Goal: Task Accomplishment & Management: Manage account settings

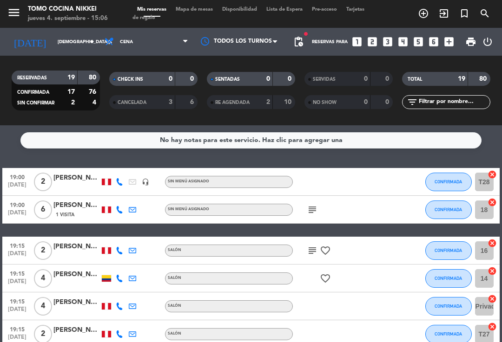
click at [146, 51] on span "Cena" at bounding box center [146, 42] width 93 height 20
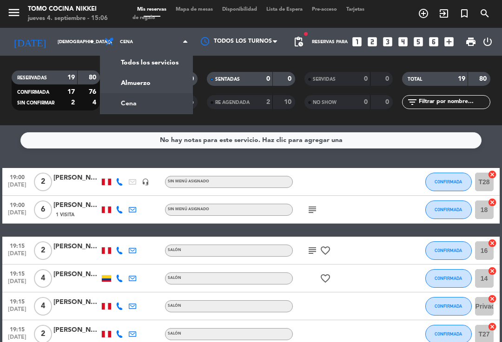
click at [169, 81] on div "menu Tomo Cocina Nikkei [DATE] 4. septiembre - 15:06 Mis reservas Mapa de mesas…" at bounding box center [251, 62] width 502 height 125
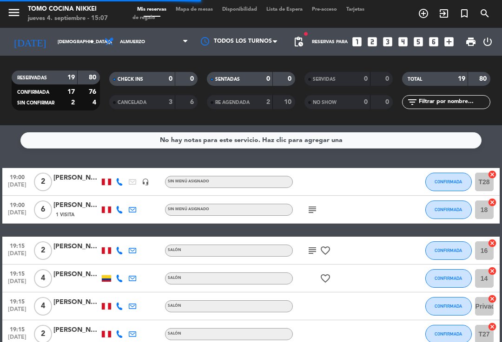
click at [75, 40] on input "[DEMOGRAPHIC_DATA][DATE]" at bounding box center [85, 42] width 64 height 14
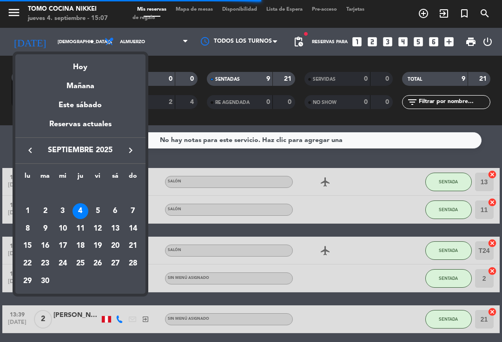
click at [89, 75] on div "Mañana" at bounding box center [80, 82] width 130 height 19
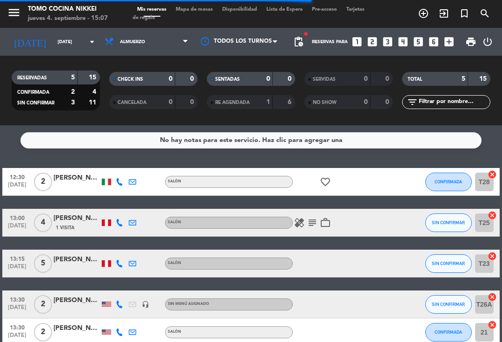
click at [93, 65] on div "RESERVADAS 5 15 CONFIRMADA 2 4 SIN CONFIRMAR 3 11" at bounding box center [56, 90] width 98 height 51
click at [80, 49] on input "[DATE]" at bounding box center [85, 42] width 64 height 14
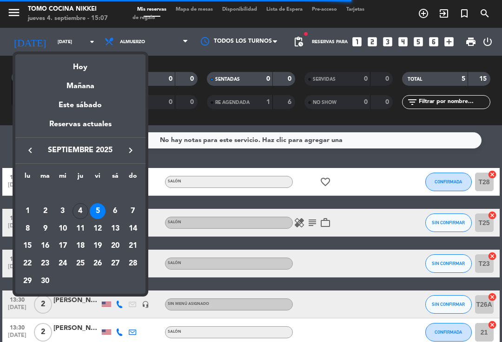
click at [110, 68] on div "Hoy" at bounding box center [80, 63] width 130 height 19
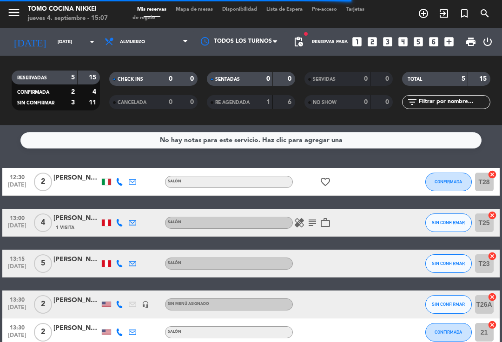
type input "[DEMOGRAPHIC_DATA][DATE]"
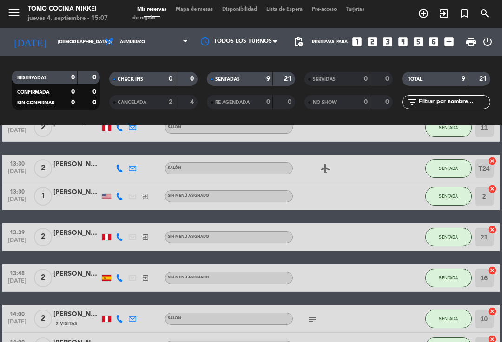
scroll to position [83, 0]
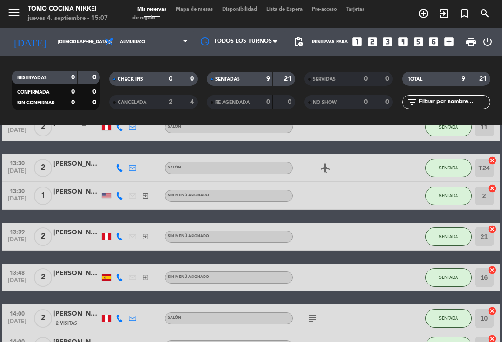
click at [450, 233] on button "SENTADA" at bounding box center [448, 237] width 46 height 19
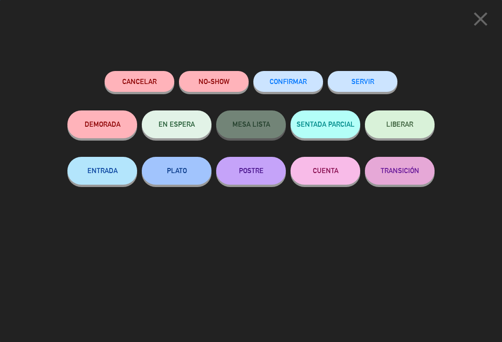
click at [368, 75] on button "SERVIR" at bounding box center [362, 81] width 70 height 21
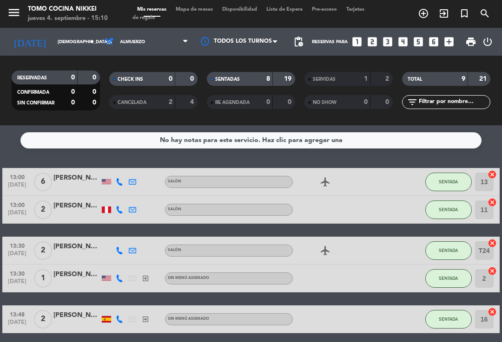
scroll to position [0, 0]
click at [461, 181] on button "SENTADA" at bounding box center [448, 182] width 46 height 19
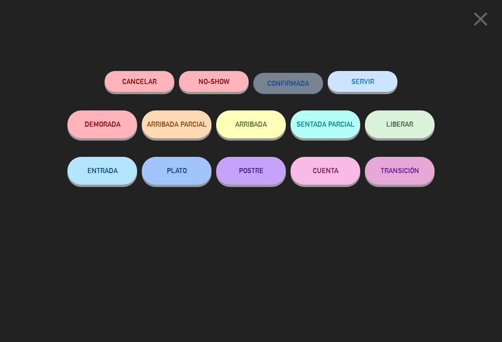
click at [479, 13] on icon "close" at bounding box center [480, 18] width 23 height 23
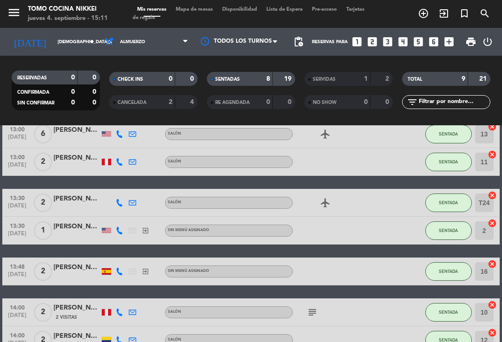
scroll to position [21, 0]
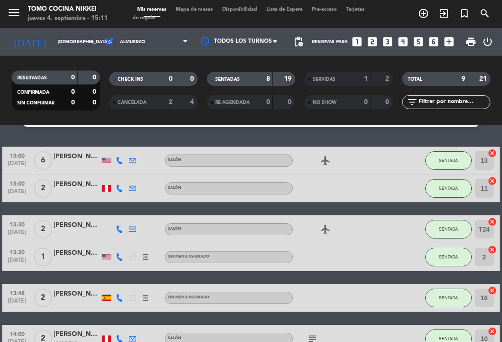
click at [452, 259] on span "SENTADA" at bounding box center [448, 257] width 19 height 5
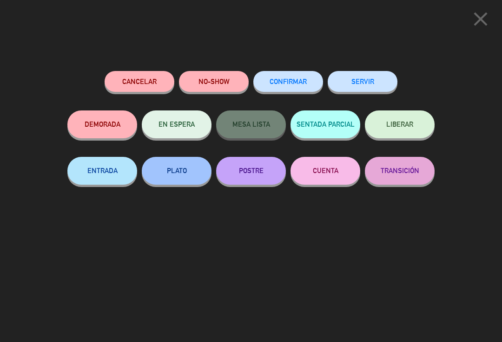
click at [378, 81] on button "SERVIR" at bounding box center [362, 81] width 70 height 21
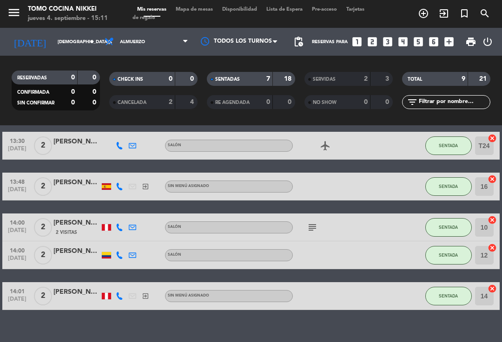
scroll to position [104, 0]
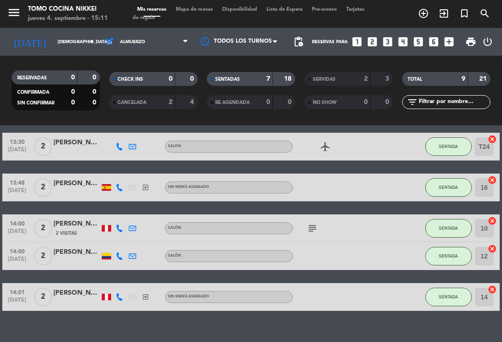
click at [312, 226] on icon "subject" at bounding box center [312, 228] width 11 height 11
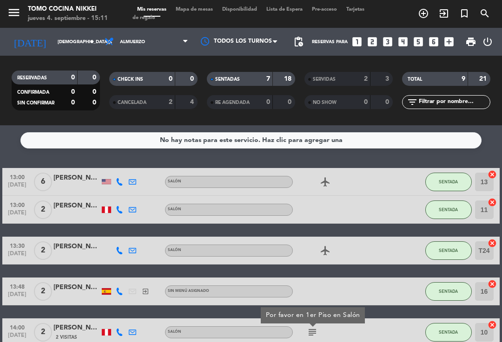
scroll to position [28, 0]
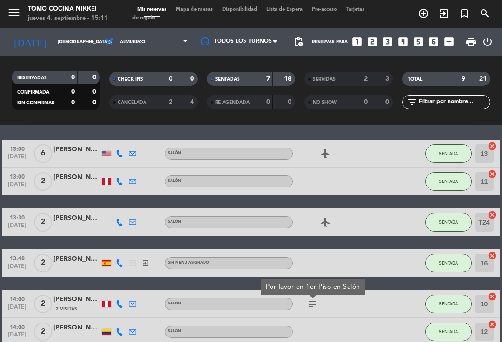
click at [448, 263] on span "SENTADA" at bounding box center [448, 263] width 19 height 5
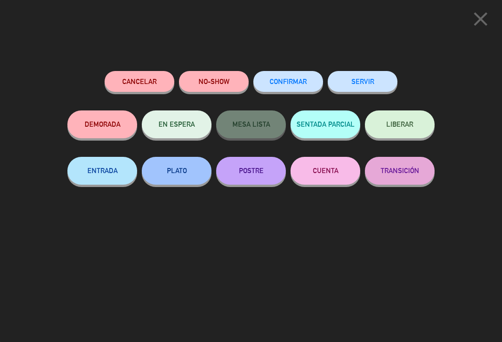
click at [383, 79] on button "SERVIR" at bounding box center [362, 81] width 70 height 21
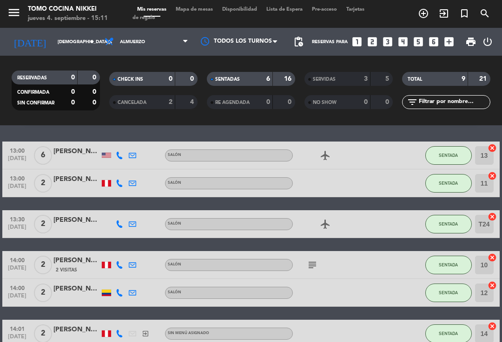
scroll to position [40, 0]
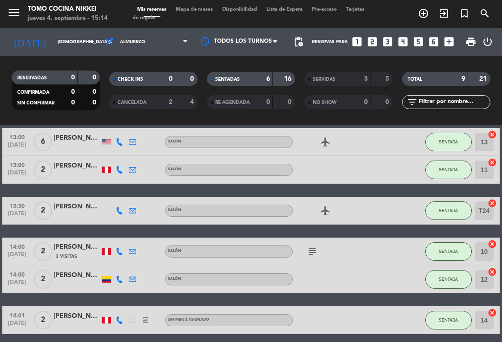
click at [439, 167] on span "SENTADA" at bounding box center [448, 169] width 19 height 5
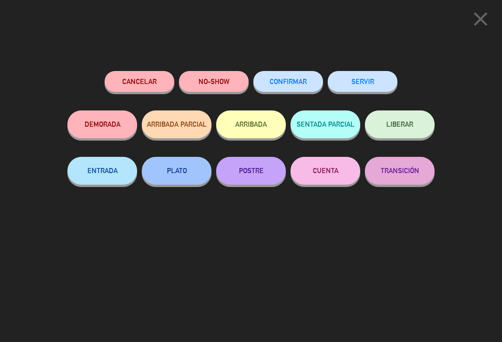
click at [388, 78] on button "SERVIR" at bounding box center [362, 81] width 70 height 21
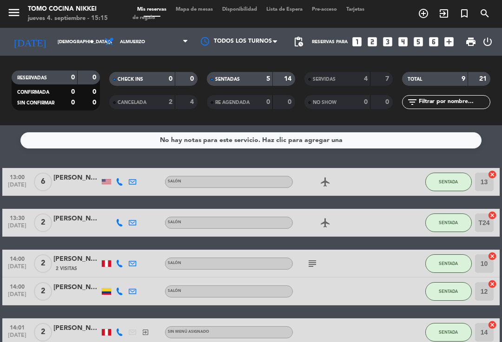
scroll to position [0, 0]
click at [350, 77] on div "4" at bounding box center [358, 79] width 19 height 11
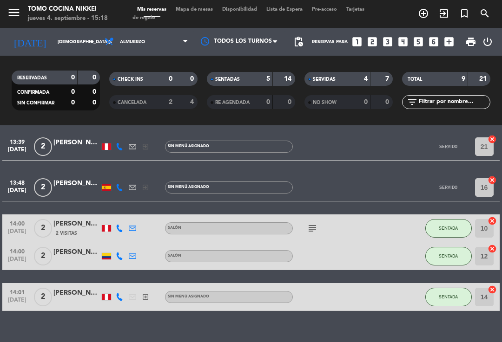
click at [361, 80] on div "4" at bounding box center [358, 79] width 19 height 11
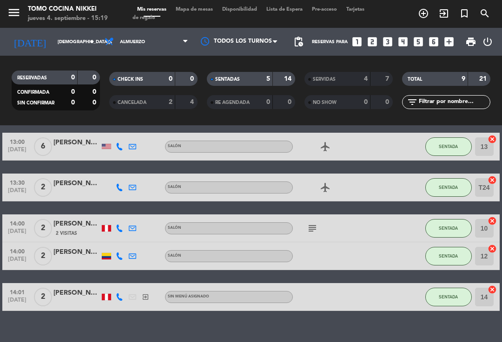
click at [454, 261] on button "SENTADA" at bounding box center [448, 256] width 46 height 19
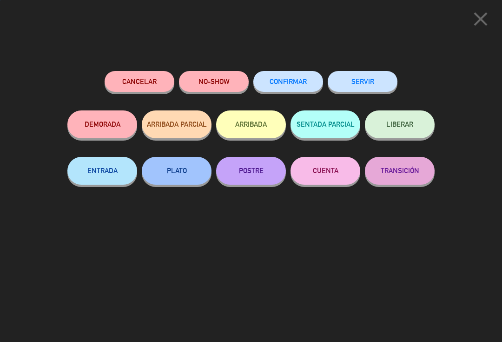
click at [368, 80] on button "SERVIR" at bounding box center [362, 81] width 70 height 21
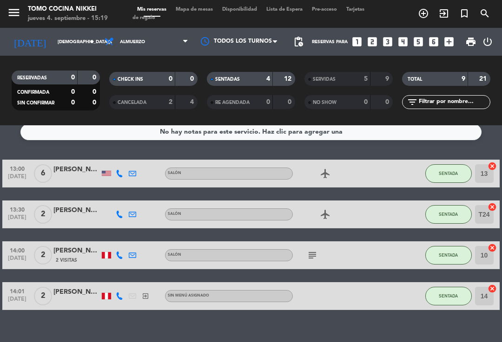
scroll to position [7, 0]
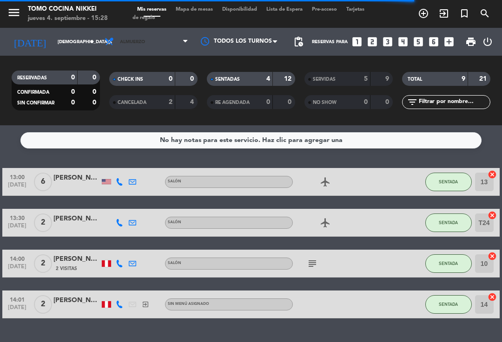
click at [170, 49] on span "Almuerzo" at bounding box center [146, 42] width 93 height 20
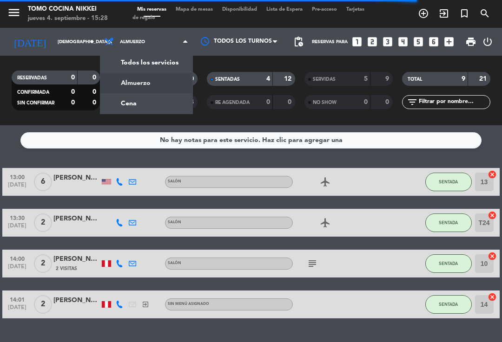
click at [168, 105] on div "menu Tomo Cocina Nikkei [DATE] 4. septiembre - 15:28 Mis reservas Mapa de mesas…" at bounding box center [251, 62] width 502 height 125
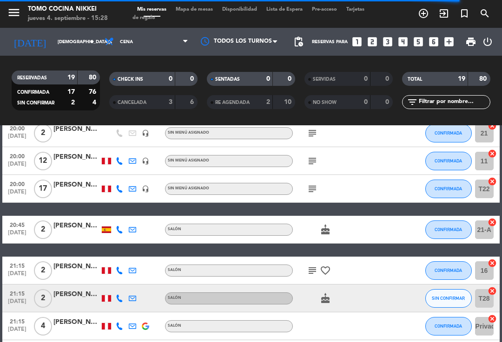
scroll to position [310, 0]
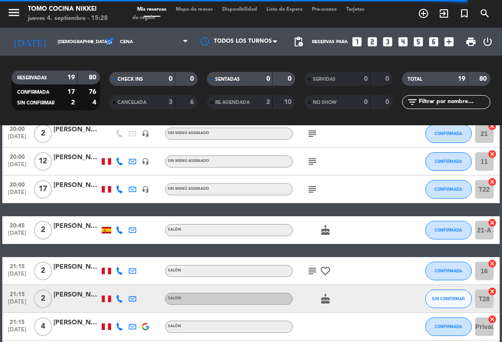
click at [119, 167] on div at bounding box center [119, 161] width 13 height 27
click at [123, 161] on icon at bounding box center [119, 161] width 7 height 7
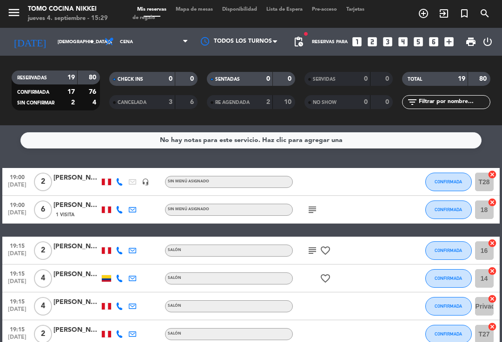
scroll to position [0, 0]
click at [317, 210] on icon "subject" at bounding box center [312, 209] width 11 height 11
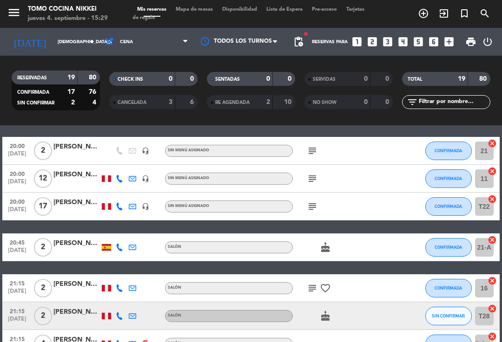
scroll to position [294, 0]
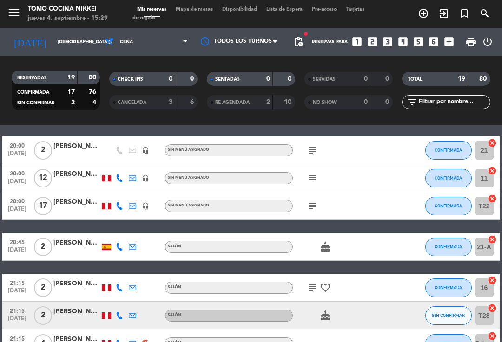
click at [318, 175] on icon "subject" at bounding box center [312, 178] width 11 height 11
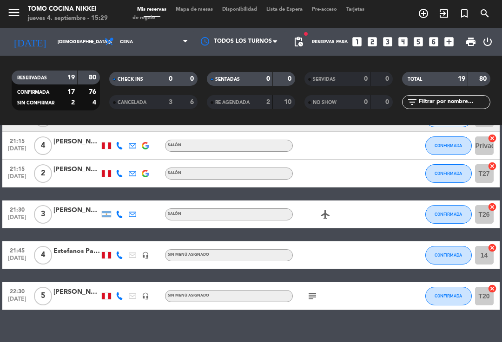
scroll to position [491, 0]
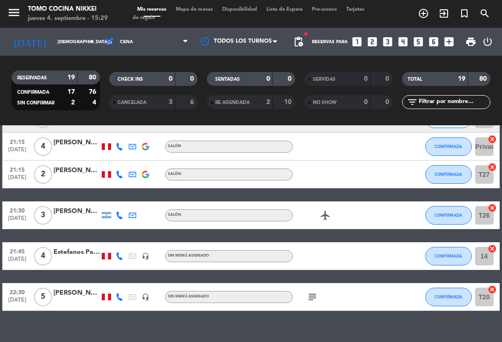
select select "dinner"
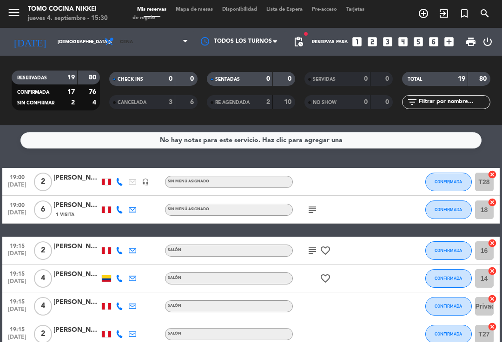
click at [171, 38] on span "Cena" at bounding box center [146, 42] width 93 height 20
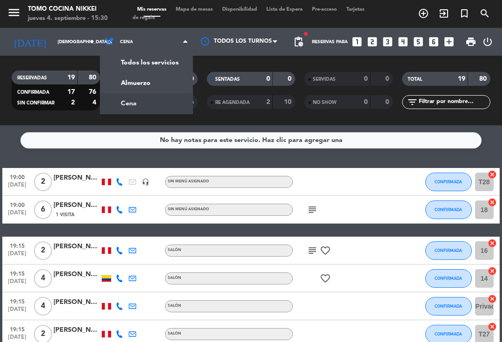
click at [164, 79] on div "menu Tomo Cocina Nikkei [DATE] 4. septiembre - 15:30 Mis reservas Mapa de mesas…" at bounding box center [251, 62] width 502 height 125
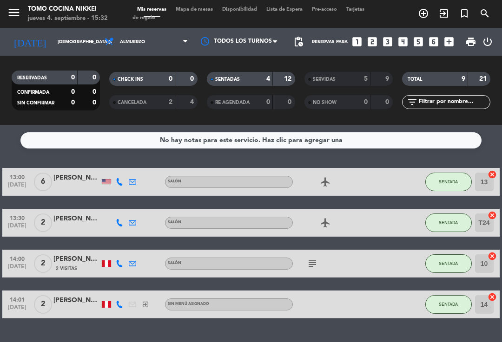
click at [447, 303] on span "SENTADA" at bounding box center [448, 304] width 19 height 5
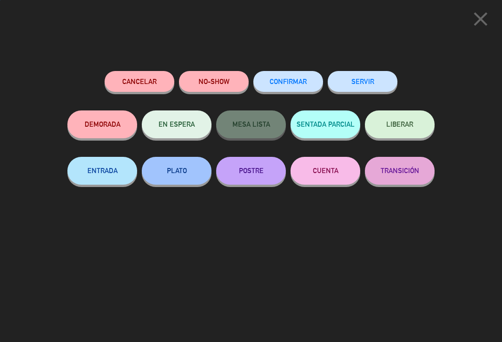
click at [350, 90] on button "SERVIR" at bounding box center [362, 81] width 70 height 21
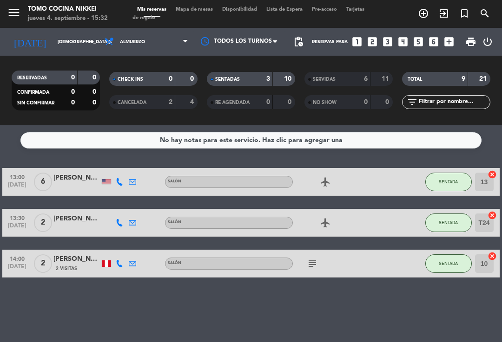
click at [449, 264] on span "SENTADA" at bounding box center [448, 263] width 19 height 5
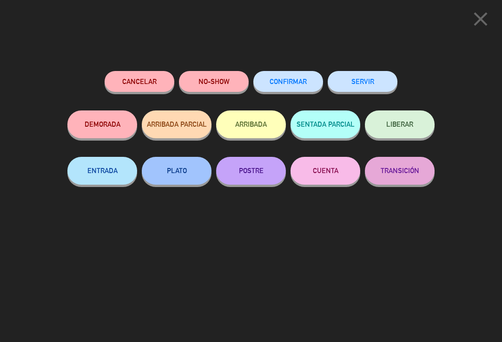
click at [257, 179] on button "POSTRE" at bounding box center [251, 171] width 70 height 28
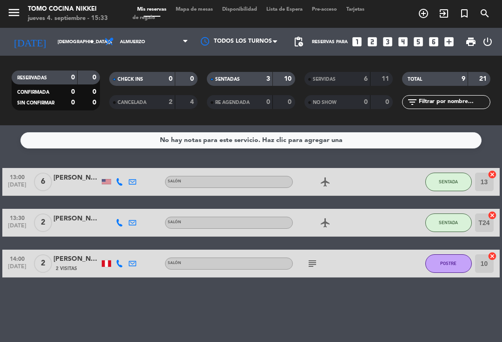
click at [449, 211] on div "SENTADA" at bounding box center [448, 222] width 46 height 27
click at [452, 223] on span "SENTADA" at bounding box center [448, 222] width 19 height 5
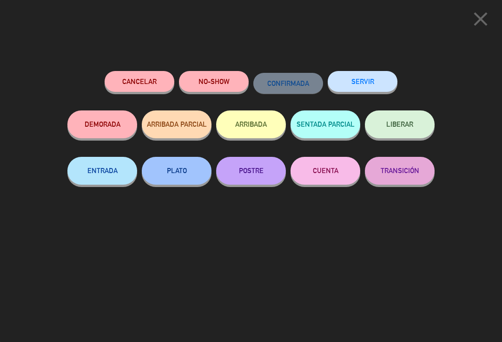
click at [373, 87] on button "SERVIR" at bounding box center [362, 81] width 70 height 21
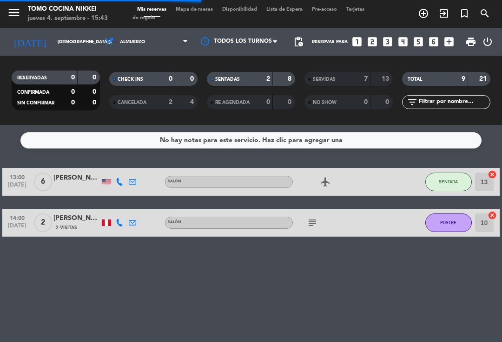
click at [455, 229] on button "POSTRE" at bounding box center [448, 223] width 46 height 19
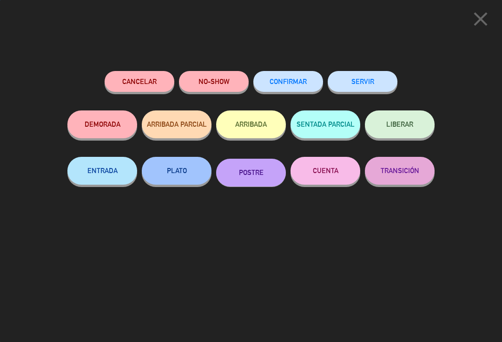
click at [372, 80] on button "SERVIR" at bounding box center [362, 81] width 70 height 21
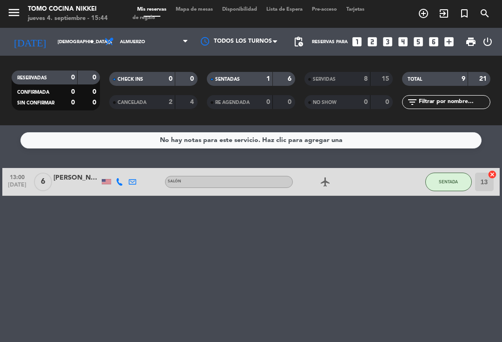
click at [146, 37] on span "Almuerzo" at bounding box center [146, 42] width 93 height 20
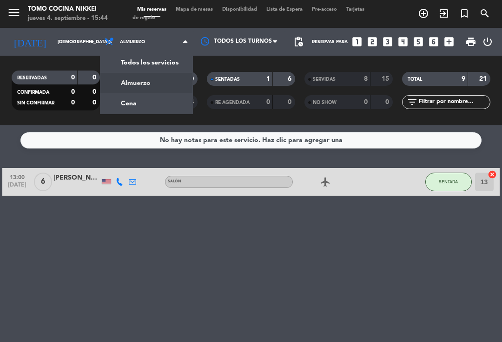
click at [134, 99] on div "menu Tomo Cocina Nikkei [DATE] 4. septiembre - 15:44 Mis reservas Mapa de mesas…" at bounding box center [251, 62] width 502 height 125
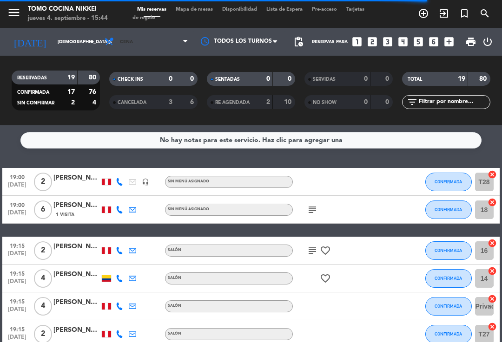
click at [169, 43] on span "Cena" at bounding box center [146, 42] width 93 height 20
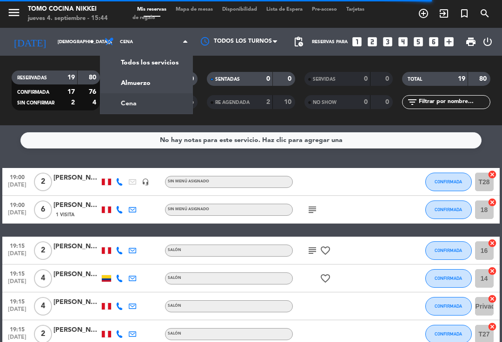
scroll to position [0, 0]
click at [171, 89] on div "menu Tomo Cocina Nikkei [DATE] 4. septiembre - 15:44 Mis reservas Mapa de mesas…" at bounding box center [251, 62] width 502 height 125
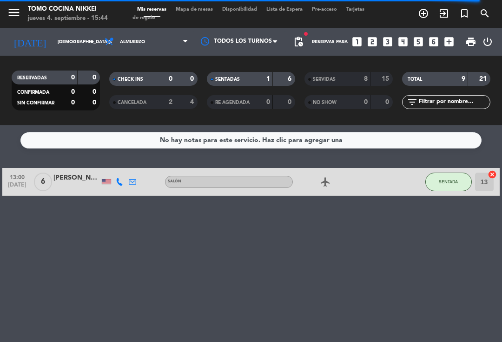
click at [441, 189] on button "SENTADA" at bounding box center [448, 182] width 46 height 19
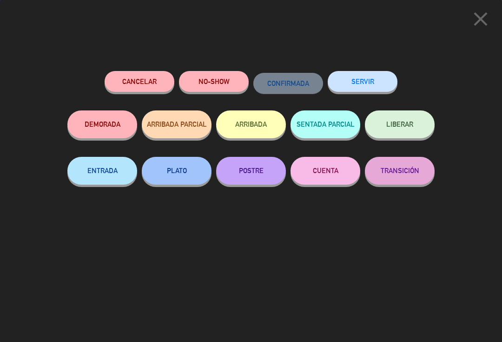
click at [267, 166] on button "POSTRE" at bounding box center [251, 171] width 70 height 28
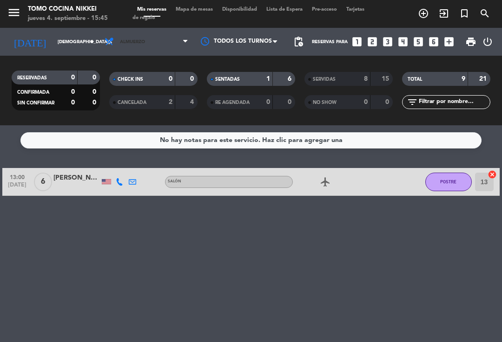
click at [118, 46] on span "Almuerzo" at bounding box center [146, 42] width 93 height 20
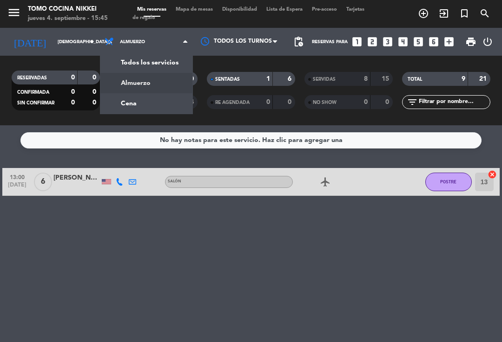
click at [121, 97] on div "menu Tomo Cocina Nikkei [DATE] 4. septiembre - 15:45 Mis reservas Mapa de mesas…" at bounding box center [251, 62] width 502 height 125
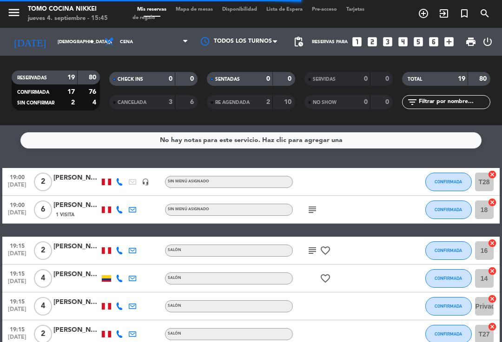
click at [182, 10] on span "Mapa de mesas" at bounding box center [194, 9] width 46 height 5
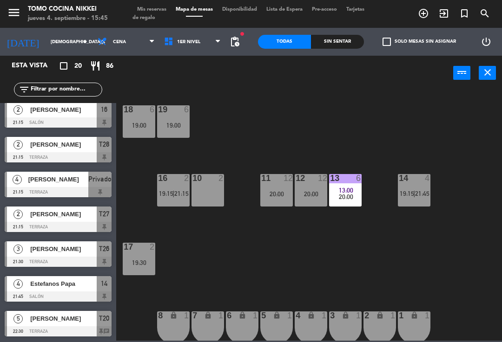
scroll to position [458, 0]
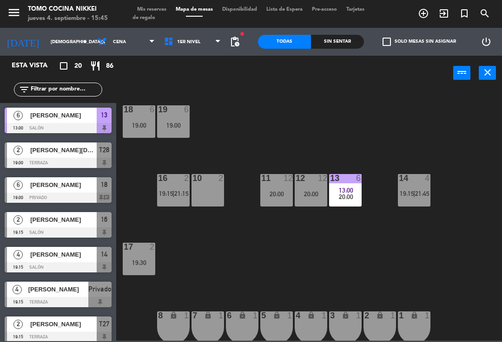
click at [347, 185] on div "13 6 13:00 20:00" at bounding box center [345, 190] width 33 height 33
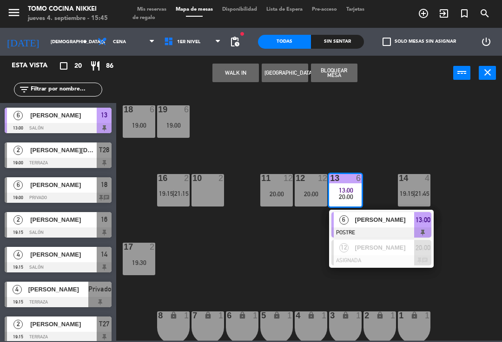
scroll to position [0, 0]
click at [187, 50] on span "1er Nivel" at bounding box center [192, 42] width 66 height 20
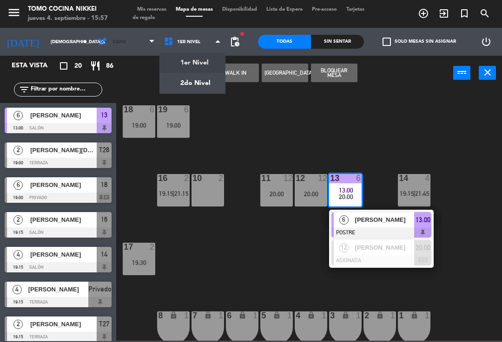
click at [150, 39] on icon at bounding box center [152, 41] width 4 height 7
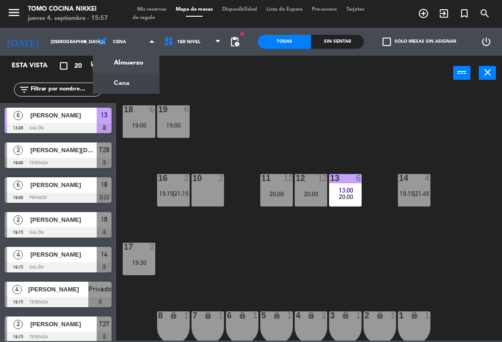
click at [330, 42] on div "Sin sentar" at bounding box center [337, 42] width 53 height 14
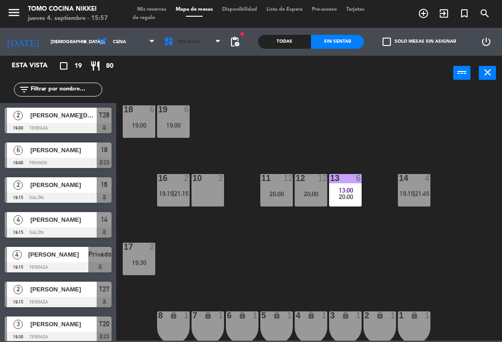
click at [215, 46] on span "1er Nivel" at bounding box center [192, 42] width 66 height 20
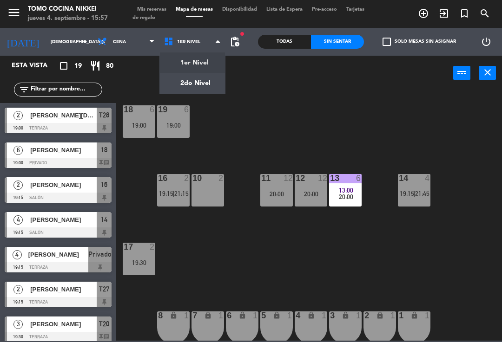
click at [207, 85] on ng-component "menu Tomo Cocina Nikkei [DATE] 4. septiembre - 15:57 Mis reservas Mapa de mesas…" at bounding box center [251, 170] width 502 height 341
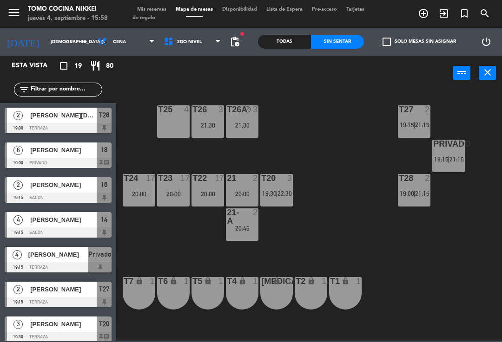
click at [208, 37] on span "2do Nivel" at bounding box center [192, 42] width 66 height 20
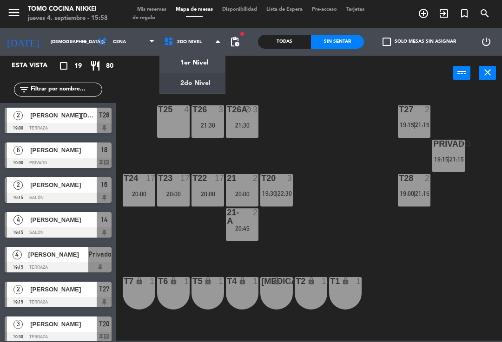
click at [203, 66] on ng-component "menu Tomo Cocina Nikkei [DATE] 4. septiembre - 15:58 Mis reservas Mapa de mesas…" at bounding box center [251, 170] width 502 height 341
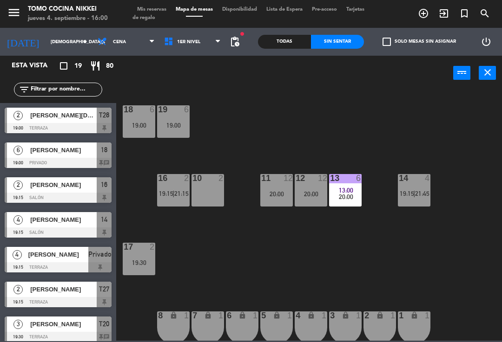
click at [425, 265] on div "18 6 19:00 19 6 19:00 16 2 19:15 | 21:15 10 2 11 12 20:00 12 12 20:00 13 6 13:0…" at bounding box center [311, 215] width 380 height 252
click at [354, 179] on div "6" at bounding box center [360, 178] width 15 height 8
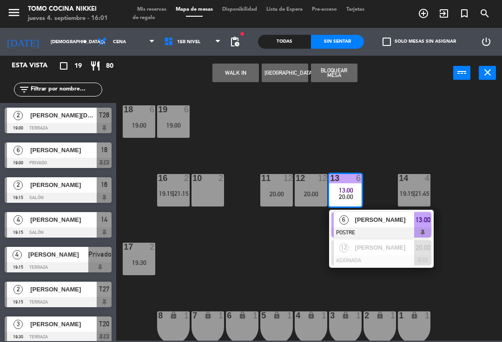
click at [395, 221] on span "[PERSON_NAME]" at bounding box center [384, 220] width 59 height 10
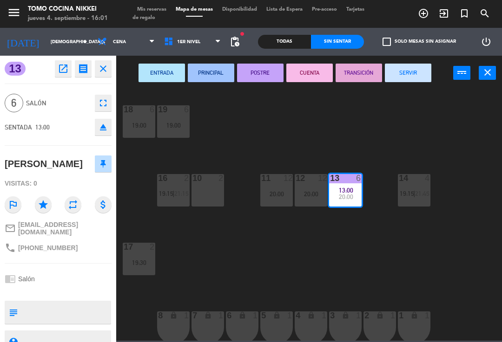
click at [409, 75] on button "SERVIR" at bounding box center [408, 73] width 46 height 19
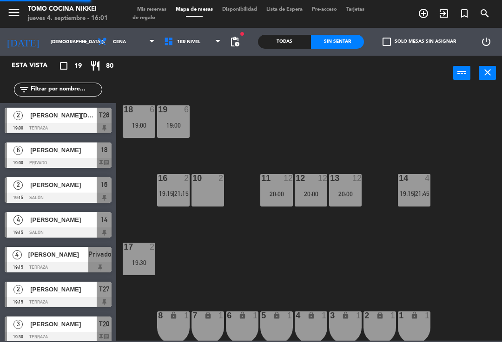
click at [408, 134] on div "18 6 19:00 19 6 19:00 16 2 19:15 | 21:15 10 2 11 12 20:00 12 12 20:00 13 12 20:…" at bounding box center [311, 215] width 380 height 252
click at [233, 46] on span "pending_actions" at bounding box center [234, 41] width 11 height 11
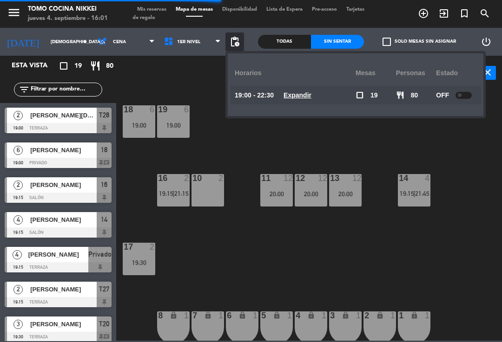
scroll to position [0, 0]
click at [470, 197] on div "18 6 19:00 19 6 19:00 16 2 19:15 | 21:15 10 2 11 12 20:00 12 12 20:00 13 12 20:…" at bounding box center [311, 215] width 380 height 252
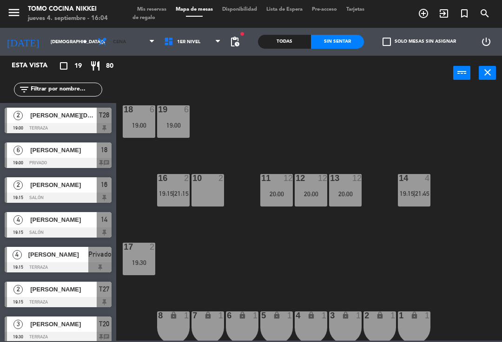
click at [119, 52] on span "Cena" at bounding box center [126, 42] width 66 height 20
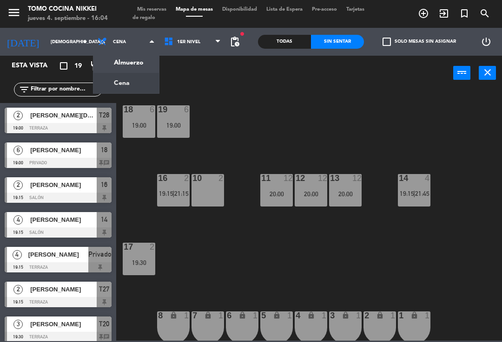
click at [129, 92] on ng-component "menu Tomo Cocina Nikkei [DATE] 4. septiembre - 16:04 Mis reservas Mapa de mesas…" at bounding box center [251, 170] width 502 height 341
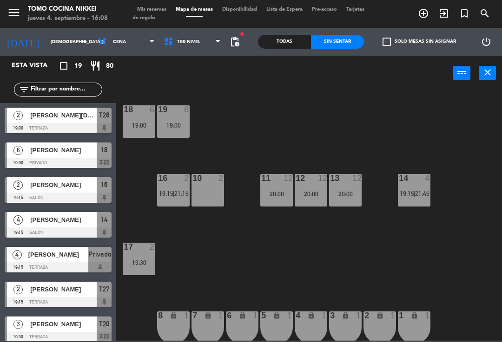
click at [386, 237] on div "18 6 19:00 19 6 19:00 16 2 19:15 | 21:15 10 2 11 12 20:00 12 12 20:00 13 12 20:…" at bounding box center [311, 215] width 380 height 252
click at [52, 39] on input "[DEMOGRAPHIC_DATA][DATE]" at bounding box center [78, 42] width 64 height 14
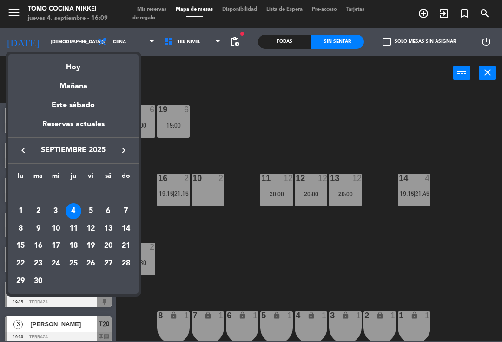
click at [89, 246] on div "19" at bounding box center [91, 246] width 16 height 16
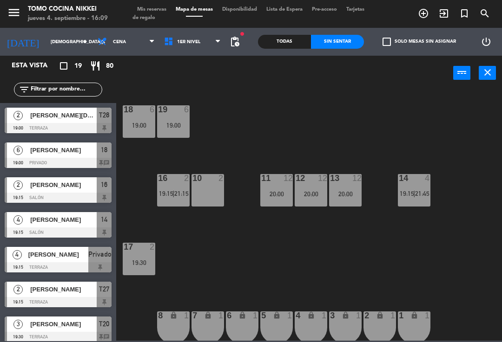
type input "[DATE]"
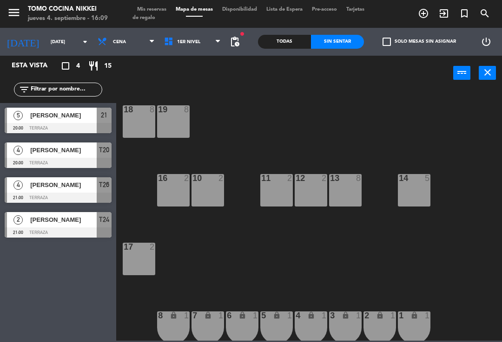
click at [135, 57] on div "power_input close" at bounding box center [284, 73] width 337 height 35
click at [137, 43] on span "Cena" at bounding box center [126, 42] width 66 height 20
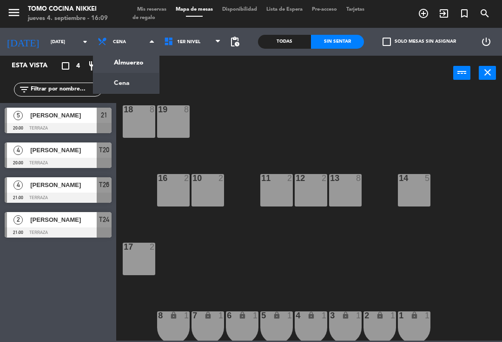
click at [136, 65] on ng-component "menu Tomo Cocina Nikkei [DATE] 4. septiembre - 16:09 Mis reservas Mapa de mesas…" at bounding box center [251, 170] width 502 height 341
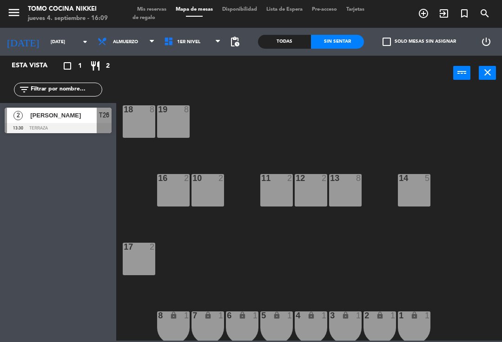
click at [431, 13] on span "add_circle_outline" at bounding box center [423, 14] width 20 height 16
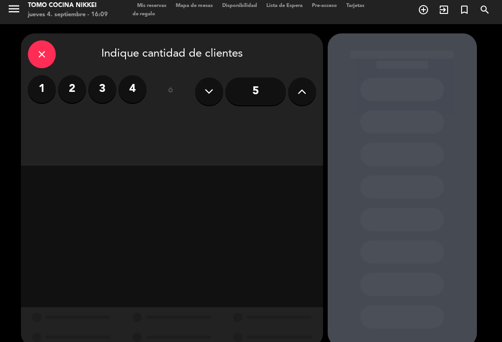
scroll to position [1, 0]
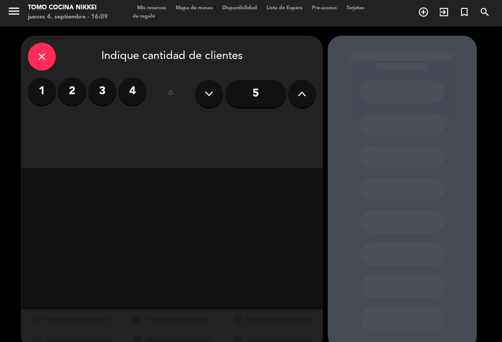
click at [319, 85] on div "close Indique cantidad de clientes 1 2 3 4 ó 5" at bounding box center [172, 102] width 302 height 132
click at [308, 87] on button at bounding box center [302, 94] width 28 height 28
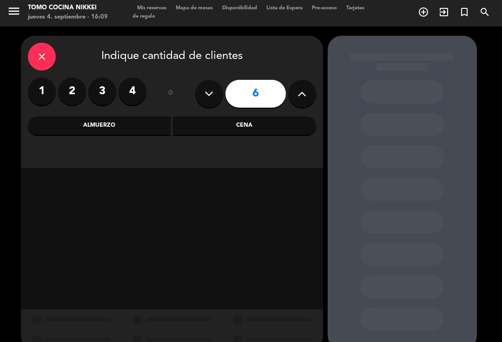
click at [278, 121] on div "Cena" at bounding box center [244, 126] width 143 height 19
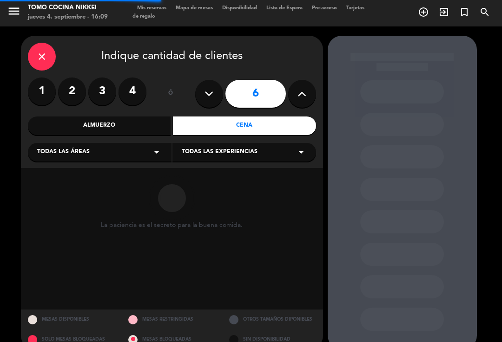
click at [154, 117] on div "Almuerzo" at bounding box center [99, 126] width 143 height 19
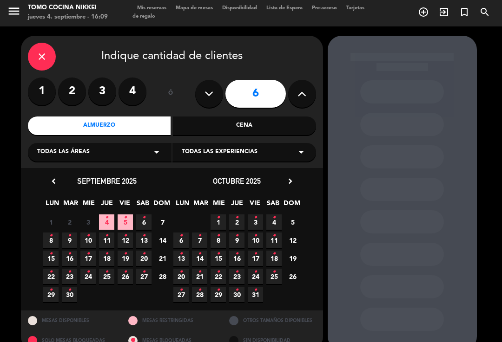
click at [126, 258] on icon "•" at bounding box center [125, 254] width 3 height 15
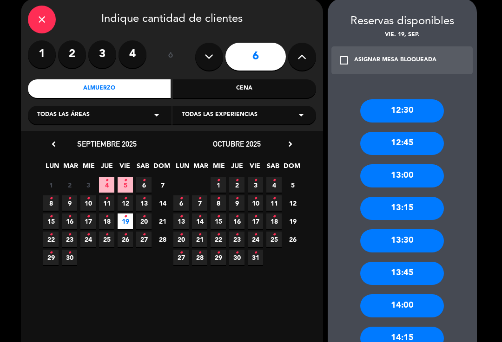
scroll to position [39, 0]
click at [421, 295] on div "14:00" at bounding box center [402, 306] width 84 height 23
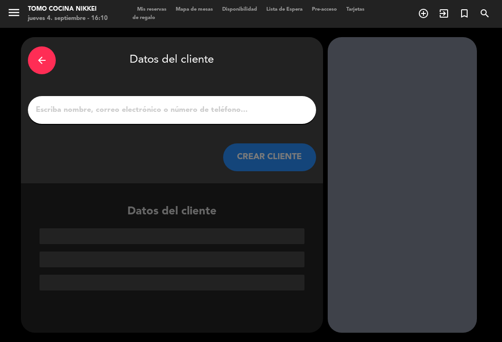
click at [368, 157] on div at bounding box center [401, 185] width 149 height 296
click at [277, 104] on input "1" at bounding box center [172, 110] width 274 height 13
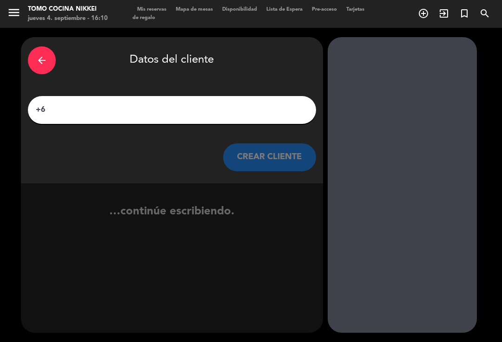
type input "+"
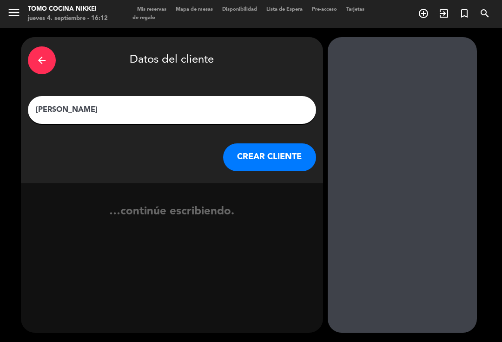
type input "[PERSON_NAME]"
click at [287, 144] on button "CREAR CLIENTE" at bounding box center [269, 158] width 93 height 28
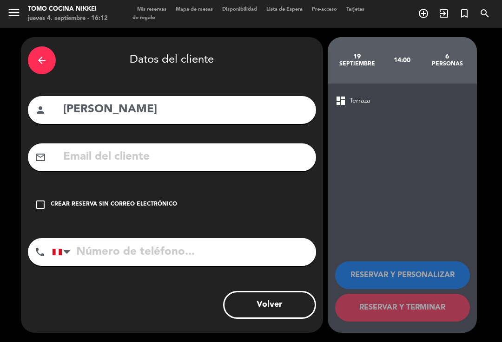
click at [235, 244] on input "tel" at bounding box center [184, 252] width 264 height 28
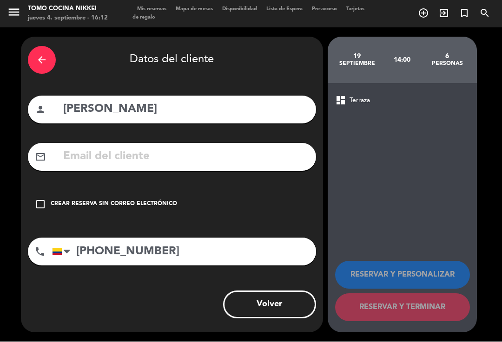
type input "[PHONE_NUMBER]"
click at [53, 207] on div "Crear reserva sin correo electrónico" at bounding box center [114, 204] width 126 height 9
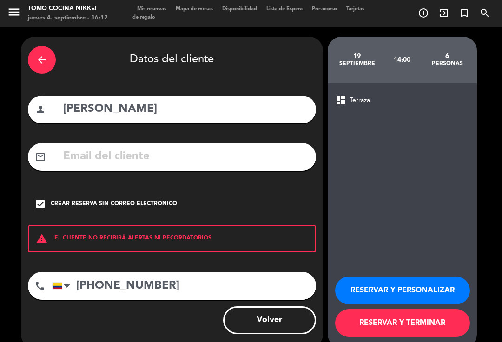
click at [411, 325] on button "RESERVAR Y TERMINAR" at bounding box center [402, 324] width 135 height 28
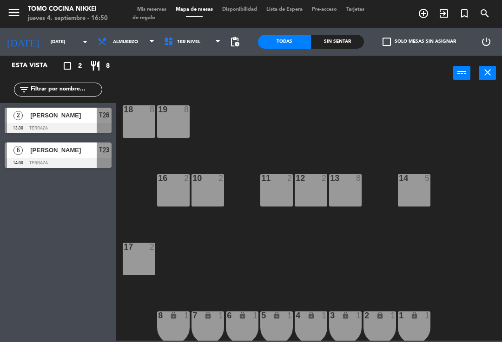
click at [124, 52] on span "Almuerzo" at bounding box center [126, 42] width 66 height 20
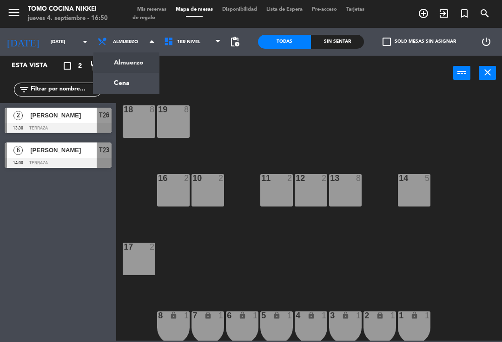
click at [144, 85] on ng-component "menu Tomo Cocina Nikkei [DATE] 4. septiembre - 16:50 Mis reservas Mapa de mesas…" at bounding box center [251, 170] width 502 height 341
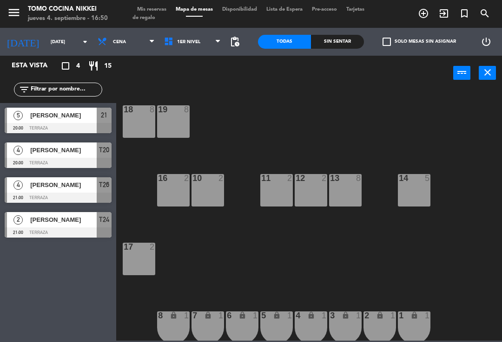
click at [68, 36] on input "[DATE]" at bounding box center [78, 42] width 64 height 14
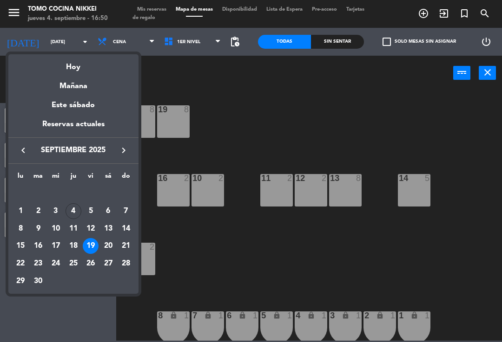
click at [85, 69] on div "Hoy" at bounding box center [73, 63] width 130 height 19
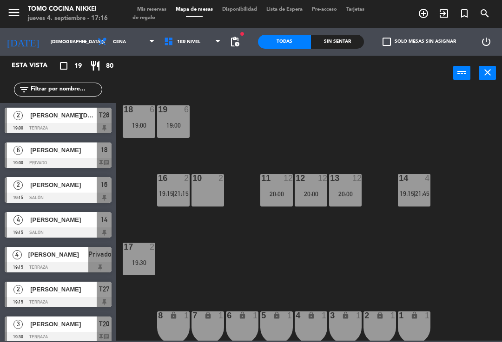
click at [180, 116] on div "19 6 19:00" at bounding box center [173, 121] width 33 height 33
click at [269, 119] on div "18 6 19:00 19 6 19:00 16 2 19:15 | 21:15 10 2 11 12 20:00 12 12 20:00 13 12 20:…" at bounding box center [311, 215] width 380 height 252
click at [142, 131] on div "18 6 19:00" at bounding box center [139, 121] width 33 height 33
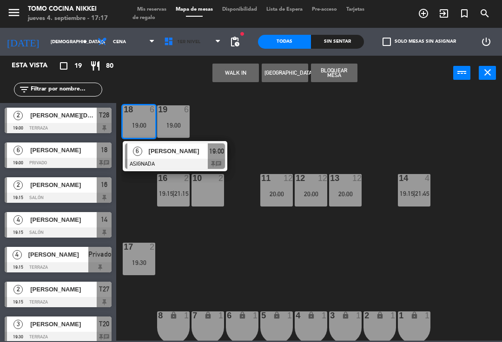
click at [199, 42] on span "1er Nivel" at bounding box center [192, 42] width 66 height 20
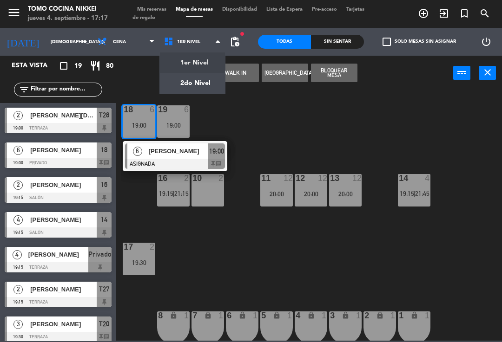
click at [191, 90] on ng-component "menu Tomo Cocina Nikkei [DATE] 4. septiembre - 17:17 Mis reservas Mapa de mesas…" at bounding box center [251, 170] width 502 height 341
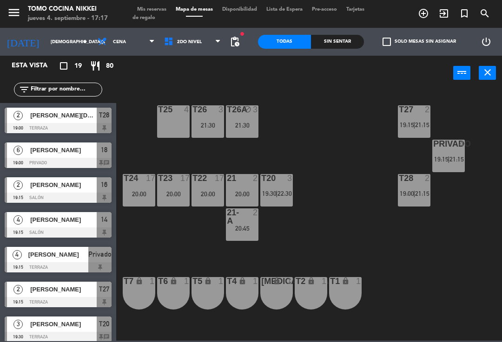
click at [445, 153] on div "Privado 4 19:15 | 21:15" at bounding box center [448, 156] width 33 height 33
click at [495, 145] on div "T27 2 19:15 | 21:15 T25 4 T26A block 3 21:30 T26 3 21:30 Privado 4 19:15 | 21:1…" at bounding box center [311, 215] width 380 height 252
click at [417, 115] on div "T27 2" at bounding box center [414, 109] width 33 height 9
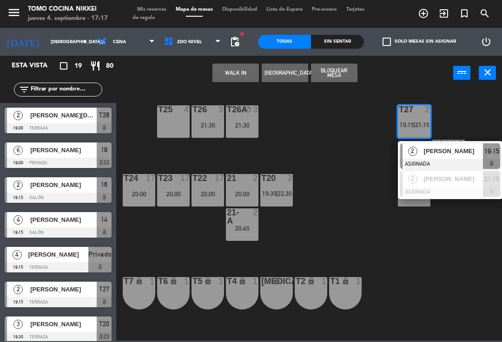
click at [495, 113] on div "T27 2 19:15 | 21:15 2 [PERSON_NAME] ASIGNADA 19:15 2 [PERSON_NAME] ASIGNADA 21:…" at bounding box center [311, 215] width 380 height 252
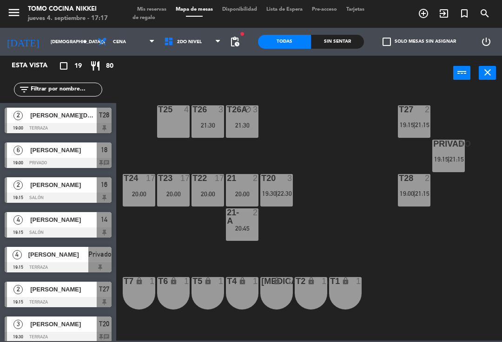
click at [267, 191] on span "19:30" at bounding box center [269, 193] width 14 height 7
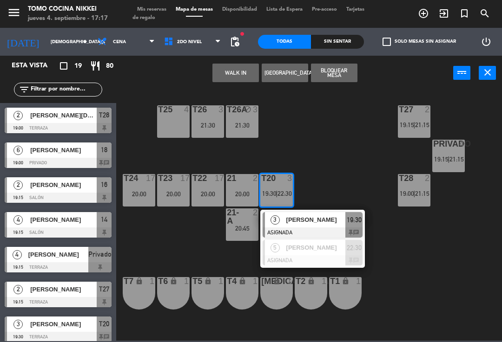
click at [285, 181] on div "3" at bounding box center [291, 178] width 15 height 8
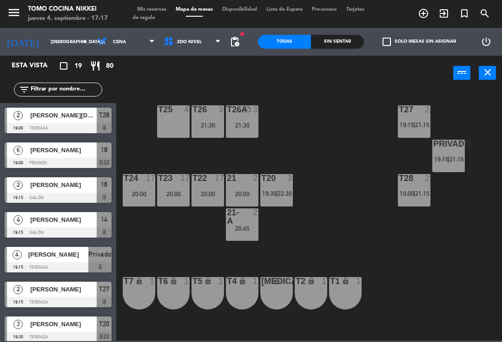
click at [284, 180] on div "3" at bounding box center [291, 178] width 15 height 8
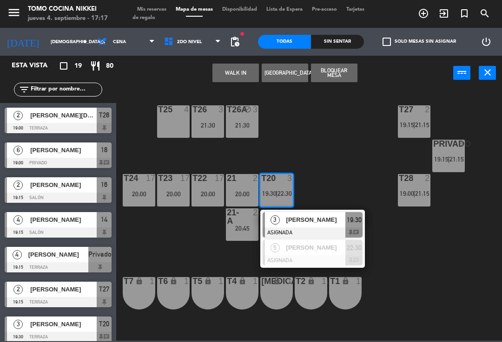
click at [197, 248] on div "T27 2 19:15 | 21:15 T25 4 T26A block 3 21:30 T26 3 21:30 Privado 4 19:15 | 21:1…" at bounding box center [311, 215] width 380 height 252
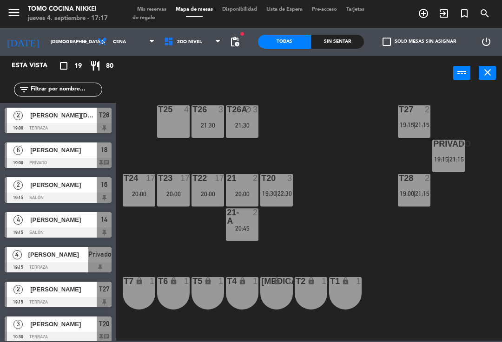
click at [236, 125] on div "21:30" at bounding box center [242, 125] width 33 height 7
click at [351, 125] on div "T27 2 19:15 | 21:15 T25 4 T26A block 3 21:30 T26 3 21:30 Privado 4 19:15 | 21:1…" at bounding box center [311, 215] width 380 height 252
click at [194, 51] on span "2do Nivel" at bounding box center [192, 42] width 66 height 20
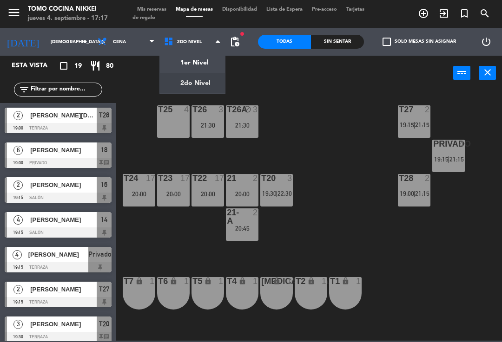
click at [208, 66] on ng-component "menu Tomo Cocina Nikkei [DATE] 4. septiembre - 17:17 Mis reservas Mapa de mesas…" at bounding box center [251, 170] width 502 height 341
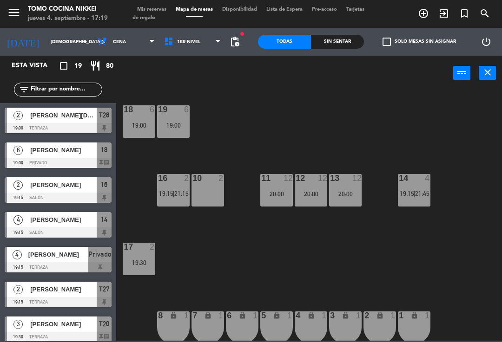
click at [418, 187] on div "14 4 19:15 | 21:45" at bounding box center [414, 190] width 33 height 33
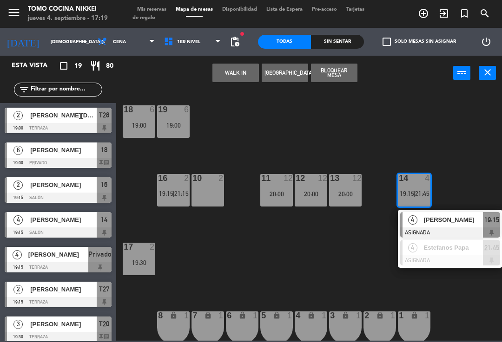
click at [172, 47] on span "1er Nivel" at bounding box center [192, 42] width 66 height 20
click at [191, 83] on ng-component "menu Tomo Cocina Nikkei [DATE] 4. septiembre - 17:19 Mis reservas Mapa de mesas…" at bounding box center [251, 170] width 502 height 341
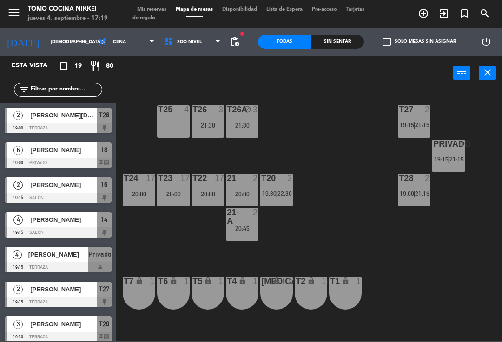
click at [292, 183] on div "T20 3" at bounding box center [276, 178] width 33 height 9
click at [198, 261] on div "T27 2 19:15 | 21:15 T25 4 T26A block 3 21:30 T26 3 21:30 Privado 4 19:15 | 21:1…" at bounding box center [311, 215] width 380 height 252
click at [434, 156] on span "19:15" at bounding box center [441, 159] width 14 height 7
click at [190, 254] on div "T27 2 19:15 | 21:15 T25 4 T26A block 3 21:30 T26 3 21:30 Privado 4 19:15 | 21:1…" at bounding box center [311, 215] width 380 height 252
click at [445, 274] on div "T27 2 19:15 | 21:15 T25 4 T26A block 3 21:30 T26 3 21:30 Privado 4 19:15 | 21:1…" at bounding box center [311, 215] width 380 height 252
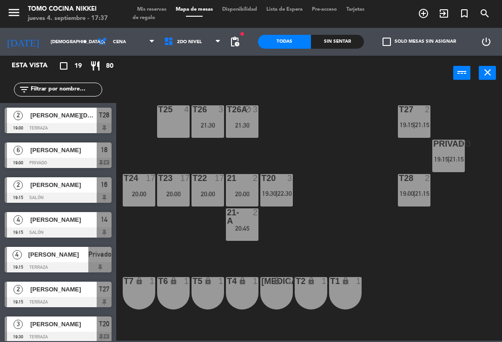
click at [236, 128] on div "21:30" at bounding box center [242, 125] width 33 height 7
click at [328, 115] on div "T27 2 19:15 | 21:15 T25 4 T26A block 3 21:30 T26 3 21:30 Privado 4 19:15 | 21:1…" at bounding box center [311, 215] width 380 height 252
click at [206, 129] on div "21:30" at bounding box center [207, 125] width 33 height 7
click at [317, 118] on div "T27 2 19:15 | 21:15 T25 4 T26A block 3 21:30 T26 3 21:30 Privado 4 19:15 | 21:1…" at bounding box center [311, 215] width 380 height 252
click at [180, 129] on div "T25 4" at bounding box center [173, 121] width 33 height 33
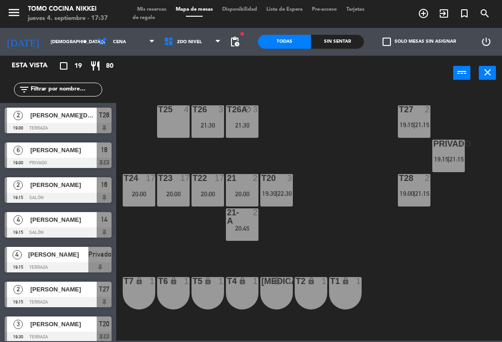
click at [323, 121] on div "T27 2 19:15 | 21:15 T25 4 T26A block 3 21:30 T26 3 21:30 Privado 4 19:15 | 21:1…" at bounding box center [311, 215] width 380 height 252
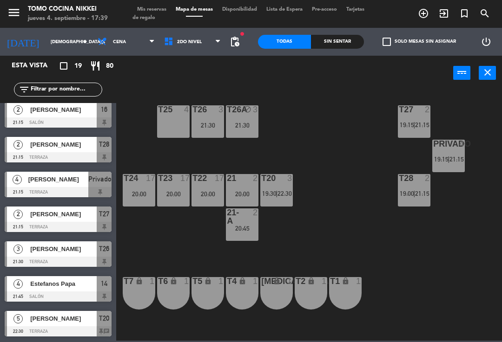
scroll to position [424, 0]
click at [65, 35] on input "[DEMOGRAPHIC_DATA][DATE]" at bounding box center [78, 42] width 64 height 14
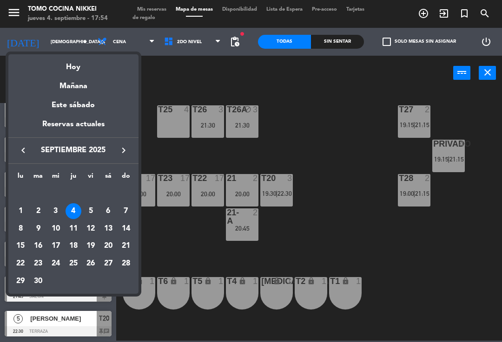
click at [92, 61] on div "Hoy" at bounding box center [73, 63] width 130 height 19
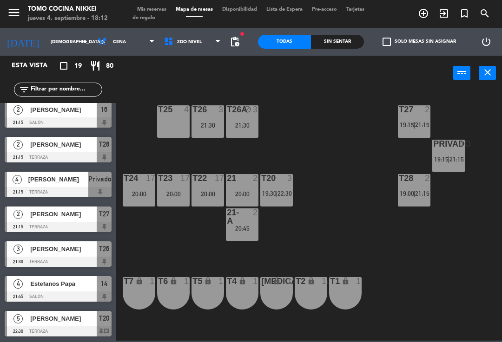
click at [65, 39] on input "[DEMOGRAPHIC_DATA][DATE]" at bounding box center [78, 42] width 64 height 14
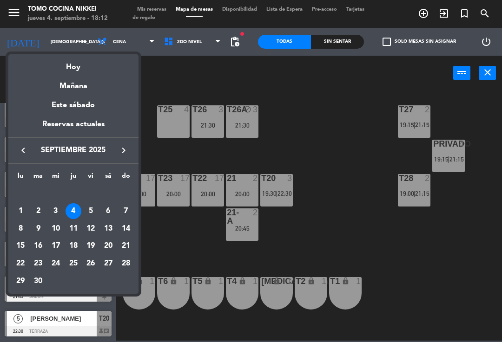
click at [109, 221] on div "13" at bounding box center [108, 229] width 16 height 16
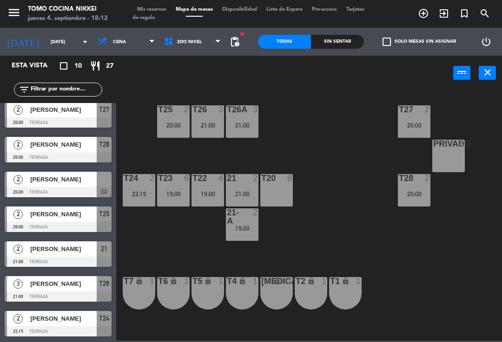
scroll to position [110, 0]
click at [240, 39] on span "pending_actions" at bounding box center [234, 41] width 11 height 11
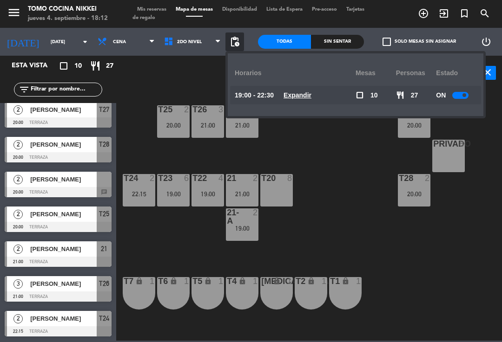
click at [306, 92] on u "Expandir" at bounding box center [297, 95] width 28 height 7
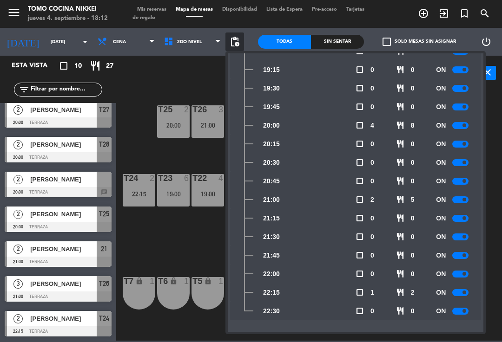
scroll to position [63, 0]
click at [461, 293] on div at bounding box center [460, 292] width 16 height 7
click at [464, 275] on span at bounding box center [464, 274] width 4 height 4
click at [461, 312] on div at bounding box center [460, 311] width 16 height 7
click at [464, 249] on div "ON" at bounding box center [456, 255] width 40 height 19
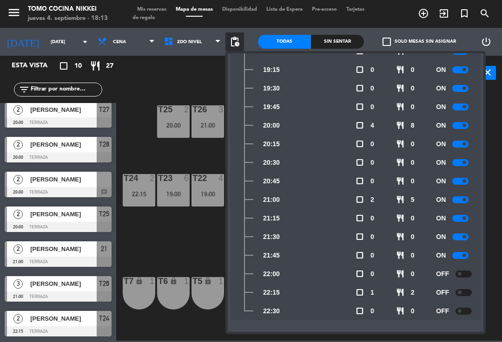
click at [461, 256] on div at bounding box center [460, 255] width 16 height 7
click at [462, 197] on div at bounding box center [460, 199] width 16 height 7
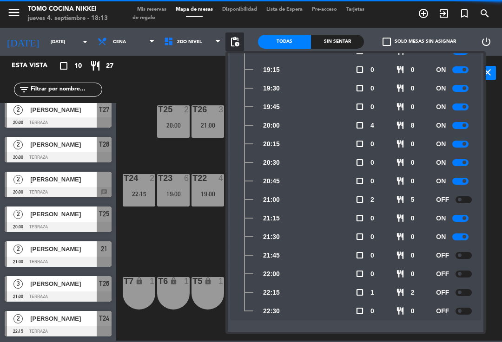
click at [460, 190] on div "OFF" at bounding box center [456, 199] width 40 height 19
click at [459, 174] on div "ON" at bounding box center [456, 181] width 40 height 19
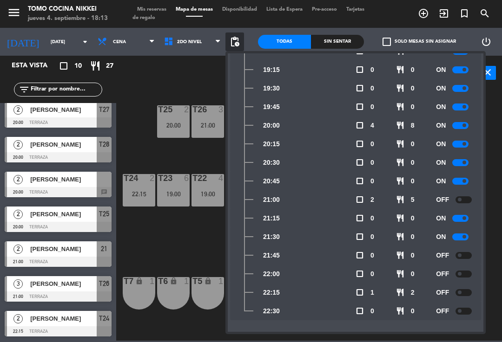
click at [460, 164] on div at bounding box center [460, 162] width 16 height 7
click at [462, 183] on div at bounding box center [460, 181] width 16 height 7
click at [463, 147] on div at bounding box center [460, 144] width 16 height 7
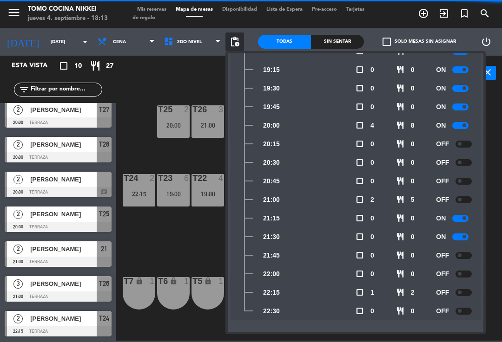
click at [465, 128] on div at bounding box center [460, 125] width 16 height 7
click at [464, 109] on div at bounding box center [460, 107] width 16 height 7
click at [467, 87] on div at bounding box center [460, 88] width 16 height 7
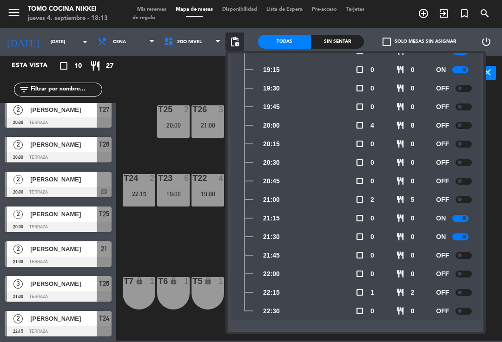
click at [183, 258] on div "T27 2 20:00 T25 2 20:00 T26A 3 21:00 T26 3 21:00 Privado 8 T24 2 22:15 T23 6 19…" at bounding box center [311, 215] width 380 height 252
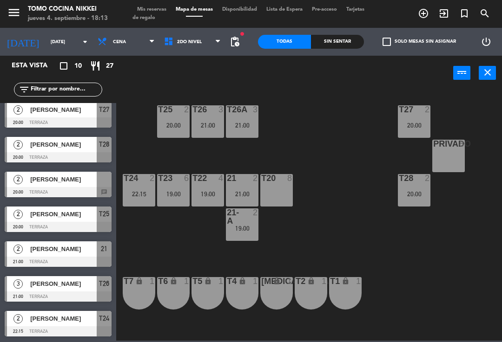
scroll to position [110, 0]
click at [64, 41] on input "[DATE]" at bounding box center [78, 42] width 64 height 14
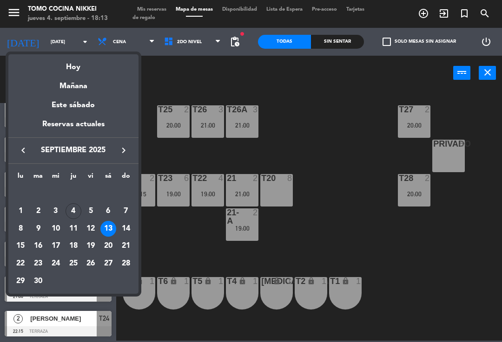
click at [96, 226] on div "12" at bounding box center [91, 229] width 16 height 16
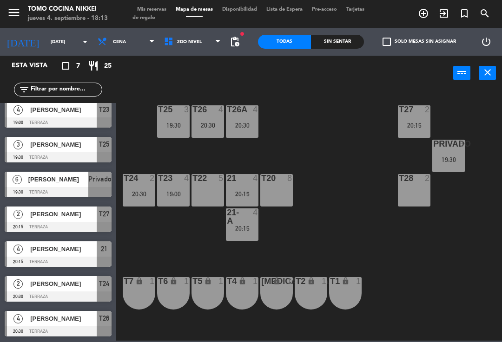
scroll to position [6, 0]
click at [234, 43] on span "pending_actions" at bounding box center [234, 41] width 11 height 11
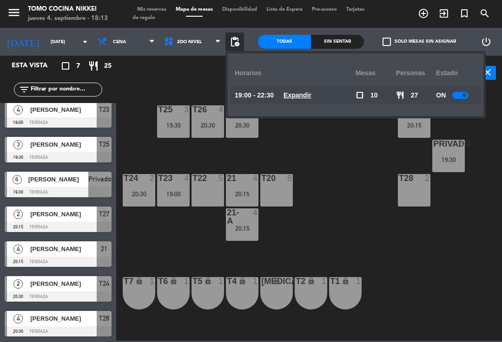
click at [319, 148] on div "T27 2 20:15 T25 3 19:30 T26A 4 20:30 T26 4 20:30 Privado 6 19:30 T24 2 20:30 T2…" at bounding box center [311, 215] width 380 height 252
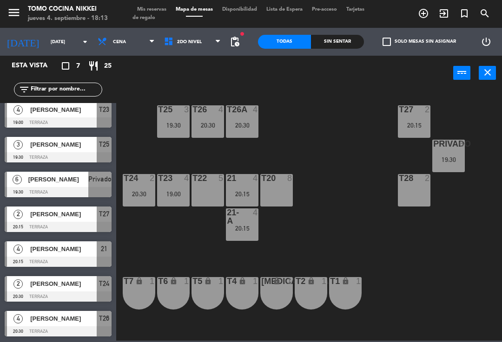
click at [237, 41] on span "pending_actions" at bounding box center [234, 41] width 11 height 11
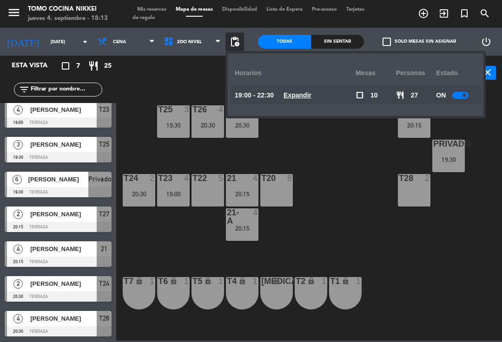
click at [303, 98] on u "Expandir" at bounding box center [297, 95] width 28 height 7
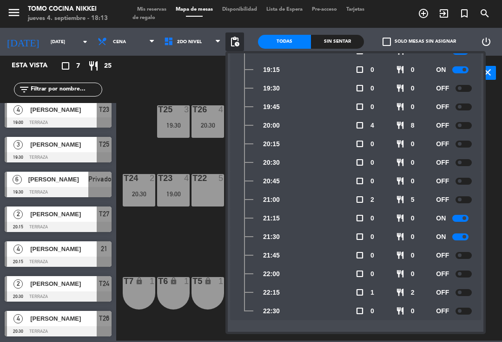
scroll to position [63, 0]
click at [205, 252] on div "T27 2 20:15 T25 3 19:30 T26A 4 20:30 T26 4 20:30 Privado 6 19:30 T24 2 20:30 T2…" at bounding box center [311, 215] width 380 height 252
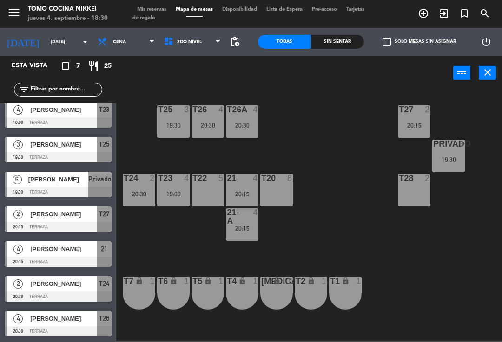
click at [326, 156] on div "T27 2 20:15 T25 3 19:30 T26A 4 20:30 T26 4 20:30 Privado 6 19:30 T24 2 20:30 T2…" at bounding box center [311, 215] width 380 height 252
click at [53, 25] on div "menu Tomo Cocina Nikkei [DATE] 4. septiembre - 18:30 Mis reservas Mapa de mesas…" at bounding box center [251, 14] width 502 height 28
click at [64, 38] on input "[DATE]" at bounding box center [78, 42] width 64 height 14
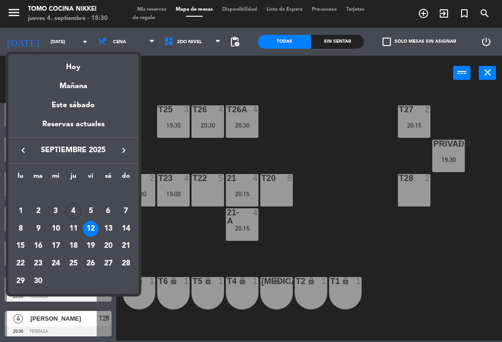
click at [78, 59] on div "Hoy" at bounding box center [73, 63] width 130 height 19
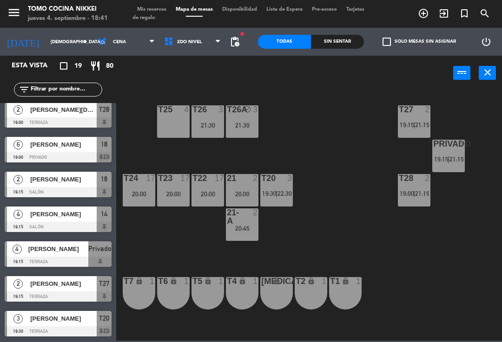
click at [56, 49] on input "[DEMOGRAPHIC_DATA][DATE]" at bounding box center [78, 42] width 64 height 14
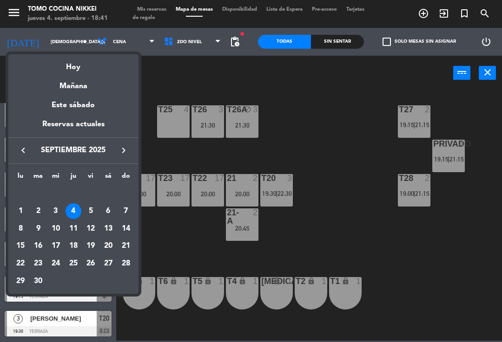
click at [115, 212] on div "6" at bounding box center [108, 211] width 16 height 16
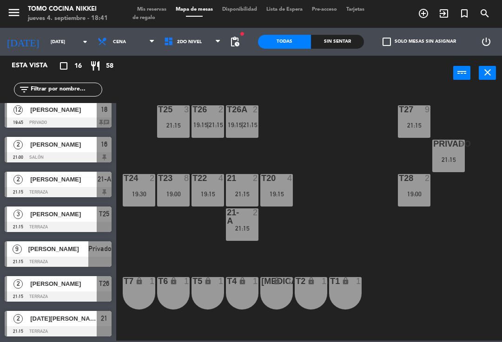
scroll to position [319, 0]
click at [47, 44] on input "[DATE]" at bounding box center [78, 42] width 64 height 14
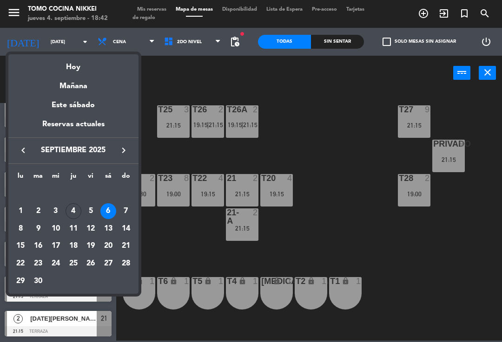
click at [61, 63] on div "Hoy" at bounding box center [73, 63] width 130 height 19
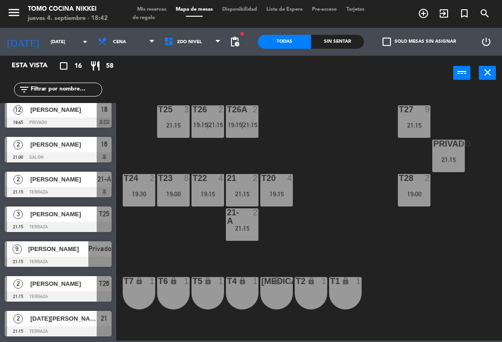
type input "[DEMOGRAPHIC_DATA][DATE]"
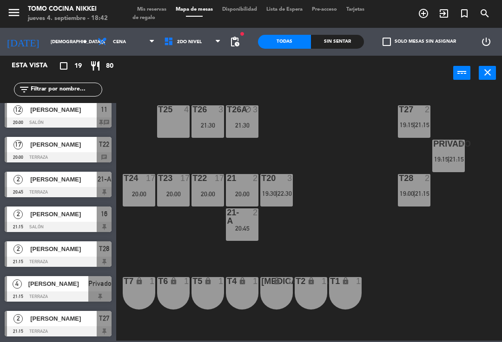
click at [183, 52] on span "2do Nivel" at bounding box center [192, 42] width 66 height 20
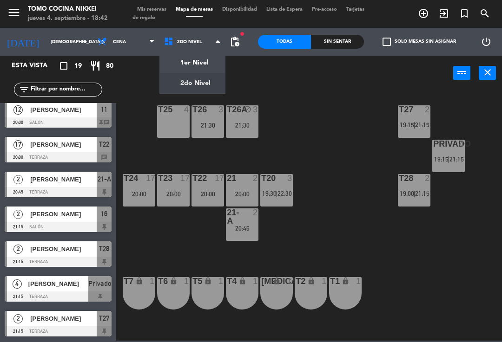
click at [181, 65] on ng-component "menu Tomo Cocina Nikkei [DATE] 4. septiembre - 18:42 Mis reservas Mapa de mesas…" at bounding box center [251, 170] width 502 height 341
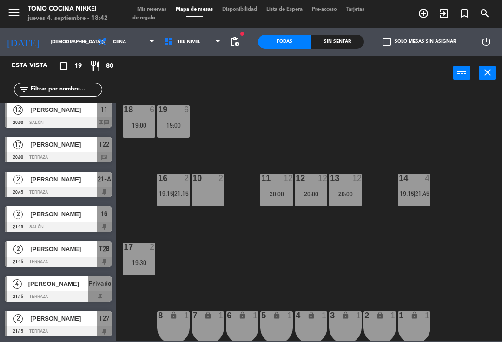
click at [185, 184] on div "16 2 19:15 | 21:15" at bounding box center [173, 190] width 33 height 33
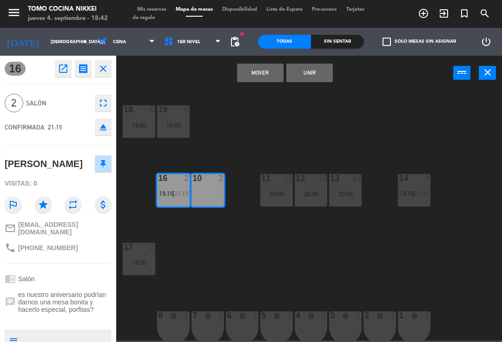
click at [254, 74] on button "Mover" at bounding box center [260, 73] width 46 height 19
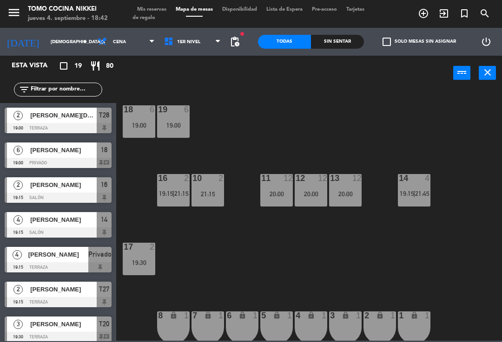
scroll to position [0, 0]
click at [277, 204] on div "11 12 20:00" at bounding box center [276, 190] width 33 height 33
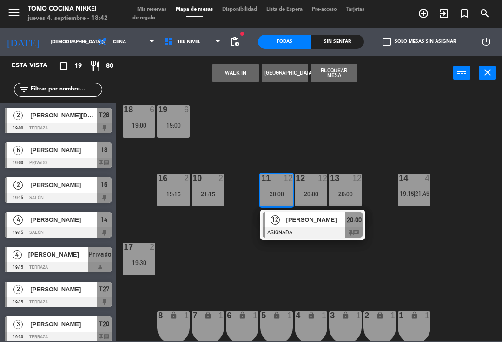
click at [287, 228] on div at bounding box center [312, 233] width 100 height 10
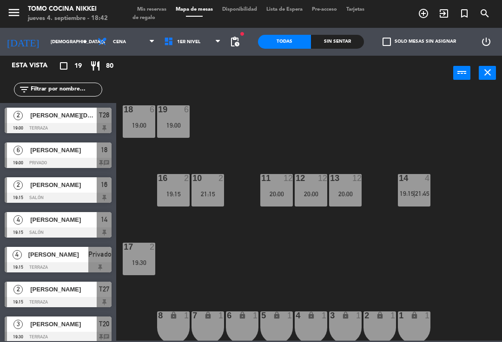
click at [184, 51] on span "1er Nivel" at bounding box center [192, 42] width 66 height 20
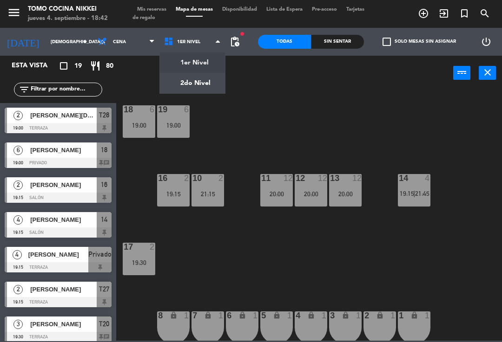
click at [184, 79] on ng-component "menu Tomo Cocina Nikkei [DATE] 4. septiembre - 18:42 Mis reservas Mapa de mesas…" at bounding box center [251, 170] width 502 height 341
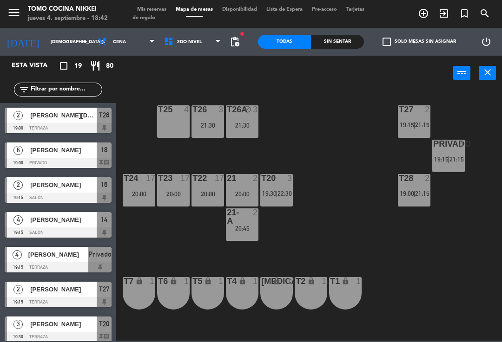
click at [171, 200] on div "T23 17 20:00" at bounding box center [173, 190] width 33 height 33
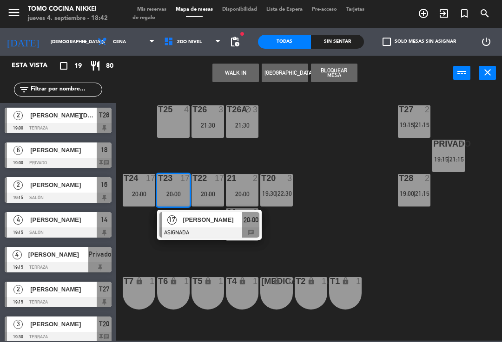
click at [186, 228] on div at bounding box center [209, 233] width 100 height 10
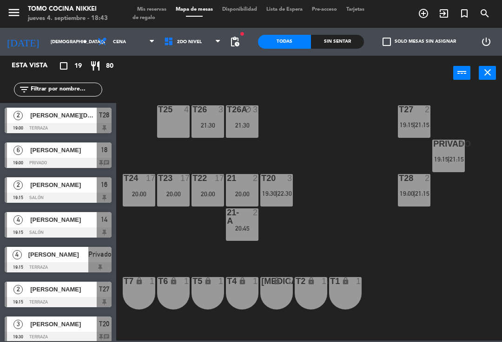
click at [185, 49] on span "2do Nivel" at bounding box center [192, 42] width 66 height 20
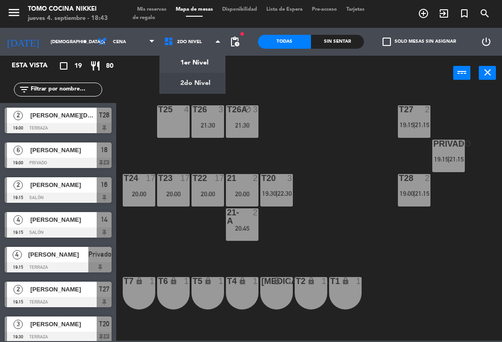
click at [319, 152] on div "T27 2 19:15 | 21:15 T25 4 T26A block 3 21:30 T26 3 21:30 Privado 4 19:15 | 21:1…" at bounding box center [311, 215] width 380 height 252
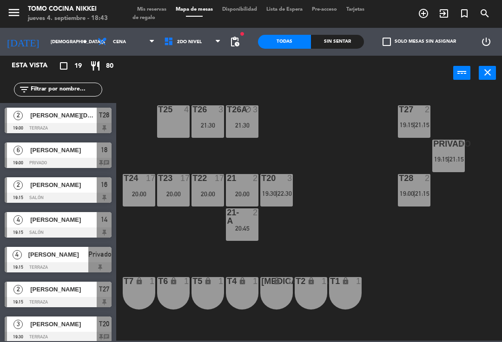
click at [449, 154] on div "Privado 4 19:15 | 21:15" at bounding box center [448, 156] width 33 height 33
click at [344, 184] on div "T27 2 19:15 | 21:15 T25 4 T26A block 3 21:30 T26 3 21:30 Privado 4 19:15 | 21:1…" at bounding box center [311, 215] width 380 height 252
click at [182, 52] on span "2do Nivel" at bounding box center [192, 42] width 66 height 20
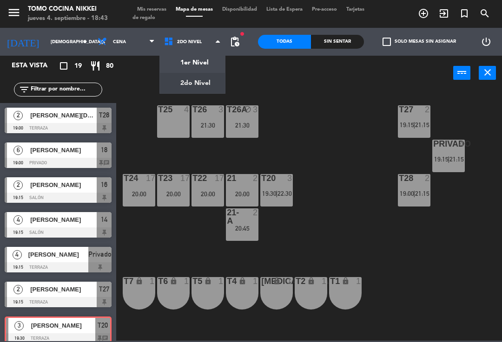
click at [188, 62] on ng-component "menu Tomo Cocina Nikkei [DATE] 4. septiembre - 18:43 Mis reservas Mapa de mesas…" at bounding box center [251, 170] width 502 height 341
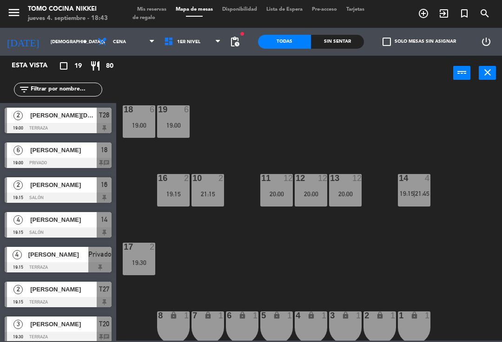
click at [135, 157] on div "18 6 19:00 19 6 19:00 16 2 19:15 10 2 21:15 11 12 20:00 12 12 20:00 13 12 20:00…" at bounding box center [311, 215] width 380 height 252
click at [190, 47] on span "1er Nivel" at bounding box center [192, 42] width 66 height 20
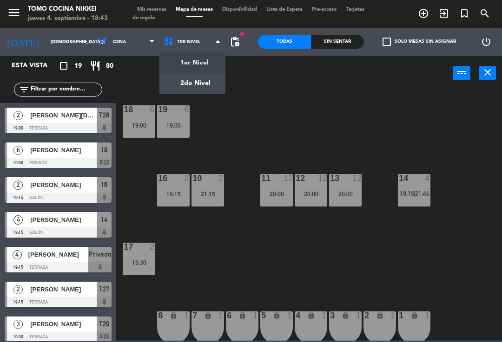
click at [188, 62] on ng-component "menu Tomo Cocina Nikkei [DATE] 4. septiembre - 18:43 Mis reservas Mapa de mesas…" at bounding box center [251, 170] width 502 height 341
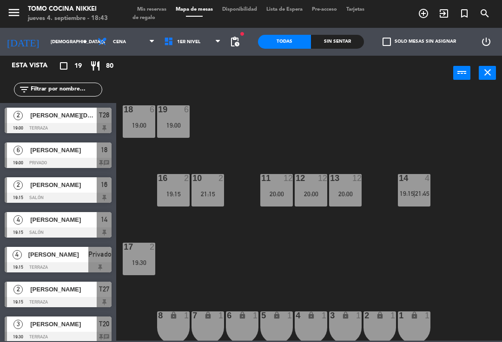
click at [177, 42] on span "1er Nivel" at bounding box center [188, 41] width 23 height 5
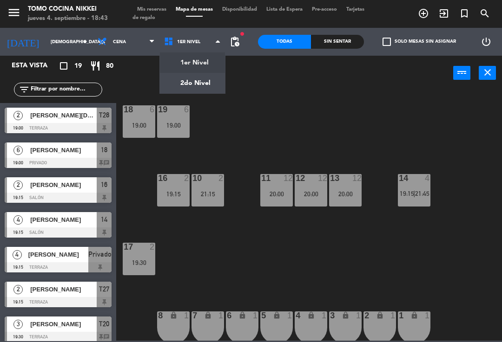
click at [181, 86] on ng-component "menu Tomo Cocina Nikkei [DATE] 4. septiembre - 18:43 Mis reservas Mapa de mesas…" at bounding box center [251, 170] width 502 height 341
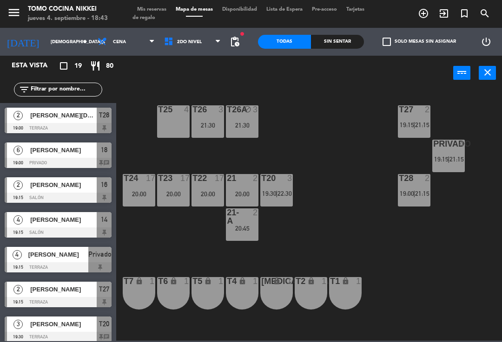
click at [196, 241] on div "T27 2 19:15 | 21:15 T25 4 T26A block 3 21:30 T26 3 21:30 Privado 4 19:15 | 21:1…" at bounding box center [311, 215] width 380 height 252
click at [460, 155] on div "Privado 4 19:15 | 21:15" at bounding box center [448, 156] width 33 height 33
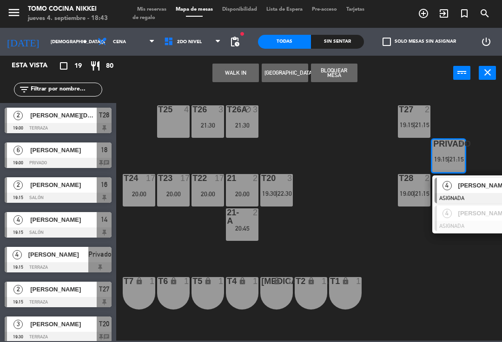
click at [296, 182] on div "3" at bounding box center [291, 178] width 15 height 8
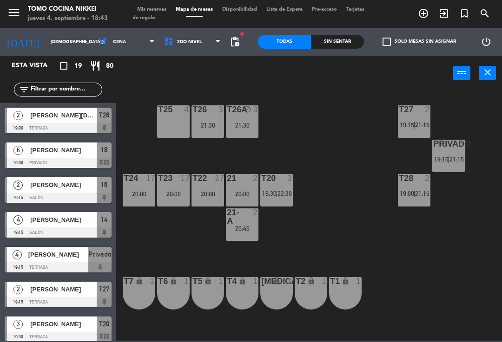
click at [386, 259] on div "T27 2 19:15 | 21:15 T25 4 T26A block 3 21:30 T26 3 21:30 Privado 4 19:15 | 21:1…" at bounding box center [311, 215] width 380 height 252
click at [174, 52] on span "2do Nivel" at bounding box center [192, 42] width 66 height 20
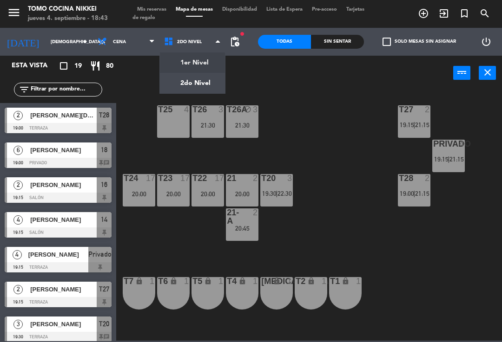
click at [169, 63] on ng-component "menu Tomo Cocina Nikkei [DATE] 4. septiembre - 18:43 Mis reservas Mapa de mesas…" at bounding box center [251, 170] width 502 height 341
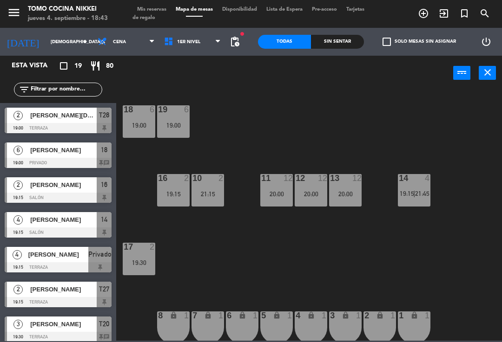
click at [144, 113] on div at bounding box center [138, 109] width 15 height 8
click at [180, 95] on div "18 6 19:00 19 6 19:00 16 2 19:15 10 2 21:15 11 12 20:00 12 12 20:00 13 12 20:00…" at bounding box center [311, 215] width 380 height 252
click at [174, 119] on div "19 6 19:00" at bounding box center [173, 121] width 33 height 33
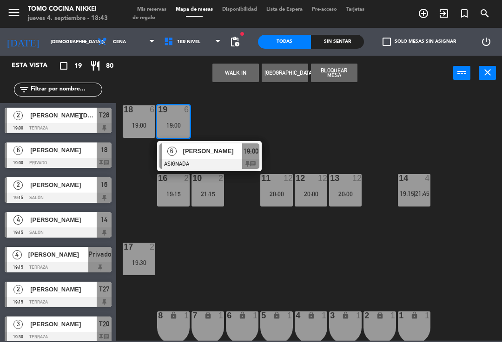
click at [176, 163] on div at bounding box center [209, 164] width 100 height 10
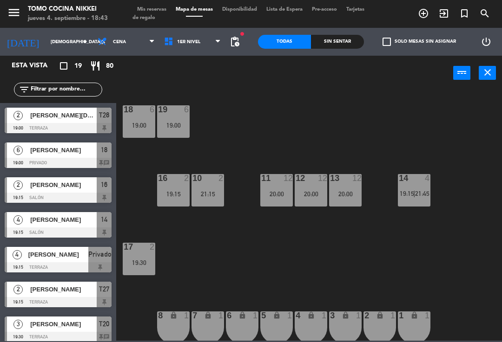
click at [136, 153] on div "18 6 19:00 19 6 19:00 16 2 19:15 10 2 21:15 11 12 20:00 12 12 20:00 13 12 20:00…" at bounding box center [311, 215] width 380 height 252
click at [135, 128] on div "19:00" at bounding box center [139, 125] width 33 height 7
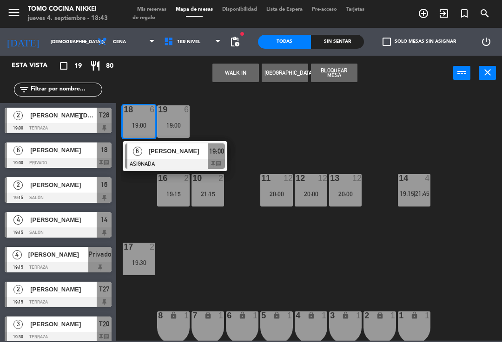
click at [144, 162] on div at bounding box center [175, 164] width 100 height 10
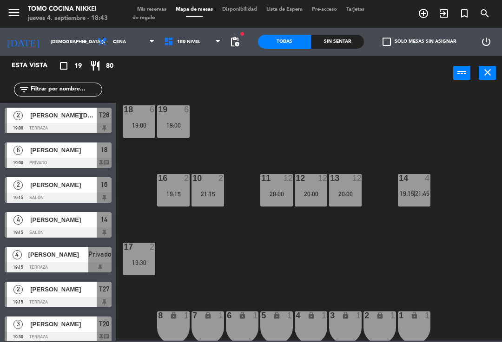
click at [129, 127] on div "19:00" at bounding box center [139, 125] width 33 height 7
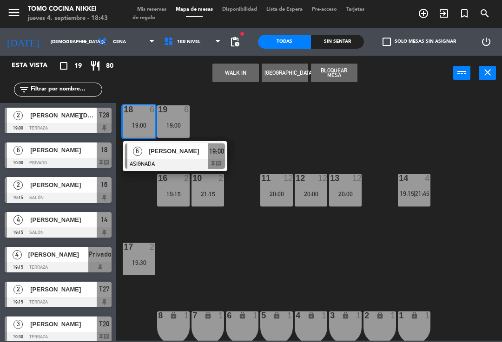
click at [135, 198] on div "18 6 19:00 6 [PERSON_NAME] ASIGNADA 19:00 chat 19 6 19:00 16 2 19:15 10 2 21:15…" at bounding box center [311, 215] width 380 height 252
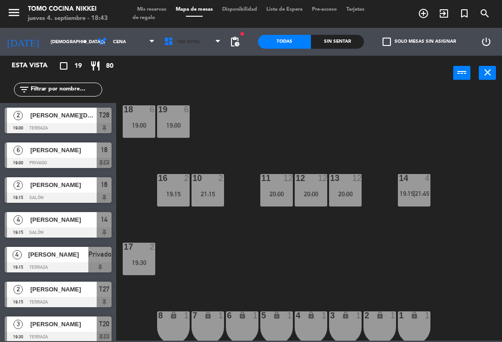
click at [166, 51] on span "1er Nivel" at bounding box center [192, 42] width 66 height 20
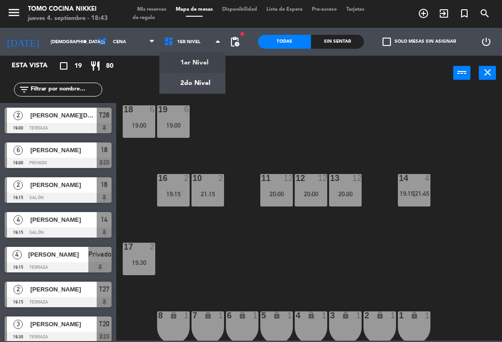
click at [179, 83] on ng-component "menu Tomo Cocina Nikkei [DATE] 4. septiembre - 18:43 Mis reservas Mapa de mesas…" at bounding box center [251, 170] width 502 height 341
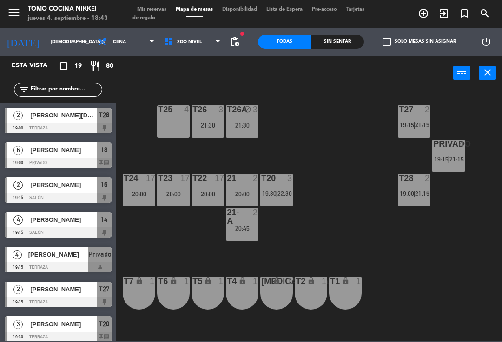
click at [177, 66] on div "power_input close" at bounding box center [284, 73] width 337 height 35
click at [170, 51] on span "2do Nivel" at bounding box center [192, 42] width 66 height 20
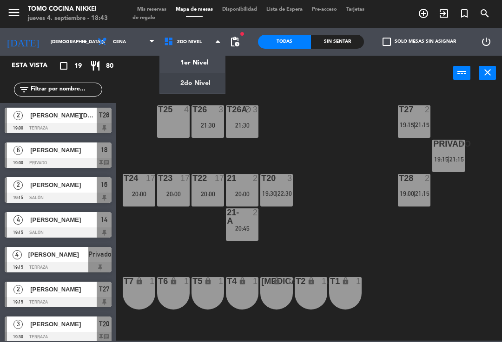
click at [170, 60] on ng-component "menu Tomo Cocina Nikkei [DATE] 4. septiembre - 18:43 Mis reservas Mapa de mesas…" at bounding box center [251, 170] width 502 height 341
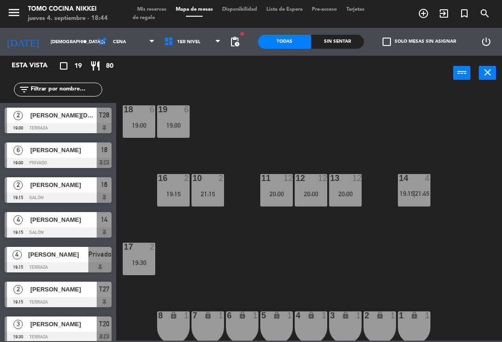
click at [152, 117] on div "18 6 19:00" at bounding box center [139, 121] width 33 height 33
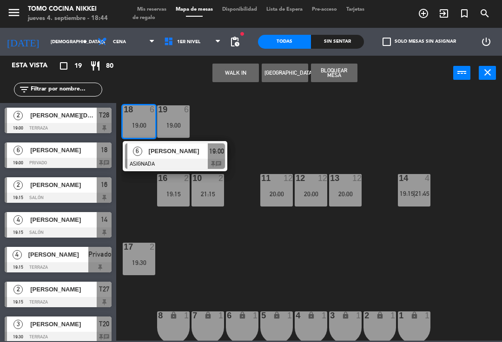
click at [154, 165] on div at bounding box center [175, 164] width 100 height 10
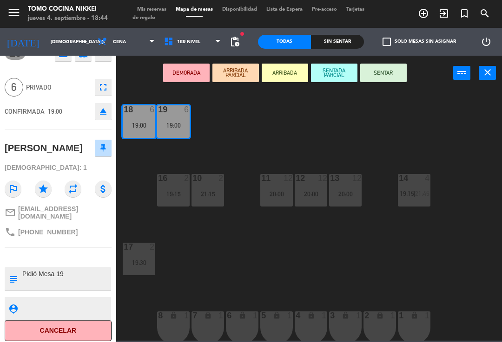
scroll to position [15, 0]
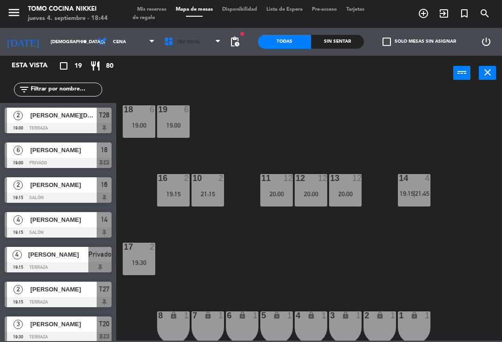
click at [177, 40] on span "1er Nivel" at bounding box center [188, 41] width 23 height 5
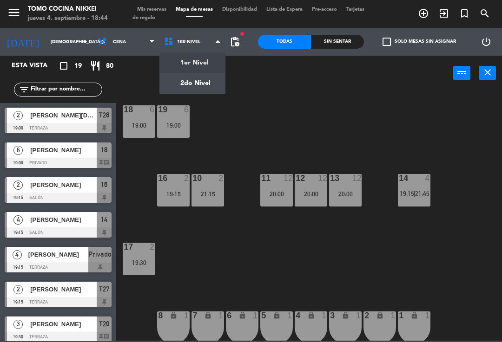
click at [165, 87] on ng-component "menu Tomo Cocina Nikkei [DATE] 4. septiembre - 18:44 Mis reservas Mapa de mesas…" at bounding box center [251, 170] width 502 height 341
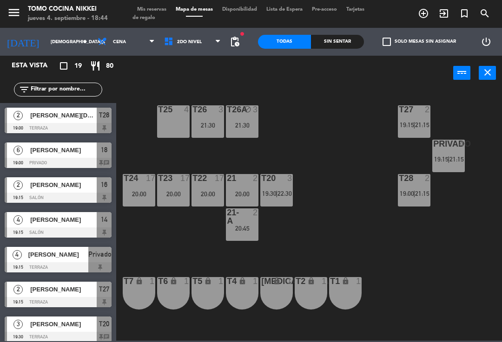
click at [167, 207] on div "T23 17 20:00" at bounding box center [173, 190] width 33 height 33
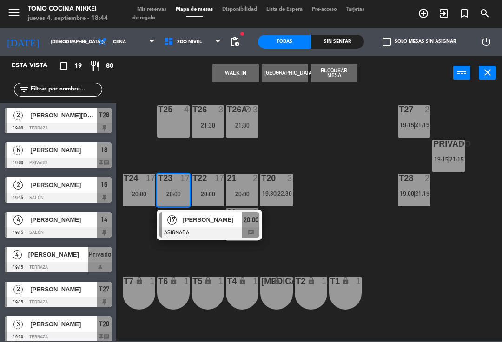
click at [174, 222] on span "17" at bounding box center [171, 220] width 9 height 9
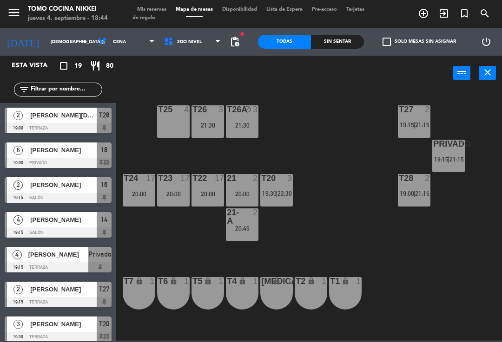
scroll to position [0, 0]
click at [198, 127] on div "21:30" at bounding box center [207, 125] width 33 height 7
click at [144, 162] on div "T27 2 19:15 | 21:15 T25 4 T26A block 3 21:30 T26 3 21:30 Privado 4 19:15 | 21:1…" at bounding box center [311, 215] width 380 height 252
click at [196, 35] on span "2do Nivel" at bounding box center [192, 42] width 66 height 20
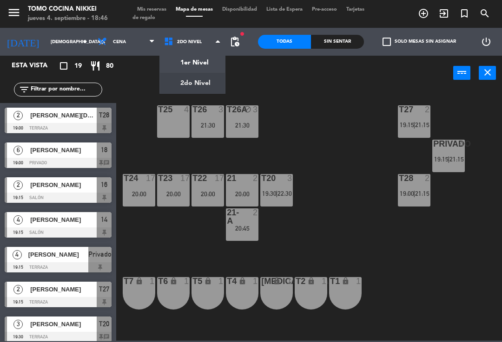
click at [192, 63] on ng-component "menu Tomo Cocina Nikkei [DATE] 4. septiembre - 18:46 Mis reservas Mapa de mesas…" at bounding box center [251, 170] width 502 height 341
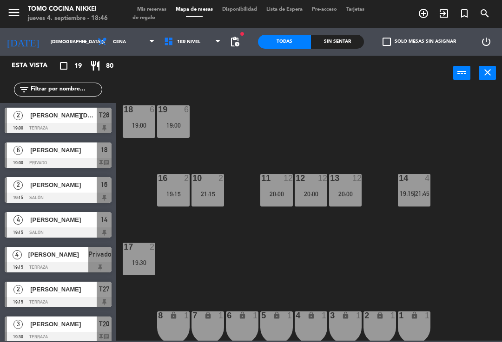
click at [168, 135] on div "19 6 19:00" at bounding box center [173, 121] width 33 height 33
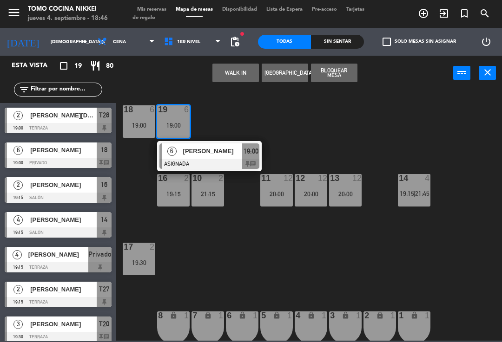
click at [222, 161] on div at bounding box center [209, 164] width 100 height 10
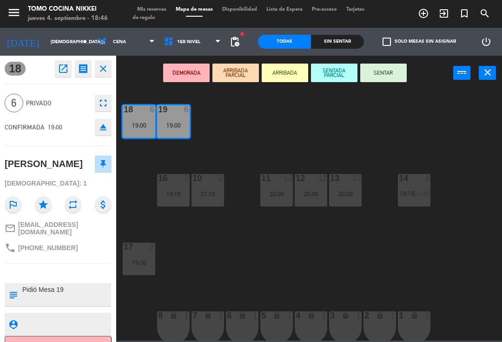
click at [102, 95] on button "fullscreen" at bounding box center [103, 103] width 17 height 17
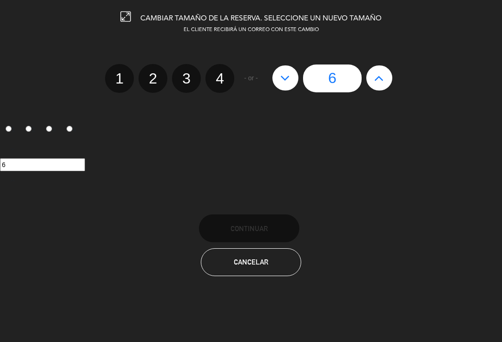
click at [367, 86] on button at bounding box center [379, 77] width 26 height 25
type input "7"
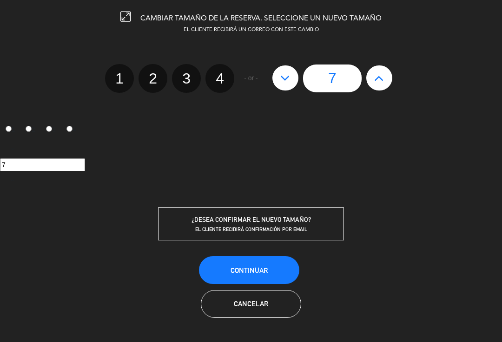
click at [234, 257] on button "Continuar" at bounding box center [249, 270] width 100 height 28
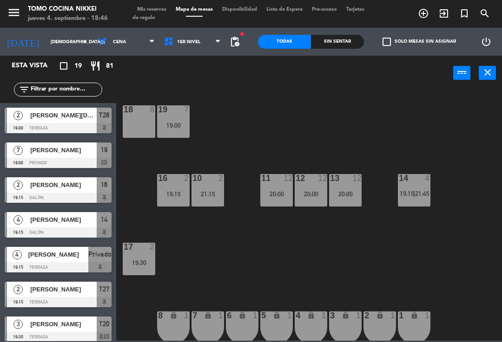
click at [177, 128] on div "19:00" at bounding box center [173, 125] width 33 height 7
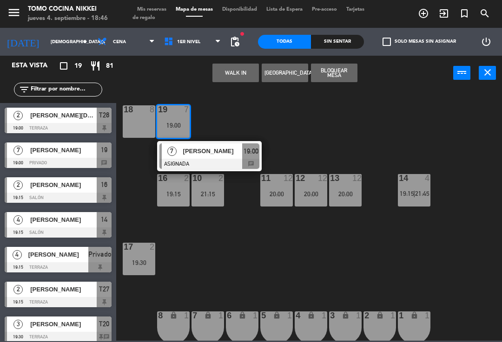
click at [221, 157] on div "[PERSON_NAME]" at bounding box center [212, 151] width 60 height 15
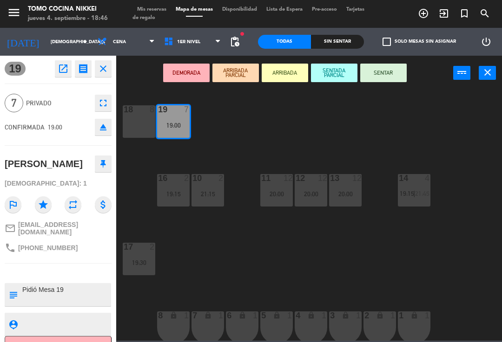
click at [135, 126] on div "18 8" at bounding box center [139, 121] width 33 height 33
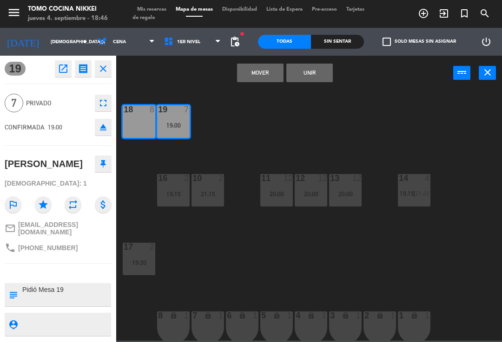
click at [309, 71] on button "Unir" at bounding box center [309, 73] width 46 height 19
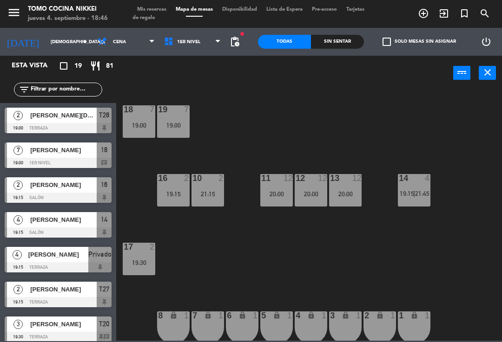
click at [283, 113] on div "18 7 19:00 19 7 19:00 16 2 19:15 10 2 21:15 11 12 20:00 12 12 20:00 13 12 20:00…" at bounding box center [311, 215] width 380 height 252
click at [169, 125] on div "19:00" at bounding box center [173, 125] width 33 height 7
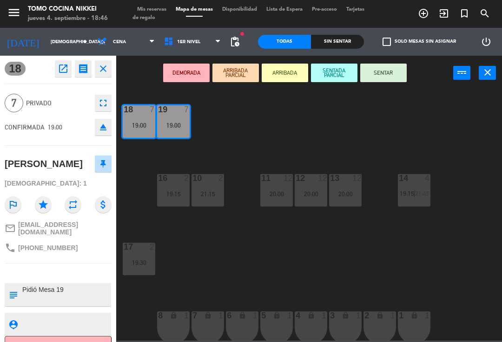
click at [38, 209] on icon "star" at bounding box center [43, 204] width 17 height 17
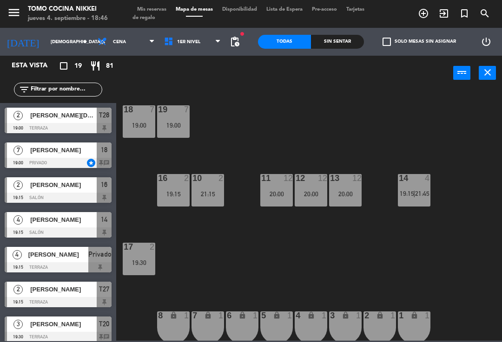
click at [183, 184] on div "16 2 19:15" at bounding box center [173, 190] width 33 height 33
click at [273, 154] on div "18 7 19:00 19 7 19:00 16 2 19:15 10 2 21:15 11 12 20:00 12 12 20:00 13 12 20:00…" at bounding box center [311, 215] width 380 height 252
click at [200, 196] on div "21:15" at bounding box center [207, 194] width 33 height 7
click at [315, 157] on div "18 7 19:00 19 7 19:00 16 2 19:15 10 2 21:15 11 12 20:00 12 12 20:00 13 12 20:00…" at bounding box center [311, 215] width 380 height 252
click at [277, 239] on div "18 7 19:00 19 7 19:00 16 2 19:15 10 2 21:15 11 12 20:00 12 12 20:00 13 12 20:00…" at bounding box center [311, 215] width 380 height 252
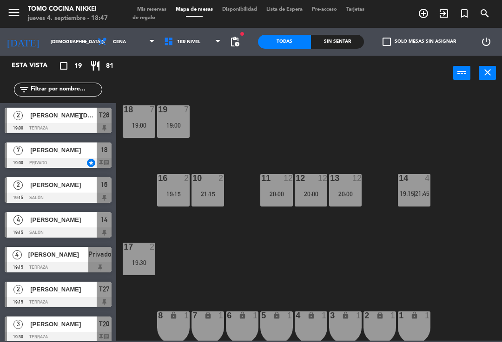
click at [347, 202] on div "13 12 20:00" at bounding box center [345, 190] width 33 height 33
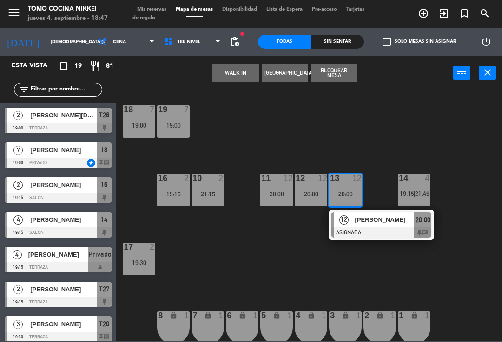
click at [389, 223] on span "[PERSON_NAME]" at bounding box center [384, 220] width 59 height 10
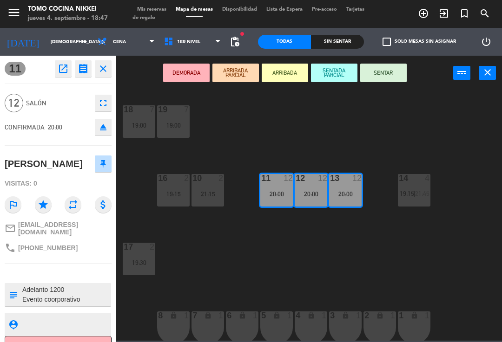
click at [46, 206] on icon "star" at bounding box center [43, 204] width 17 height 17
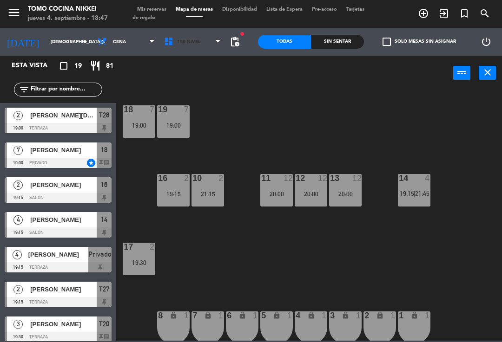
click at [195, 46] on span "1er Nivel" at bounding box center [192, 42] width 66 height 20
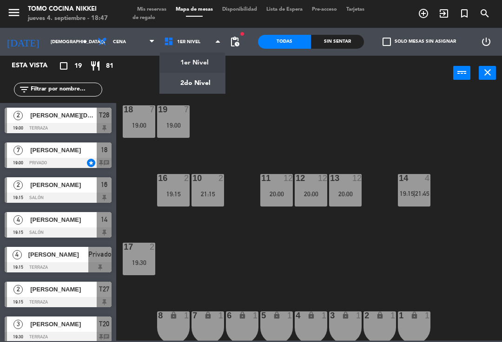
click at [193, 93] on ul "1er Nivel 2do Nivel" at bounding box center [192, 73] width 66 height 42
click at [198, 92] on ng-component "menu Tomo Cocina Nikkei [DATE] 4. septiembre - 18:47 Mis reservas Mapa de mesas…" at bounding box center [251, 170] width 502 height 341
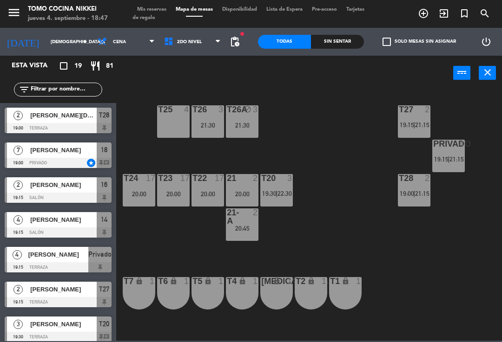
click at [182, 196] on div "20:00" at bounding box center [173, 194] width 33 height 7
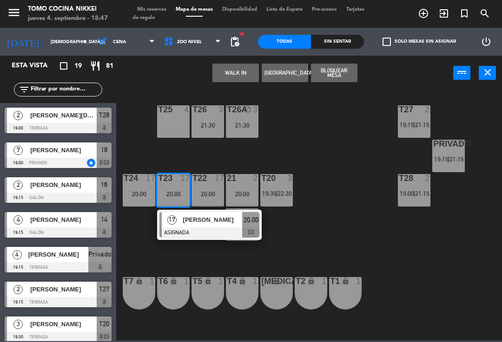
click at [217, 228] on div at bounding box center [209, 233] width 100 height 10
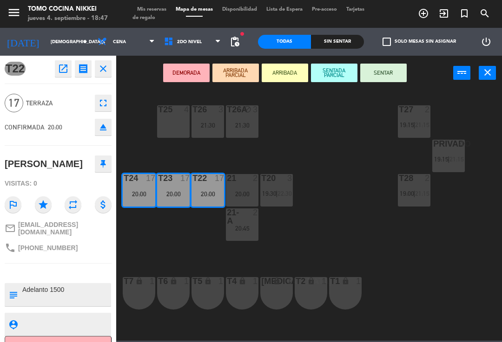
click at [42, 205] on icon "star" at bounding box center [43, 204] width 17 height 17
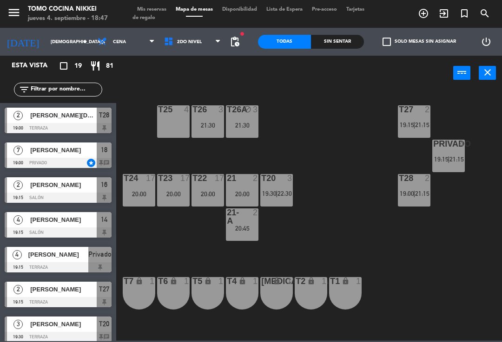
click at [154, 9] on span "Mis reservas" at bounding box center [151, 9] width 39 height 5
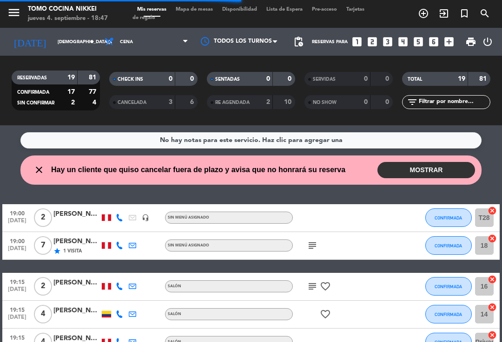
click at [402, 162] on button "MOSTRAR" at bounding box center [426, 170] width 98 height 16
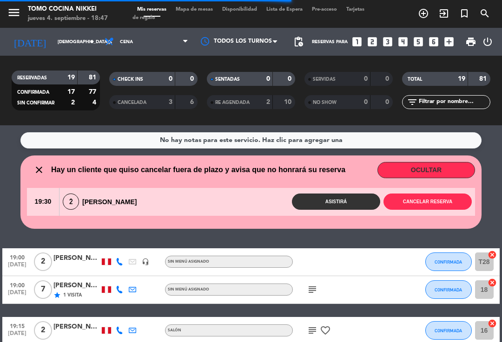
click at [424, 202] on button "Cancelar reserva" at bounding box center [427, 202] width 88 height 16
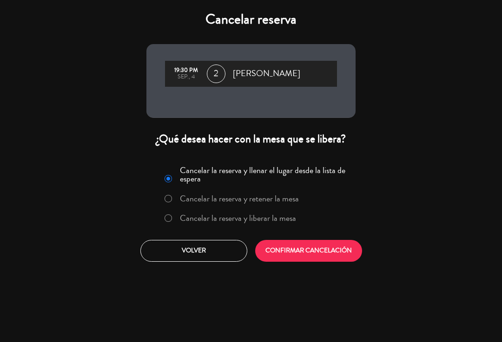
click at [269, 216] on label "Cancelar la reserva y liberar la mesa" at bounding box center [238, 218] width 116 height 8
click at [291, 259] on button "CONFIRMAR CANCELACIÓN" at bounding box center [308, 251] width 107 height 22
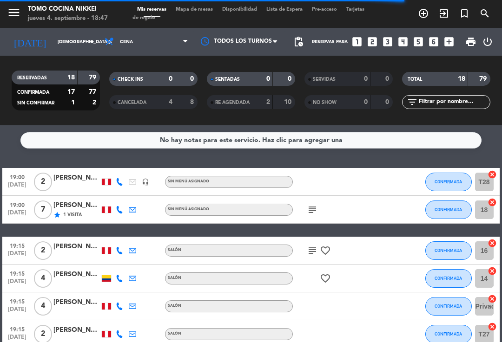
click at [204, 19] on div "Mis reservas Mapa de mesas Disponibilidad Lista de Espera Pre-acceso Tarjetas d…" at bounding box center [250, 14] width 237 height 17
click at [212, 21] on div "Mis reservas Mapa de mesas Disponibilidad Lista de Espera Pre-acceso Tarjetas d…" at bounding box center [250, 14] width 237 height 17
click at [213, 12] on span "Mapa de mesas" at bounding box center [194, 9] width 46 height 5
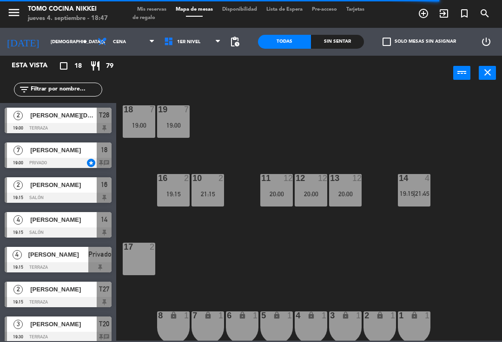
click at [360, 279] on div "18 7 19:00 19 7 19:00 16 2 19:15 10 2 21:15 11 12 20:00 12 12 20:00 13 12 20:00…" at bounding box center [311, 215] width 380 height 252
click at [368, 285] on div "18 7 19:00 19 7 19:00 16 2 19:15 10 2 21:15 11 12 20:00 12 12 20:00 13 12 20:00…" at bounding box center [311, 215] width 380 height 252
click at [199, 43] on span "1er Nivel" at bounding box center [192, 42] width 66 height 20
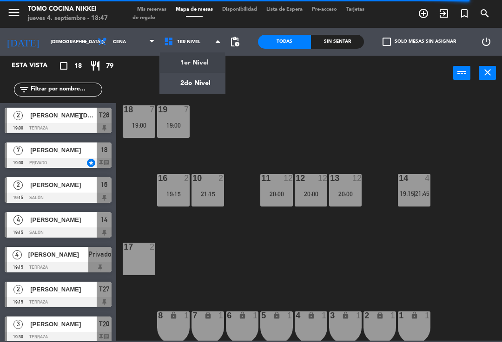
click at [455, 181] on div "18 7 19:00 19 7 19:00 16 2 19:15 10 2 21:15 11 12 20:00 12 12 20:00 13 12 20:00…" at bounding box center [311, 215] width 380 height 252
click at [413, 203] on div "14 4 19:15 | 21:45" at bounding box center [414, 190] width 33 height 33
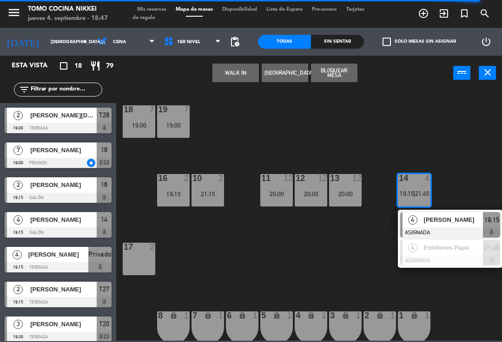
click at [475, 256] on div at bounding box center [450, 260] width 100 height 10
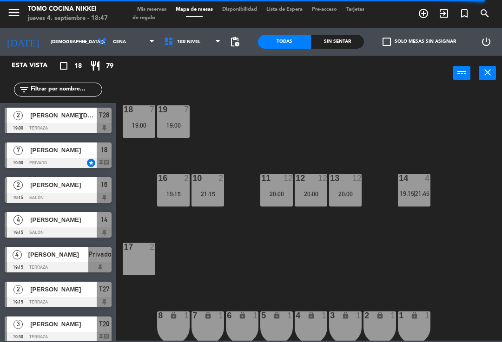
scroll to position [154, 0]
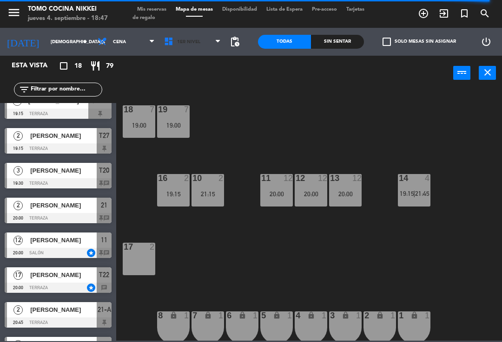
click at [208, 51] on span "1er Nivel" at bounding box center [192, 42] width 66 height 20
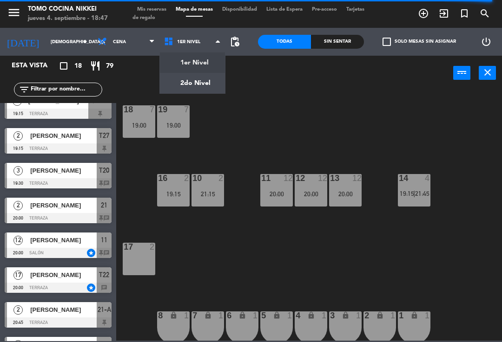
click at [200, 79] on ng-component "menu Tomo Cocina Nikkei [DATE] 4. septiembre - 18:47 Mis reservas Mapa de mesas…" at bounding box center [251, 170] width 502 height 341
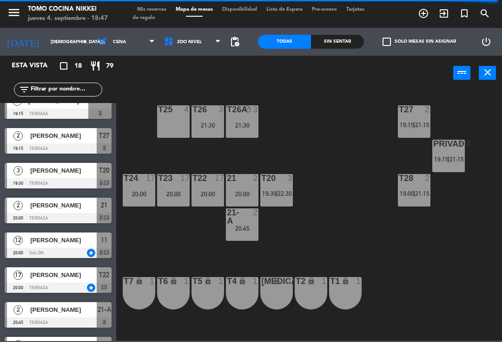
click at [313, 232] on div "T27 2 19:15 | 21:15 T25 4 T26A block 3 21:30 T26 3 21:30 Privado 4 19:15 | 21:1…" at bounding box center [311, 215] width 380 height 252
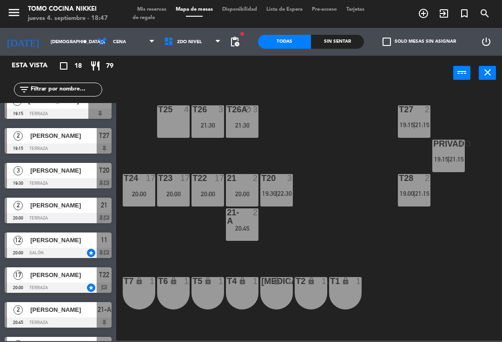
click at [286, 193] on span "22:30" at bounding box center [284, 193] width 14 height 7
click at [392, 219] on div "T27 2 19:15 | 21:15 T25 4 T26A block 3 21:30 T26 3 21:30 Privado 4 19:15 | 21:1…" at bounding box center [311, 215] width 380 height 252
click at [82, 90] on input "text" at bounding box center [66, 90] width 72 height 10
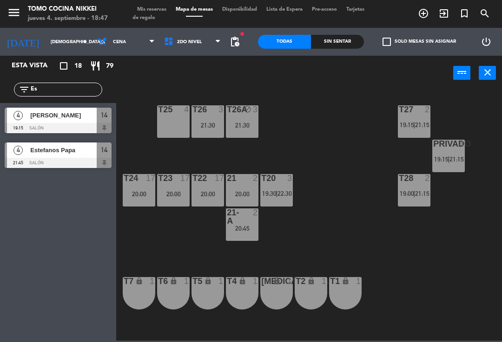
scroll to position [0, 0]
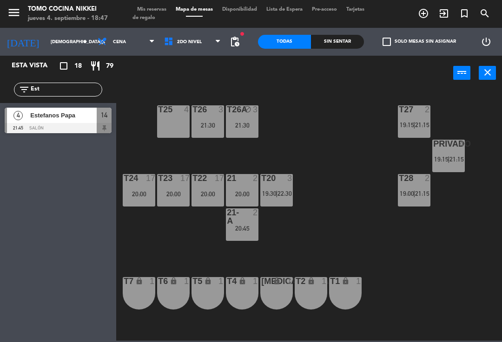
type input "Est"
click at [327, 111] on div "T27 2 19:15 | 21:15 T25 4 T26A block 3 21:30 T26 3 21:30 Privado 4 19:15 | 21:1…" at bounding box center [311, 215] width 380 height 252
click at [354, 225] on div "T27 2 19:15 | 21:15 T25 4 T26A block 3 21:30 T26 3 21:30 Privado 4 19:15 | 21:1…" at bounding box center [311, 215] width 380 height 252
click at [449, 160] on span "|" at bounding box center [448, 159] width 2 height 7
click at [367, 205] on div "T27 2 19:15 | 21:15 T25 4 T26A block 3 21:30 T26 3 21:30 Privado 4 19:15 | 21:1…" at bounding box center [311, 215] width 380 height 252
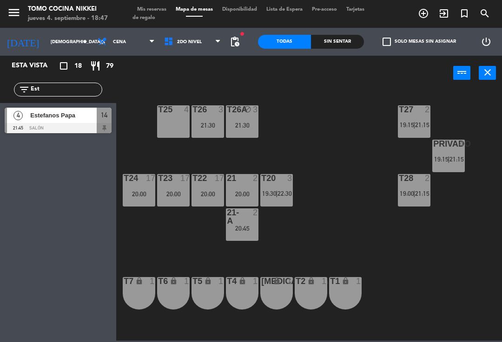
click at [305, 257] on div "T27 2 19:15 | 21:15 T25 4 T26A block 3 21:30 T26 3 21:30 Privado 4 19:15 | 21:1…" at bounding box center [311, 215] width 380 height 252
click at [340, 176] on div "T27 2 19:15 | 21:15 T25 4 T26A block 3 21:30 T26 3 21:30 Privado 4 19:15 | 21:1…" at bounding box center [311, 215] width 380 height 252
click at [305, 141] on div "T27 2 19:15 | 21:15 T25 4 T26A block 3 21:30 T26 3 21:30 Privado 4 19:15 | 21:1…" at bounding box center [311, 215] width 380 height 252
click at [201, 127] on div "21:30" at bounding box center [207, 125] width 33 height 7
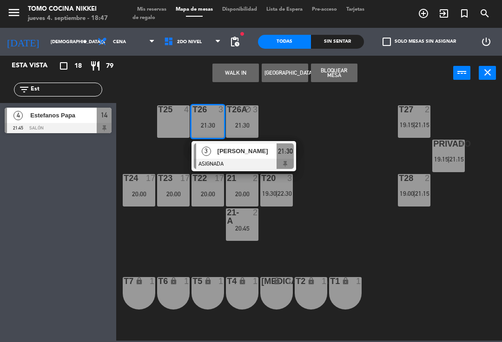
click at [340, 78] on button "Bloquear Mesa" at bounding box center [334, 73] width 46 height 19
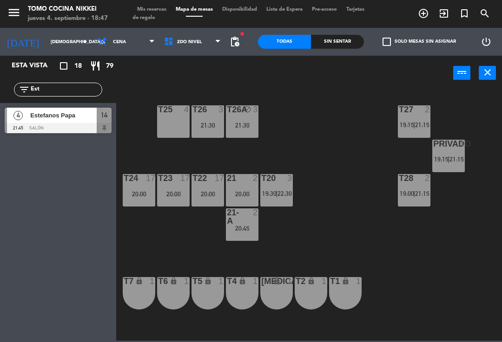
click at [341, 117] on div "T27 2 19:15 | 21:15 T25 4 T26A block 3 21:30 T26 3 21:30 Privado 4 19:15 | 21:1…" at bounding box center [311, 215] width 380 height 252
click at [283, 138] on div "T27 2 19:15 | 21:15 T25 4 T26A block 3 21:30 T26 block 3 21:30 Privado 4 19:15 …" at bounding box center [311, 215] width 380 height 252
click at [275, 152] on div "T27 2 19:15 | 21:15 T25 4 T26A block 3 21:30 T26 block 3 21:30 Privado 4 19:15 …" at bounding box center [311, 215] width 380 height 252
click at [240, 138] on div "T26A block 3 21:30" at bounding box center [242, 121] width 33 height 33
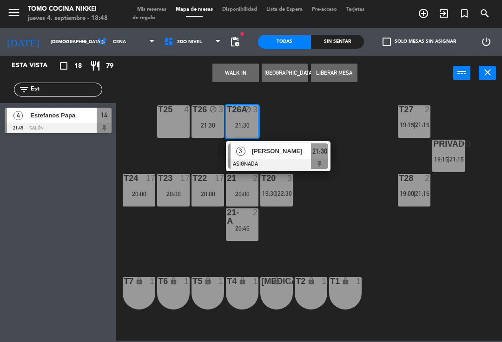
click at [329, 153] on div "3 [PERSON_NAME] ASIGNADA 21:30" at bounding box center [278, 156] width 105 height 30
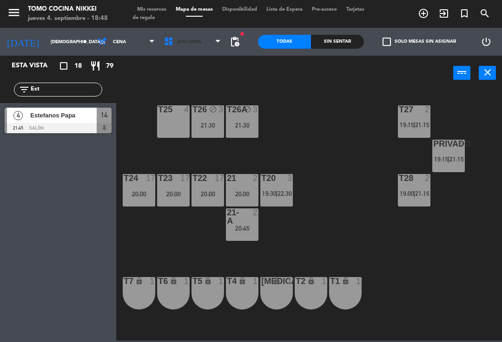
click at [185, 47] on span "2do Nivel" at bounding box center [192, 42] width 66 height 20
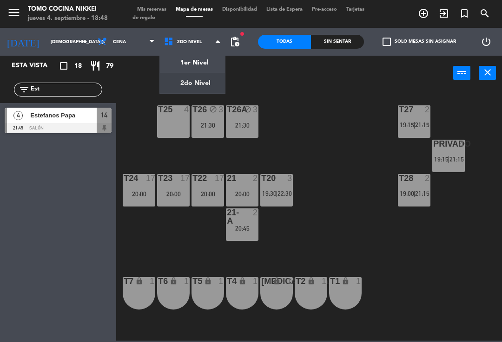
click at [203, 55] on div "1er Nivel 2do Nivel 2do Nivel 1er Nivel 2do Nivel" at bounding box center [192, 42] width 66 height 28
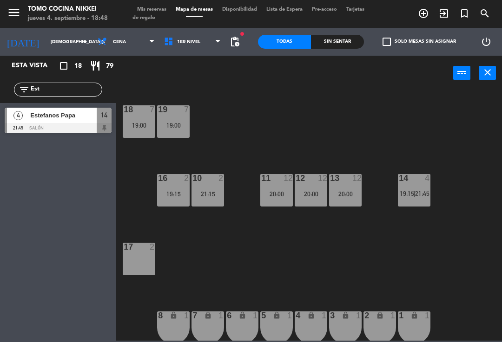
click at [363, 228] on div "18 7 19:00 19 7 19:00 16 2 19:15 10 2 21:15 11 12 20:00 12 12 20:00 13 12 20:00…" at bounding box center [311, 215] width 380 height 252
click at [411, 189] on div "14 4 19:15 | 21:45" at bounding box center [414, 190] width 33 height 33
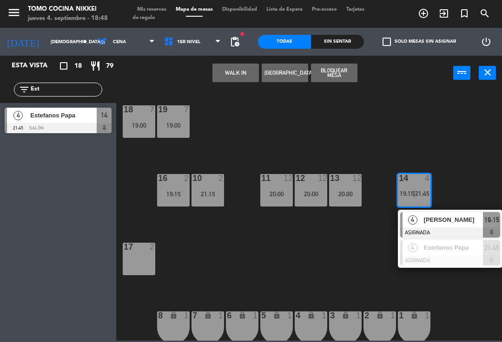
click at [358, 283] on div "18 7 19:00 19 7 19:00 16 2 19:15 10 2 21:15 11 12 20:00 12 12 20:00 13 12 20:00…" at bounding box center [311, 215] width 380 height 252
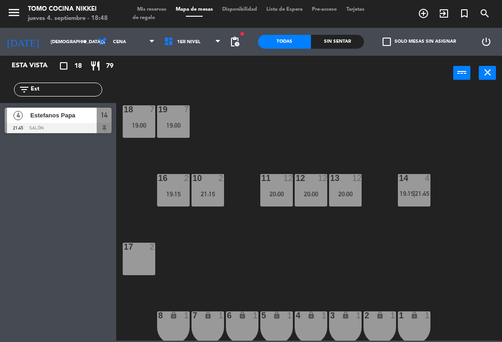
click at [400, 196] on span "19:15" at bounding box center [407, 193] width 14 height 7
click at [354, 275] on div "18 7 19:00 19 7 19:00 16 2 19:15 10 2 21:15 11 12 20:00 12 12 20:00 13 12 20:00…" at bounding box center [311, 215] width 380 height 252
click at [188, 45] on span "1er Nivel" at bounding box center [192, 42] width 66 height 20
click at [199, 89] on ng-component "menu Tomo Cocina Nikkei [DATE] 4. septiembre - 18:48 Mis reservas Mapa de mesas…" at bounding box center [251, 170] width 502 height 341
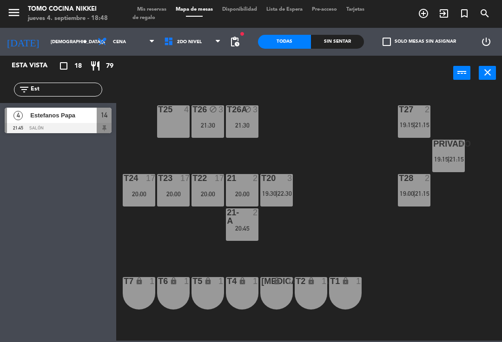
click at [298, 180] on div "3" at bounding box center [291, 178] width 15 height 8
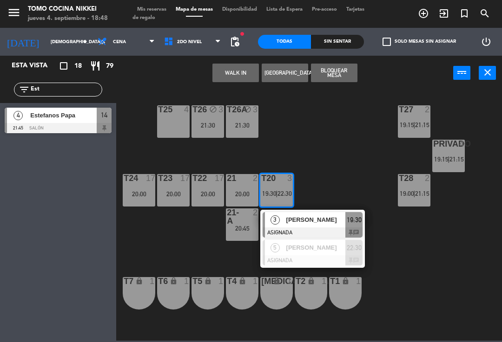
click at [349, 255] on div at bounding box center [312, 260] width 100 height 10
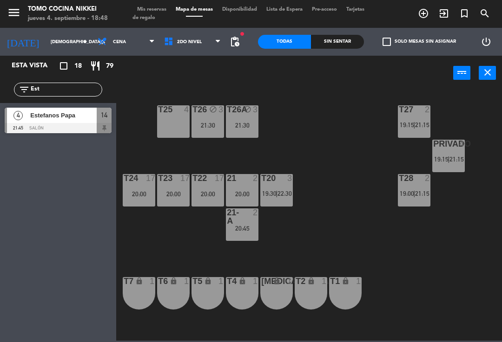
click at [202, 45] on span "2do Nivel" at bounding box center [192, 42] width 66 height 20
click at [200, 67] on ng-component "menu Tomo Cocina Nikkei [DATE] 4. septiembre - 18:48 Mis reservas Mapa de mesas…" at bounding box center [251, 170] width 502 height 341
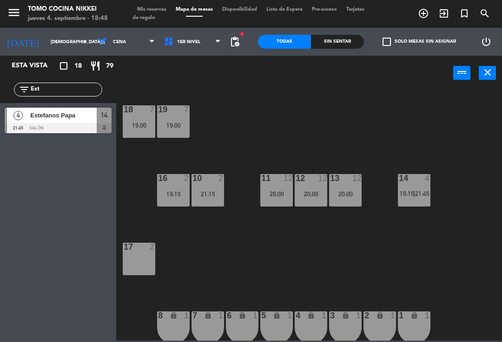
click at [419, 205] on div "14 4 19:15 | 21:45" at bounding box center [414, 190] width 33 height 33
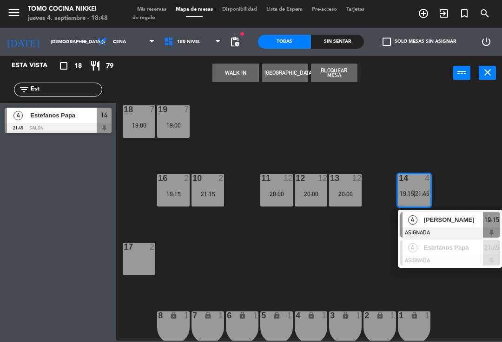
click at [447, 258] on div at bounding box center [450, 260] width 100 height 10
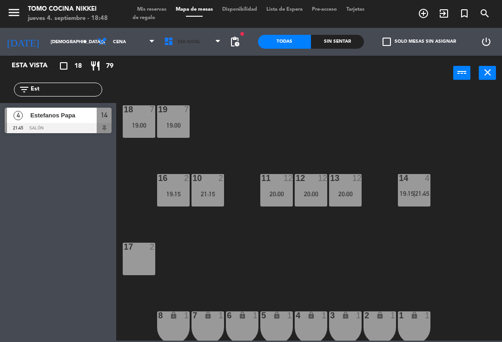
click at [191, 40] on span "1er Nivel" at bounding box center [188, 41] width 23 height 5
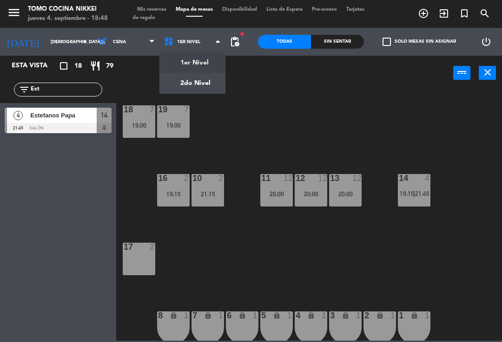
click at [203, 85] on ng-component "menu Tomo Cocina Nikkei [DATE] 4. septiembre - 18:48 Mis reservas Mapa de mesas…" at bounding box center [251, 170] width 502 height 341
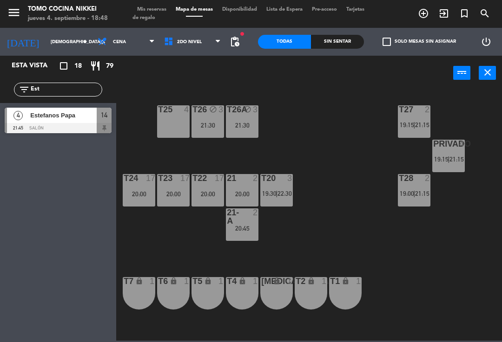
click at [79, 93] on input "Est" at bounding box center [66, 90] width 72 height 10
click at [341, 118] on div "T27 2 19:15 | 21:15 T25 4 T26A block 3 21:30 T26 block 3 21:30 Privado 4 19:15 …" at bounding box center [311, 215] width 380 height 252
click at [84, 119] on span "Estefanos Papa" at bounding box center [63, 116] width 66 height 10
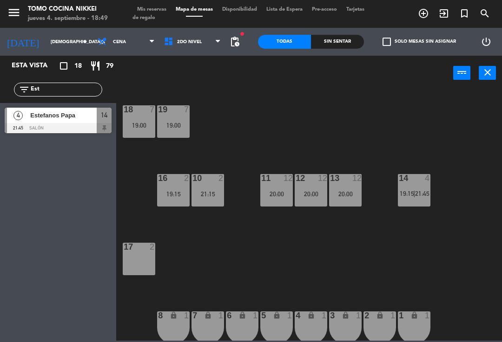
click at [459, 164] on div "18 7 19:00 19 7 19:00 16 2 19:15 10 2 21:15 11 12 20:00 12 12 20:00 13 12 20:00…" at bounding box center [311, 215] width 380 height 252
click at [88, 89] on input "Est" at bounding box center [66, 90] width 72 height 10
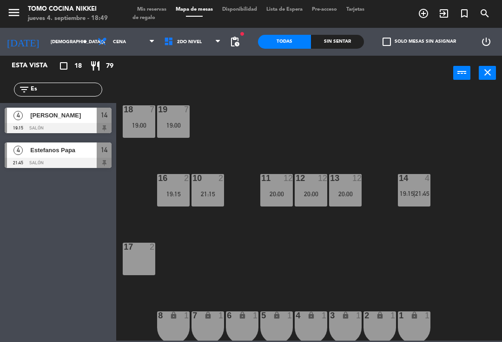
type input "E"
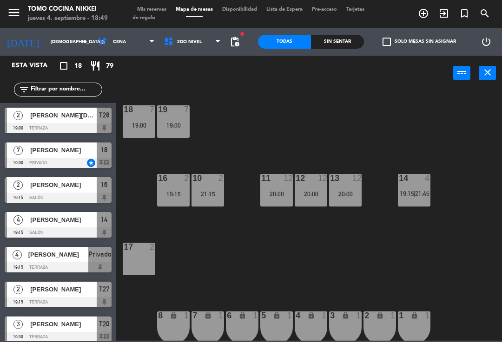
click at [410, 121] on div "18 7 19:00 19 7 19:00 16 2 19:15 10 2 21:15 11 12 20:00 12 12 20:00 13 12 20:00…" at bounding box center [311, 215] width 380 height 252
click at [161, 7] on span "Mis reservas" at bounding box center [151, 9] width 39 height 5
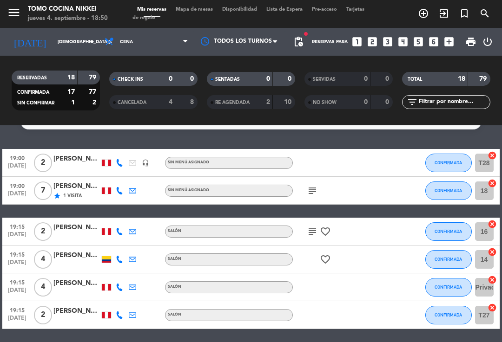
scroll to position [18, 0]
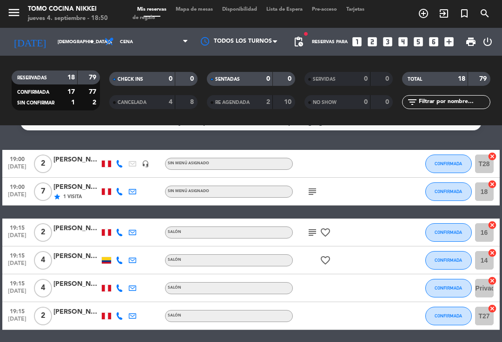
click at [307, 196] on icon "subject" at bounding box center [312, 191] width 11 height 11
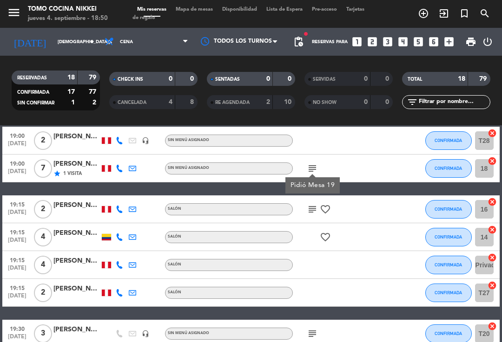
scroll to position [41, 0]
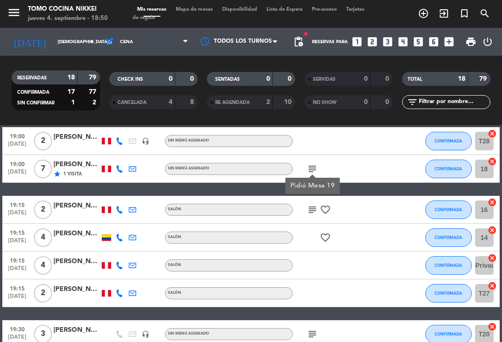
click at [312, 211] on icon "subject" at bounding box center [312, 209] width 11 height 11
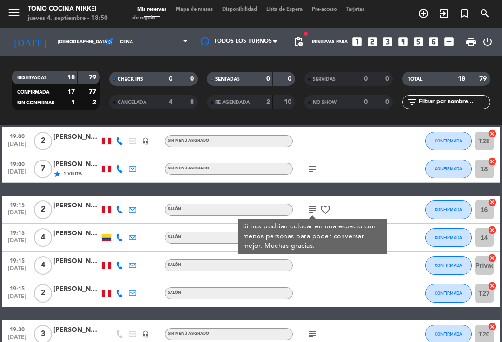
click at [326, 209] on icon "favorite_border" at bounding box center [325, 209] width 11 height 11
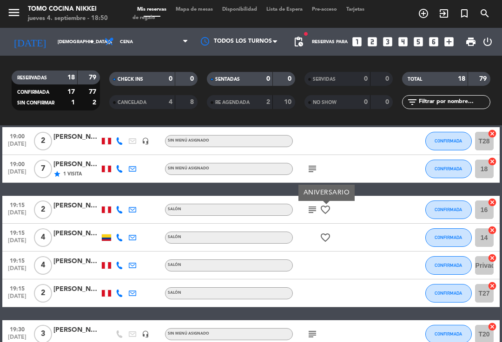
click at [313, 209] on icon "subject" at bounding box center [312, 209] width 11 height 11
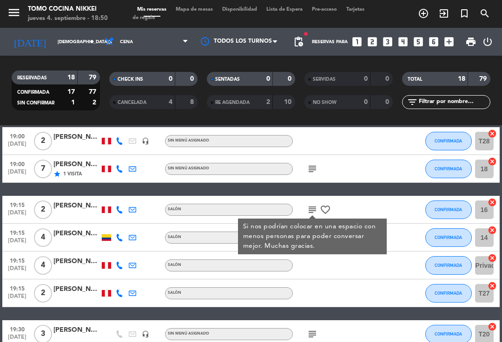
click at [346, 201] on div "subject Si nos podrían colocar en una espacio con menos personas para poder con…" at bounding box center [332, 209] width 78 height 27
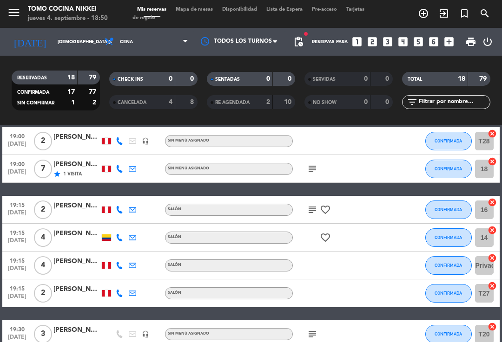
click at [326, 233] on icon "favorite_border" at bounding box center [325, 237] width 11 height 11
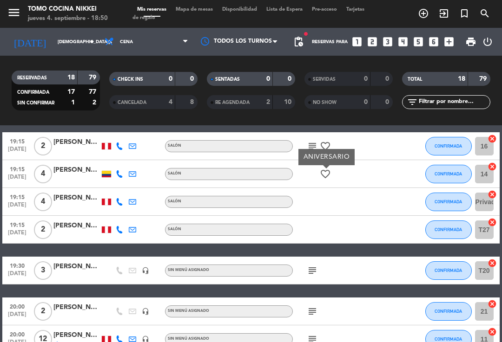
scroll to position [105, 0]
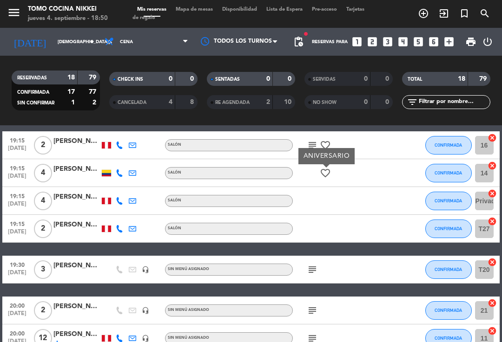
click at [312, 274] on icon "subject" at bounding box center [312, 269] width 11 height 11
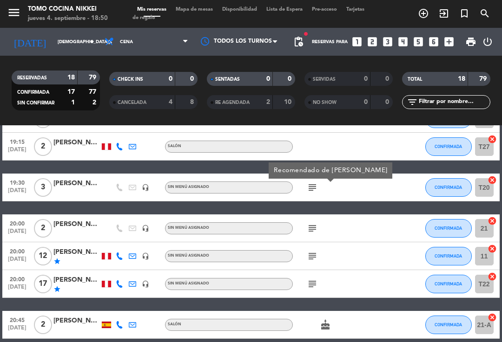
scroll to position [190, 0]
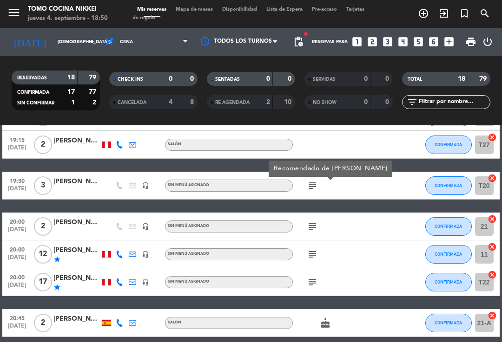
click at [315, 223] on icon "subject" at bounding box center [312, 226] width 11 height 11
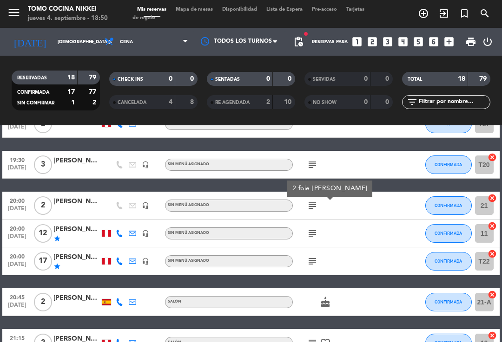
scroll to position [213, 0]
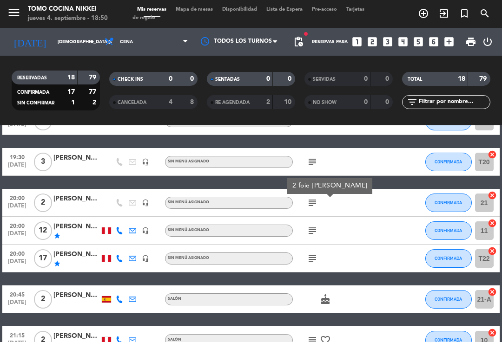
click at [318, 232] on icon "subject" at bounding box center [312, 230] width 11 height 11
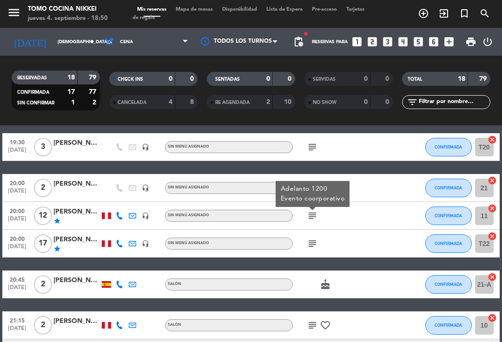
scroll to position [229, 0]
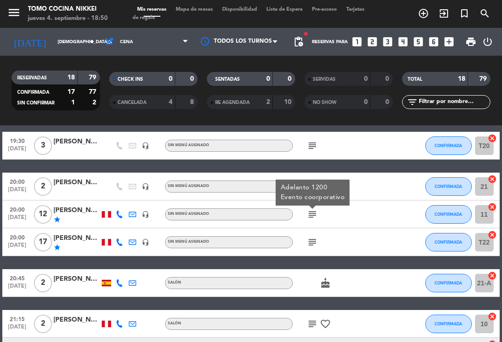
click at [303, 209] on div "subject Adelanto 1200 Evento coorporativo" at bounding box center [332, 214] width 78 height 27
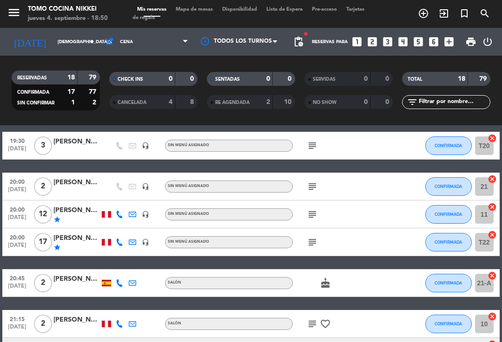
click at [308, 187] on icon "subject" at bounding box center [312, 186] width 11 height 11
click at [311, 213] on icon "subject" at bounding box center [312, 214] width 11 height 11
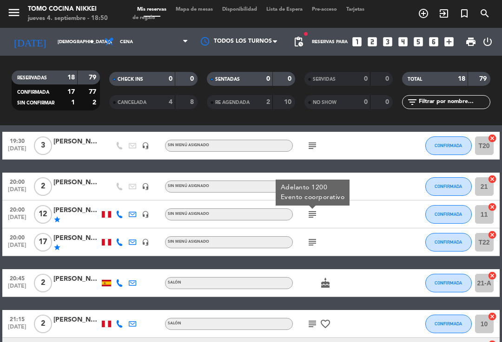
click at [313, 215] on icon "subject" at bounding box center [312, 214] width 11 height 11
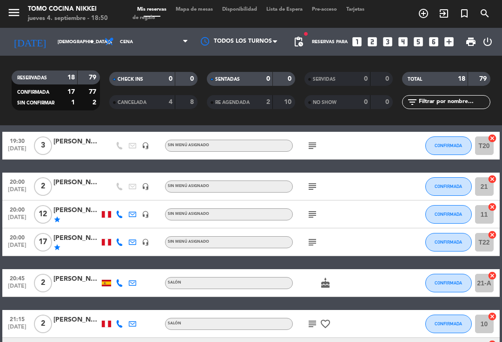
click at [314, 213] on icon "subject" at bounding box center [312, 214] width 11 height 11
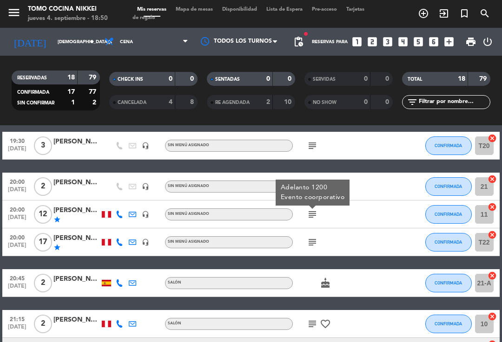
click at [314, 240] on icon "subject" at bounding box center [312, 242] width 11 height 11
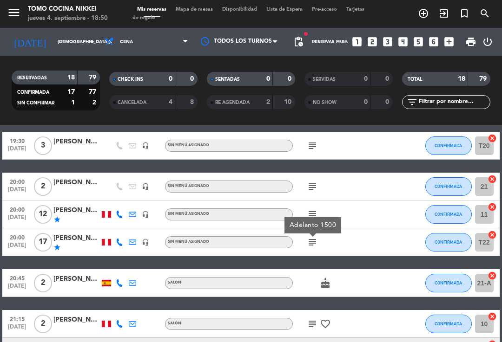
click at [315, 209] on icon "subject" at bounding box center [312, 214] width 11 height 11
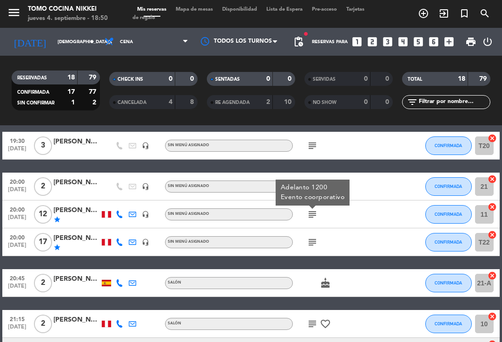
click at [313, 240] on icon "subject" at bounding box center [312, 242] width 11 height 11
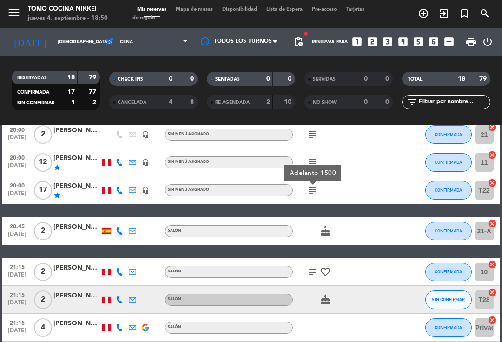
scroll to position [288, 0]
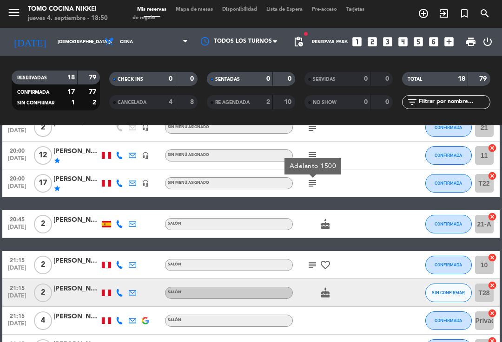
click at [314, 183] on icon "subject" at bounding box center [312, 183] width 11 height 11
click at [315, 180] on icon "subject" at bounding box center [312, 183] width 11 height 11
click at [327, 226] on icon "cake" at bounding box center [325, 224] width 11 height 11
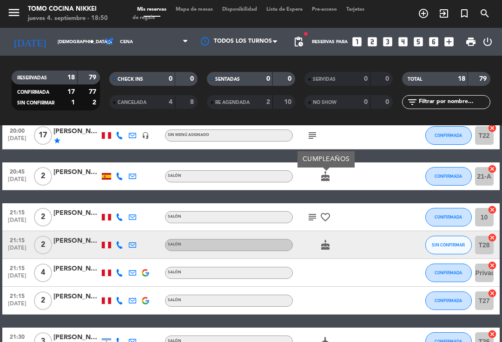
scroll to position [340, 0]
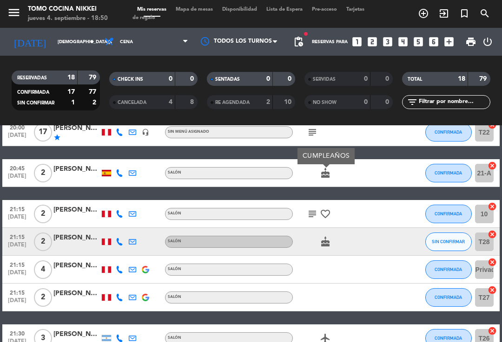
click at [318, 213] on icon "subject" at bounding box center [312, 214] width 11 height 11
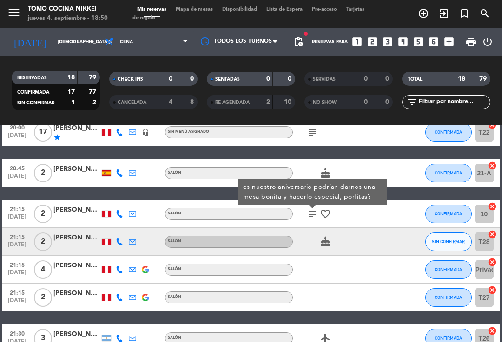
click at [329, 213] on icon "favorite_border" at bounding box center [325, 214] width 11 height 11
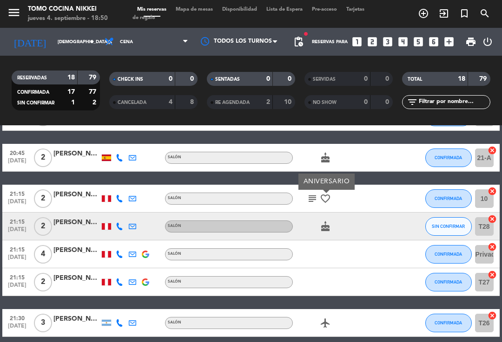
scroll to position [356, 0]
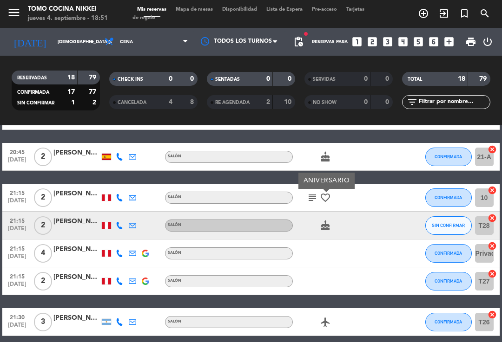
click at [312, 200] on icon "subject" at bounding box center [312, 197] width 11 height 11
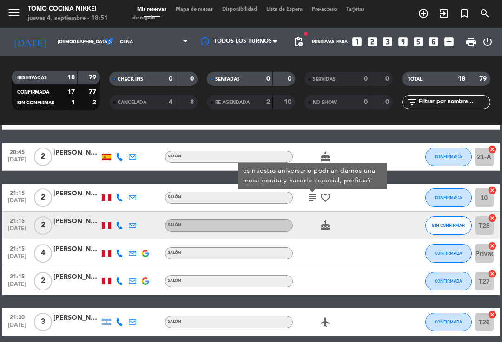
click at [327, 224] on icon "cake" at bounding box center [325, 225] width 11 height 11
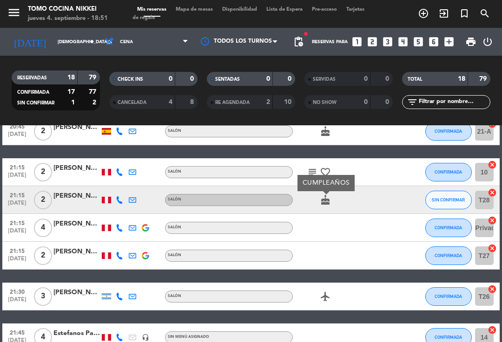
scroll to position [382, 0]
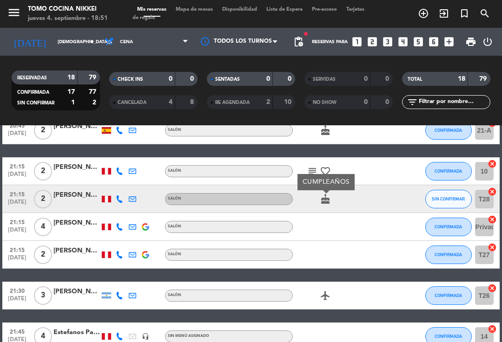
click at [330, 288] on div "airplanemode_active" at bounding box center [332, 295] width 78 height 27
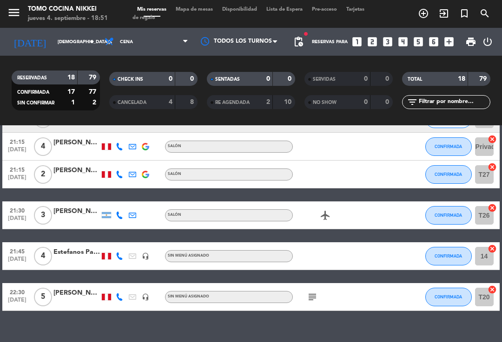
scroll to position [463, 0]
click at [312, 297] on icon "subject" at bounding box center [312, 297] width 11 height 11
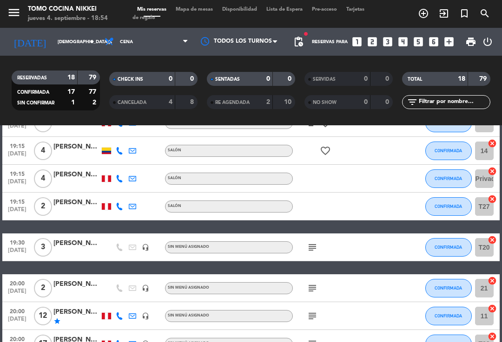
scroll to position [128, 0]
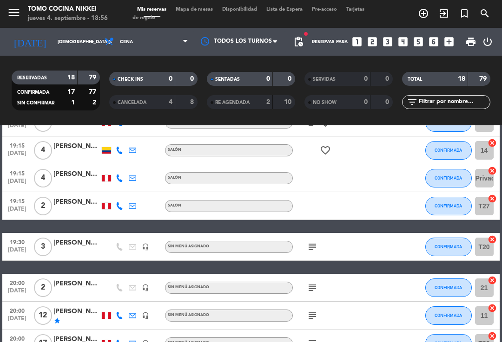
click at [195, 18] on div "Mis reservas Mapa de mesas Disponibilidad Lista de Espera Pre-acceso Tarjetas d…" at bounding box center [250, 14] width 237 height 17
click at [190, 12] on span "Mapa de mesas" at bounding box center [194, 9] width 46 height 5
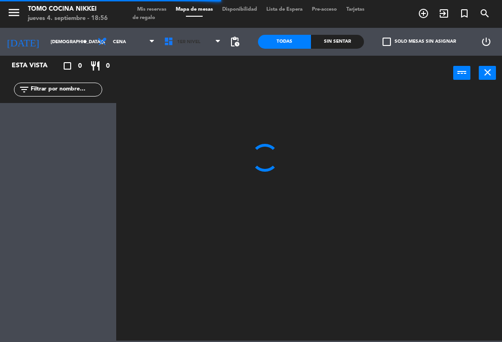
click at [173, 46] on span "1er Nivel" at bounding box center [192, 42] width 66 height 20
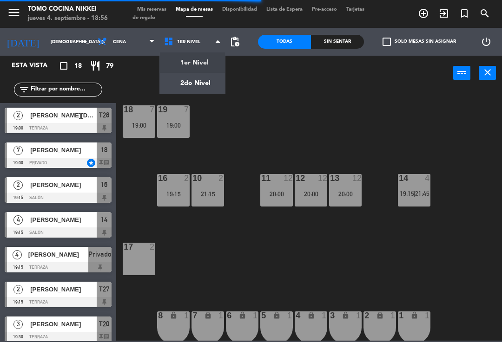
click at [176, 86] on ng-component "menu Tomo Cocina Nikkei [DATE] 4. septiembre - 18:56 Mis reservas Mapa de mesas…" at bounding box center [251, 170] width 502 height 341
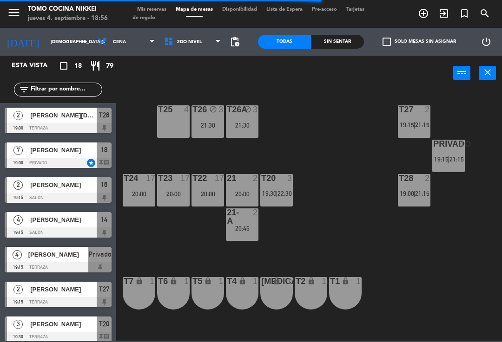
click at [275, 192] on span "19:30" at bounding box center [269, 193] width 14 height 7
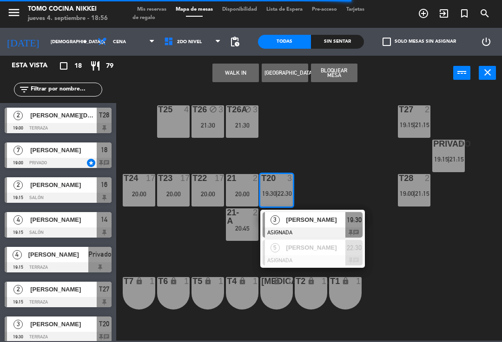
click at [283, 225] on div "3" at bounding box center [275, 219] width 20 height 15
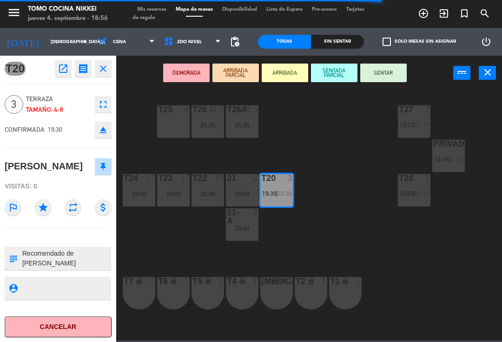
click at [36, 211] on div "outlined_flag star repeat attach_money" at bounding box center [58, 208] width 107 height 26
click at [42, 205] on icon "star" at bounding box center [43, 207] width 17 height 17
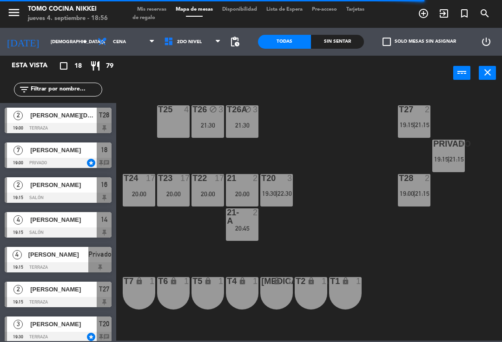
click at [239, 201] on div "21 2 20:00" at bounding box center [242, 190] width 33 height 33
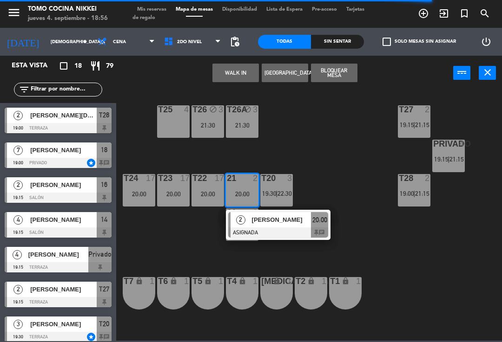
click at [248, 225] on div "2" at bounding box center [240, 219] width 20 height 15
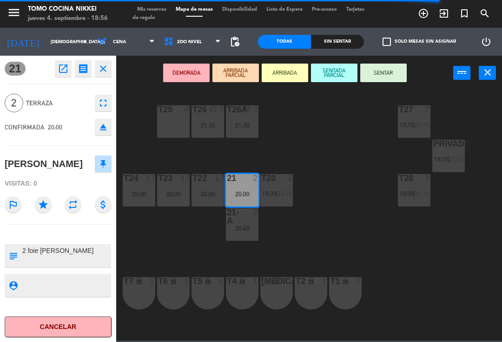
click at [39, 201] on icon "star" at bounding box center [43, 204] width 17 height 17
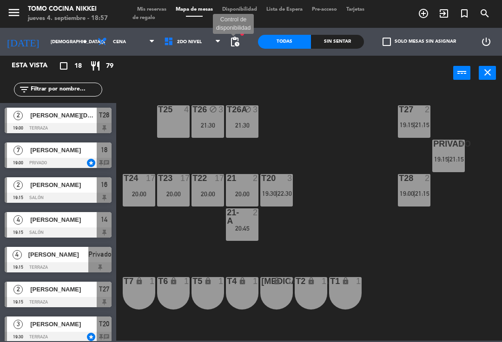
click at [238, 41] on span "pending_actions" at bounding box center [234, 41] width 11 height 11
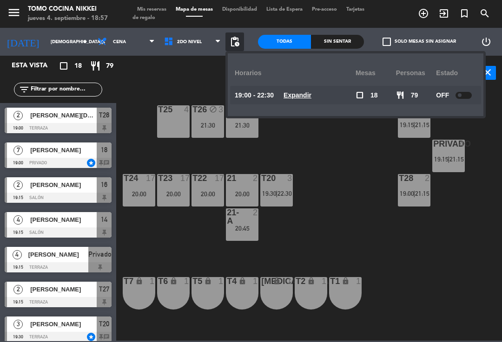
click at [232, 46] on span "pending_actions" at bounding box center [234, 41] width 11 height 11
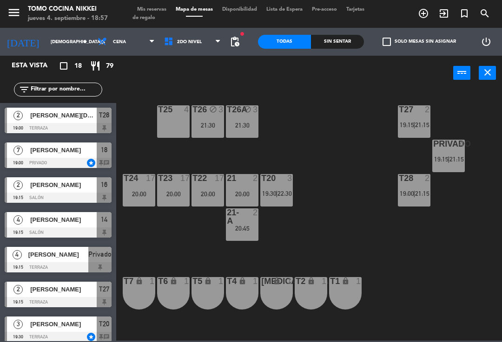
click at [199, 82] on div "power_input close" at bounding box center [284, 73] width 337 height 35
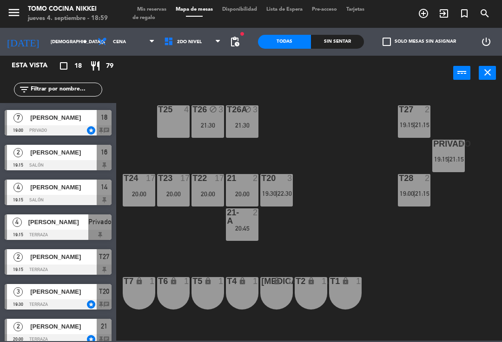
scroll to position [33, 0]
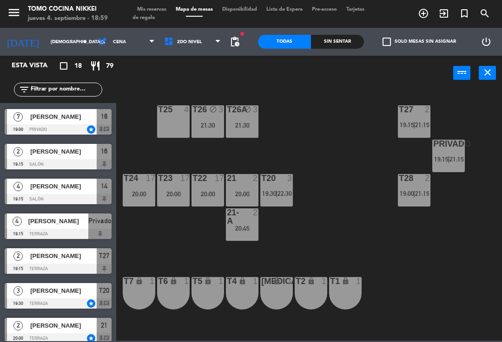
click at [96, 256] on span "[PERSON_NAME]" at bounding box center [63, 256] width 66 height 10
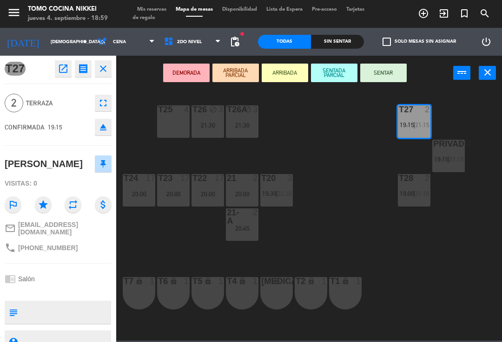
click at [389, 66] on button "SENTAR" at bounding box center [383, 73] width 46 height 19
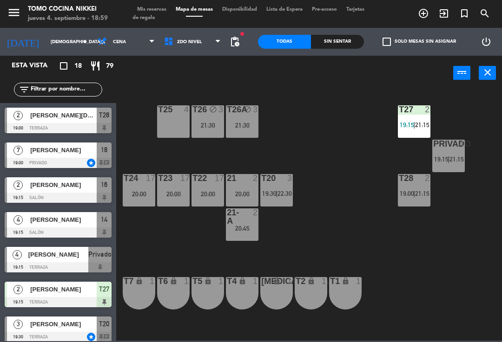
click at [144, 191] on div "20:00" at bounding box center [139, 194] width 33 height 7
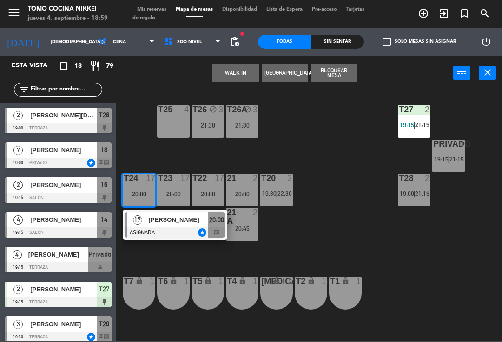
click at [157, 224] on span "[PERSON_NAME]" at bounding box center [178, 220] width 59 height 10
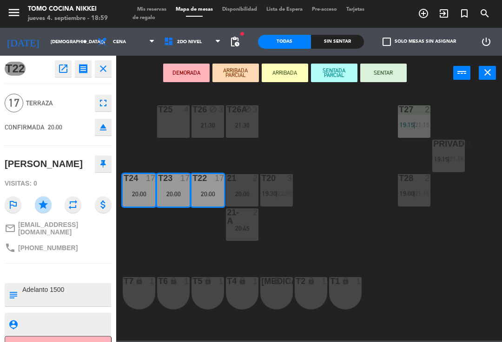
scroll to position [0, 0]
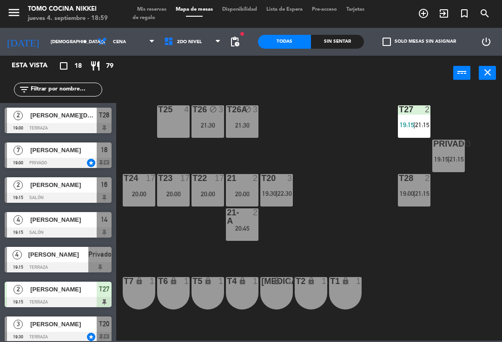
click at [427, 138] on div "T27 2 19:15 | 21:15" at bounding box center [414, 121] width 33 height 33
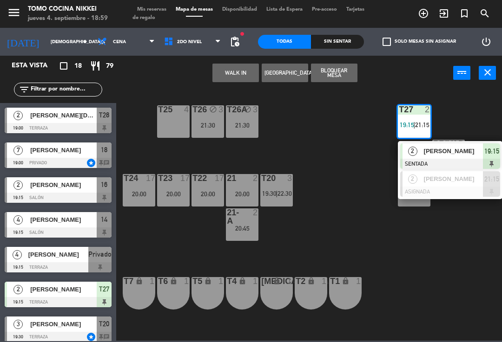
click at [164, 12] on span "Mis reservas" at bounding box center [151, 9] width 39 height 5
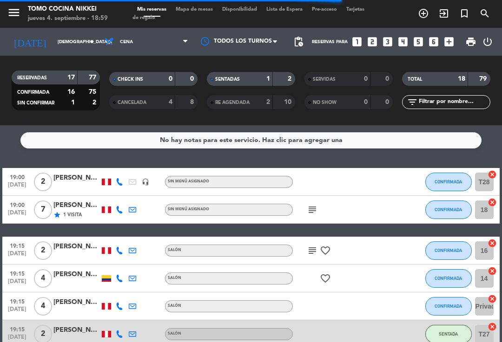
click at [211, 12] on span "Mapa de mesas" at bounding box center [194, 9] width 46 height 5
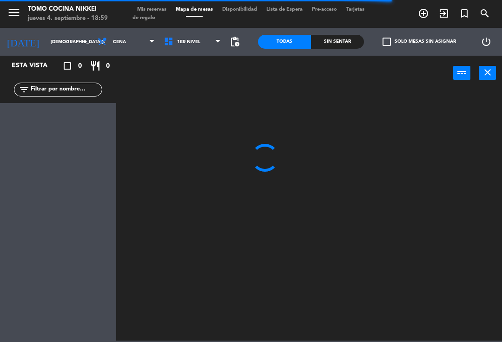
click at [157, 9] on span "Mis reservas" at bounding box center [151, 9] width 39 height 5
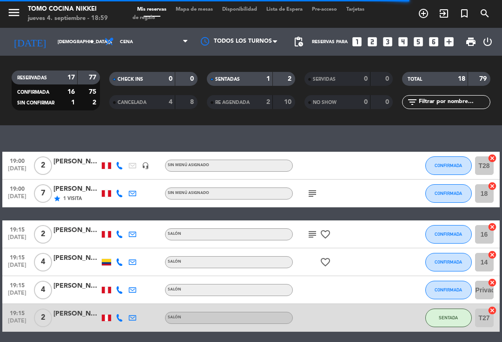
click at [231, 83] on div "SENTADAS" at bounding box center [230, 79] width 43 height 11
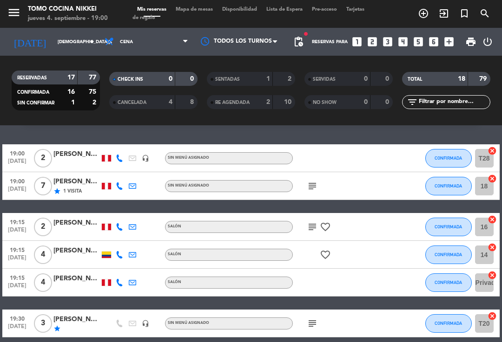
scroll to position [26, 0]
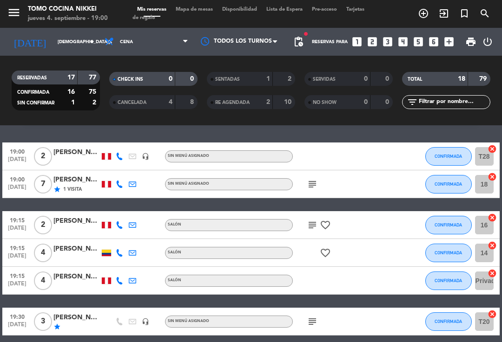
click at [444, 283] on span "CONFIRMADA" at bounding box center [447, 280] width 27 height 5
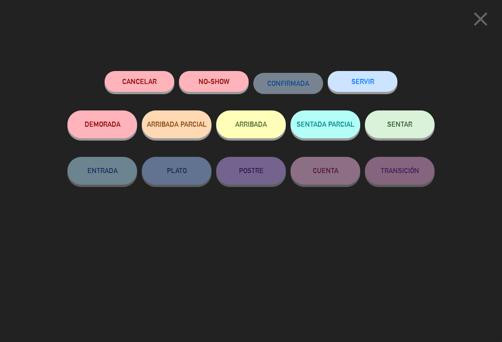
click at [316, 118] on button "SENTADA PARCIAL" at bounding box center [325, 125] width 70 height 28
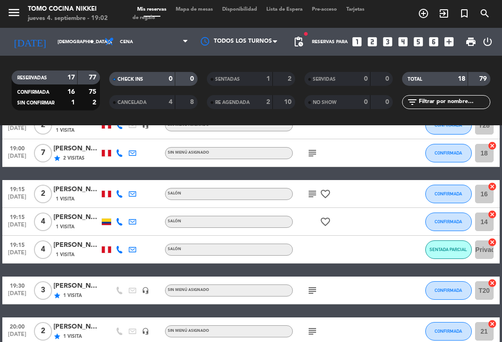
scroll to position [47, 0]
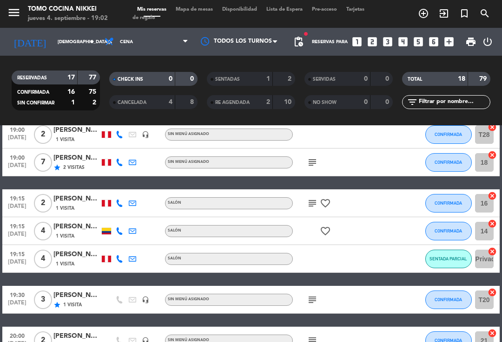
click at [441, 209] on button "CONFIRMADA" at bounding box center [448, 203] width 46 height 19
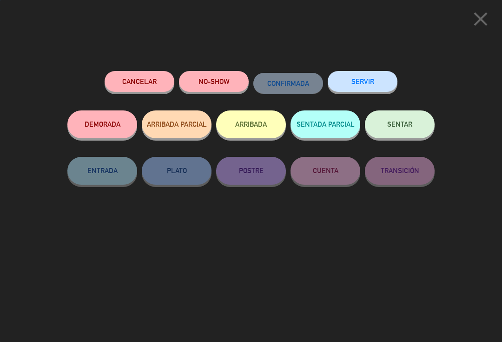
click at [413, 118] on button "SENTAR" at bounding box center [400, 125] width 70 height 28
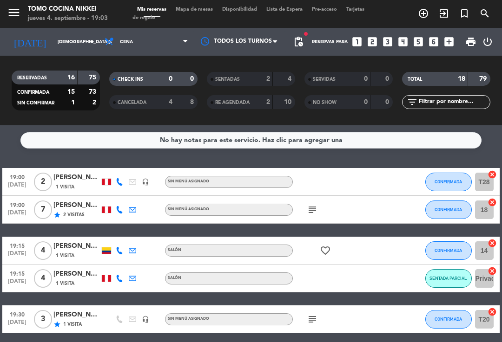
scroll to position [0, 0]
click at [417, 15] on span "add_circle_outline" at bounding box center [423, 14] width 20 height 16
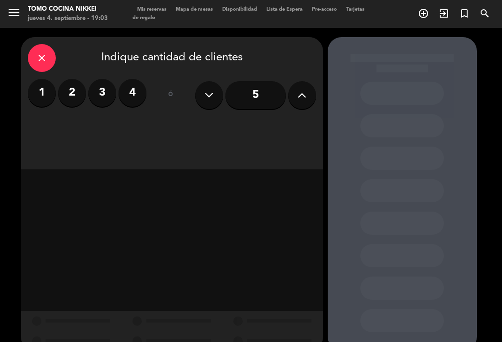
click at [138, 99] on label "4" at bounding box center [132, 93] width 28 height 28
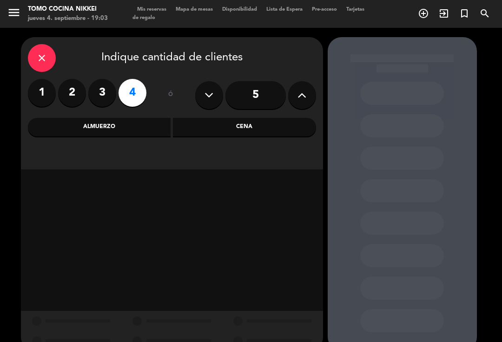
click at [239, 132] on div "Cena" at bounding box center [244, 127] width 143 height 19
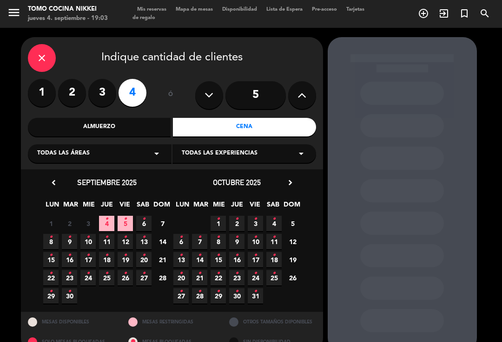
click at [144, 223] on icon "•" at bounding box center [143, 219] width 3 height 15
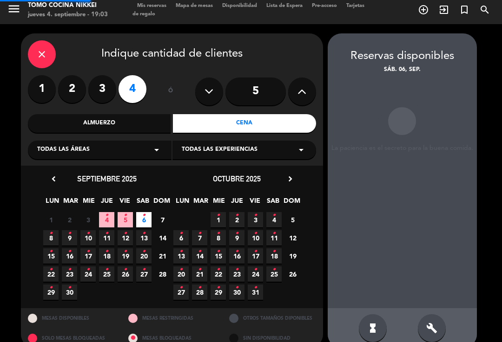
scroll to position [4, 0]
click at [420, 321] on div "build" at bounding box center [432, 328] width 28 height 28
click at [429, 319] on div "build" at bounding box center [432, 328] width 28 height 28
click at [450, 321] on div "hourglass_full build" at bounding box center [401, 328] width 149 height 40
click at [430, 323] on icon "build" at bounding box center [431, 328] width 11 height 11
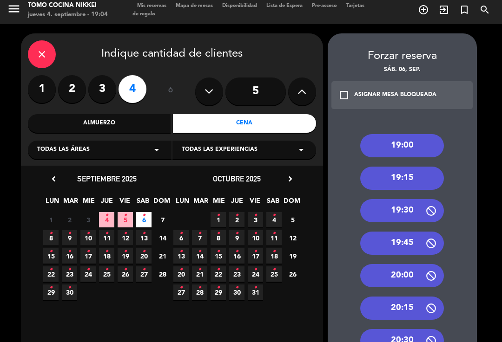
click at [413, 167] on div "19:15" at bounding box center [402, 178] width 84 height 23
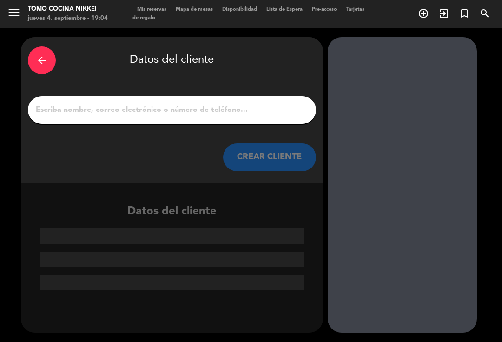
click at [77, 104] on input "1" at bounding box center [172, 110] width 274 height 13
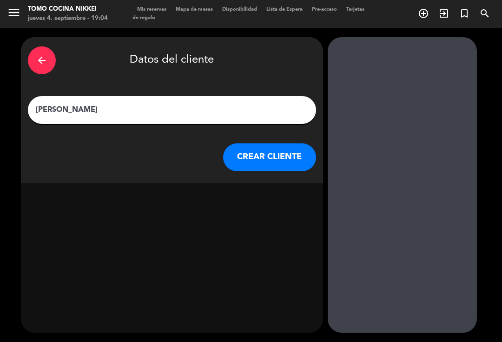
type input "[PERSON_NAME]"
click at [297, 144] on button "CREAR CLIENTE" at bounding box center [269, 158] width 93 height 28
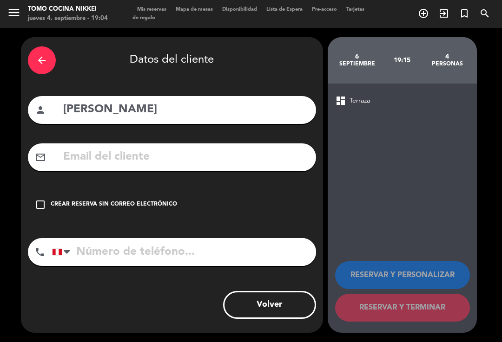
click at [90, 148] on input "text" at bounding box center [185, 157] width 247 height 19
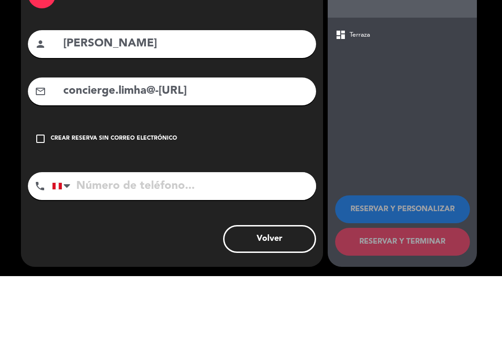
click at [501, 98] on div "arrow_back Datos del cliente person [PERSON_NAME] mail_outline concierge.limha@…" at bounding box center [251, 185] width 502 height 314
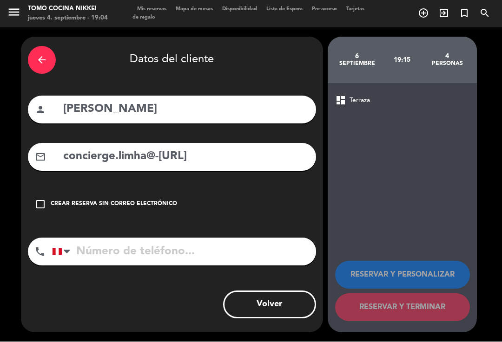
click at [103, 238] on input "tel" at bounding box center [184, 252] width 264 height 28
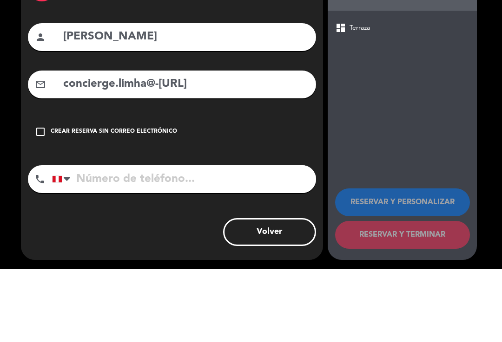
click at [161, 148] on input "concierge.limha@-[URL]" at bounding box center [185, 157] width 247 height 19
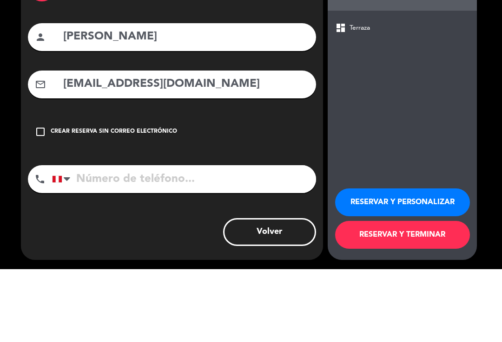
scroll to position [15, 0]
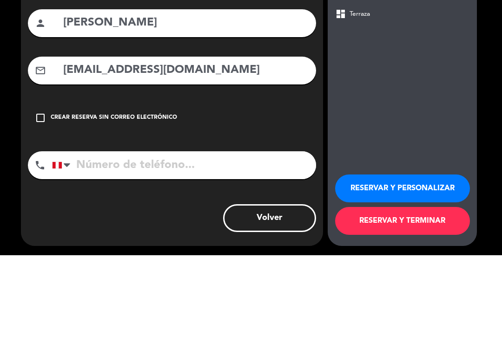
type input "[EMAIL_ADDRESS][DOMAIN_NAME]"
click at [278, 238] on input "tel" at bounding box center [184, 252] width 264 height 28
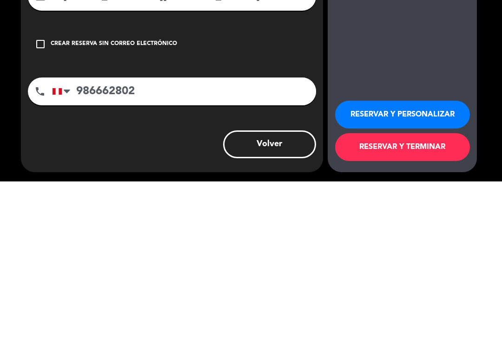
type input "986662802"
click at [477, 86] on booking-flow-guarantee-sidebar "[DATE] 19:15 4 personas dashboard Terraza RESERVAR Y PERSONALIZAR RESERVAR Y TE…" at bounding box center [404, 185] width 154 height 296
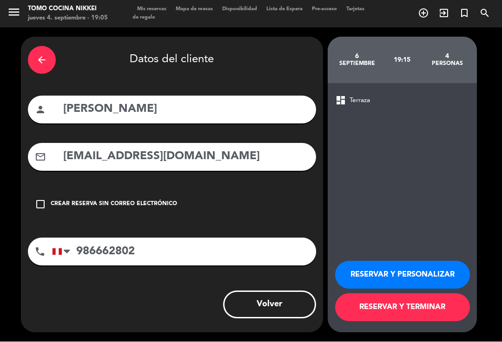
click at [230, 116] on div "arrow_back Datos del cliente person [PERSON_NAME] mail_outline [EMAIL_ADDRESS][…" at bounding box center [172, 185] width 302 height 296
click at [233, 100] on input "[PERSON_NAME]" at bounding box center [185, 109] width 247 height 19
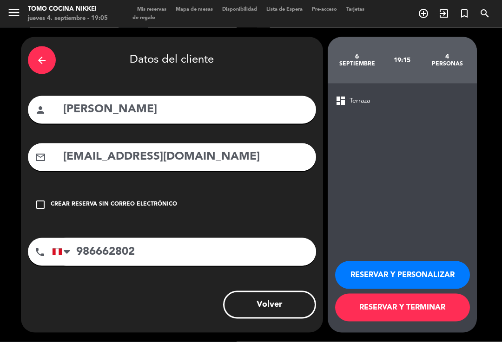
type input "[PERSON_NAME]"
click at [499, 100] on div "arrow_back Datos del cliente person [PERSON_NAME] mail_outline [EMAIL_ADDRESS][…" at bounding box center [251, 185] width 502 height 314
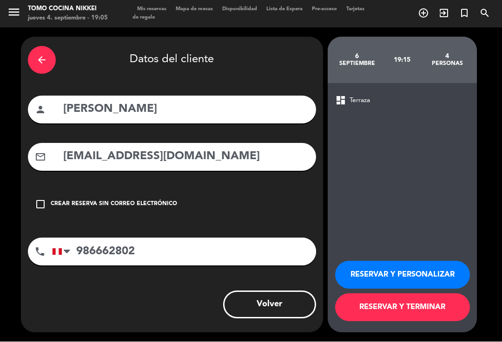
click at [496, 108] on div "arrow_back Datos del cliente person [PERSON_NAME] mail_outline [EMAIL_ADDRESS][…" at bounding box center [251, 185] width 502 height 314
click at [439, 308] on button "RESERVAR Y TERMINAR" at bounding box center [402, 308] width 135 height 28
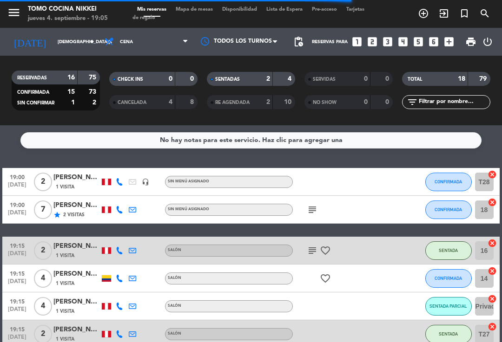
click at [247, 74] on div "SENTADAS" at bounding box center [230, 79] width 43 height 11
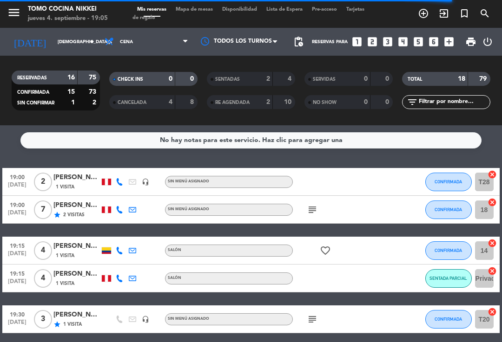
click at [204, 7] on span "Mapa de mesas" at bounding box center [194, 9] width 46 height 5
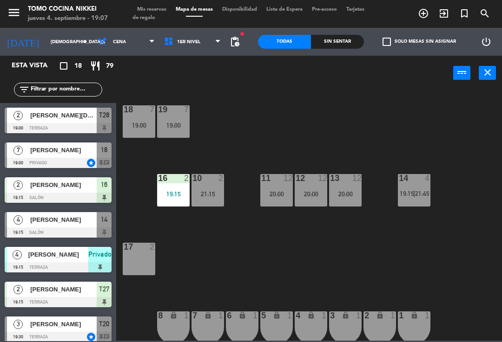
click at [162, 7] on span "Mis reservas" at bounding box center [151, 9] width 39 height 5
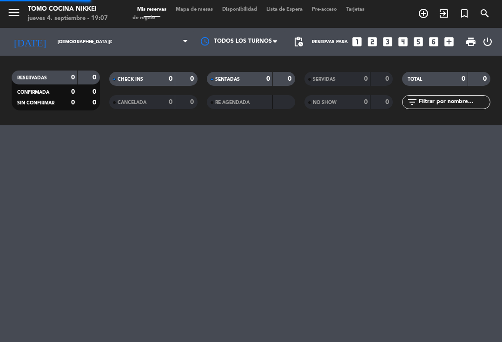
click at [166, 7] on span "Mis reservas" at bounding box center [151, 9] width 39 height 5
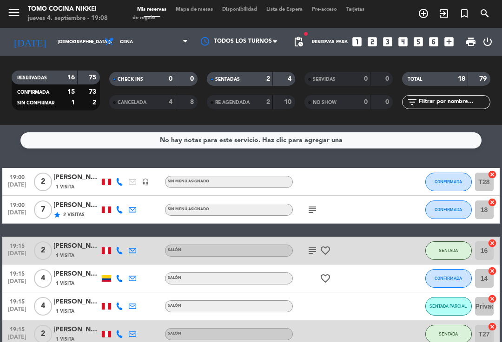
click at [451, 278] on span "CONFIRMADA" at bounding box center [447, 278] width 27 height 5
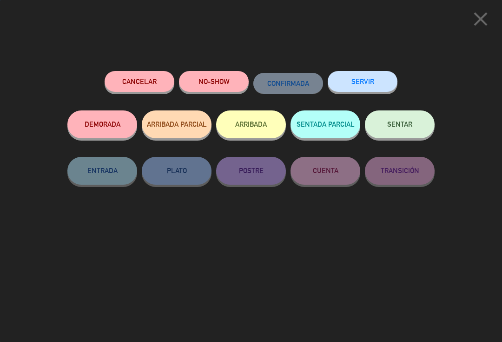
click at [338, 130] on button "SENTADA PARCIAL" at bounding box center [325, 125] width 70 height 28
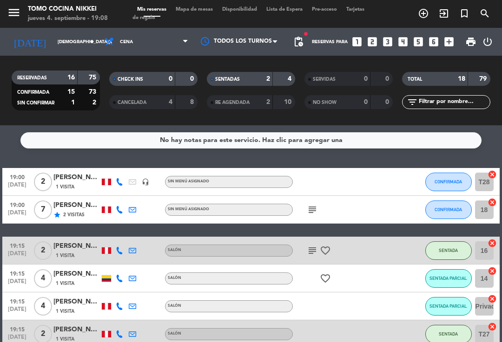
click at [453, 280] on span "SENTADA PARCIAL" at bounding box center [448, 278] width 38 height 5
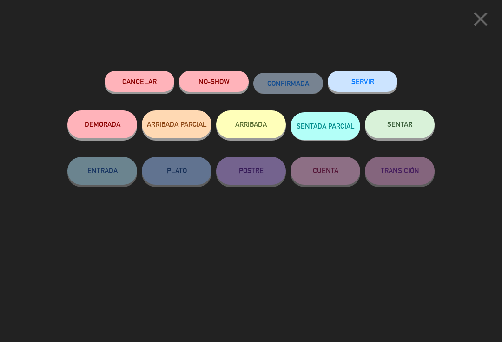
click at [410, 130] on button "SENTAR" at bounding box center [400, 125] width 70 height 28
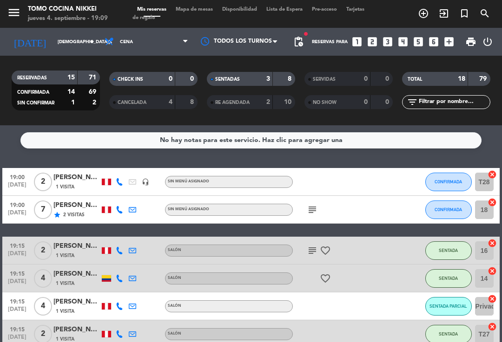
click at [309, 212] on icon "subject" at bounding box center [312, 209] width 11 height 11
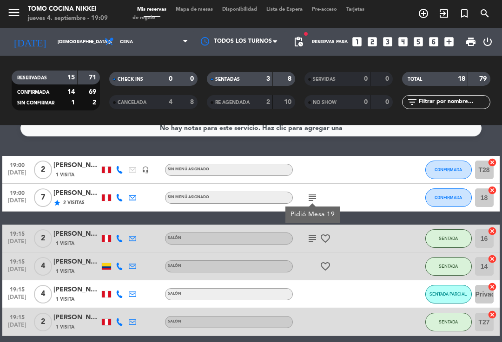
scroll to position [14, 0]
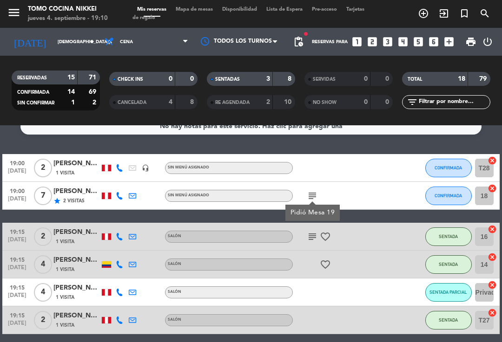
click at [240, 78] on span "SENTADAS" at bounding box center [227, 79] width 25 height 5
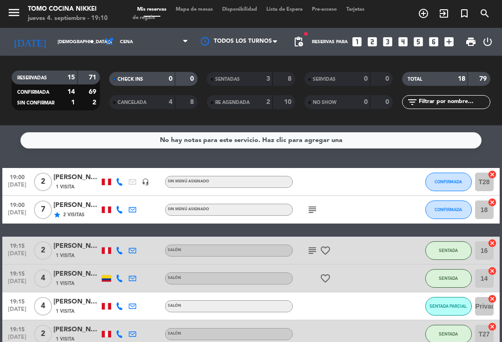
scroll to position [0, 0]
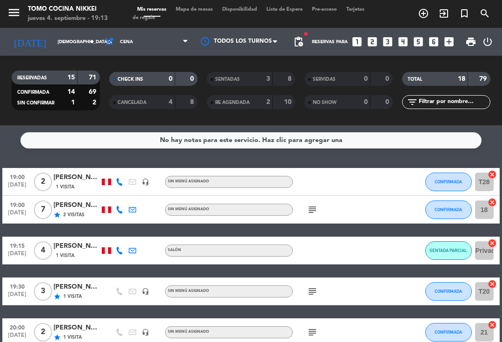
click at [197, 1] on div "menu Tomo Cocina Nikkei [DATE] 4. septiembre - 19:13 Mis reservas Mapa de mesas…" at bounding box center [251, 14] width 502 height 28
click at [199, 12] on span "Mapa de mesas" at bounding box center [194, 9] width 46 height 5
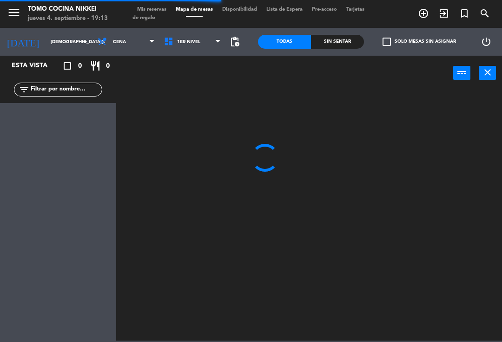
click at [197, 35] on span "1er Nivel" at bounding box center [192, 42] width 66 height 20
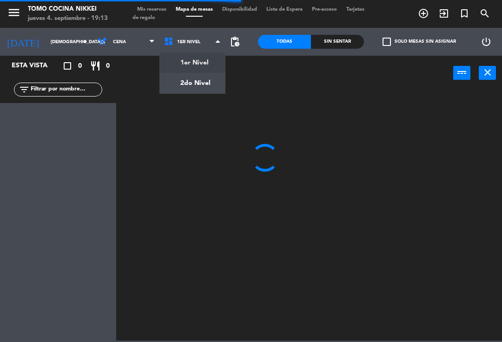
click at [173, 75] on ng-component "menu Tomo Cocina Nikkei [DATE] 4. septiembre - 19:13 Mis reservas Mapa de mesas…" at bounding box center [251, 170] width 502 height 341
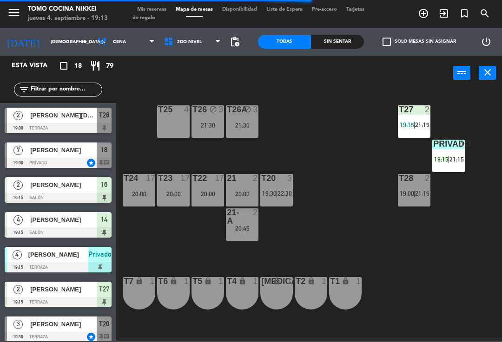
click at [408, 121] on span "19:15" at bounding box center [407, 124] width 14 height 7
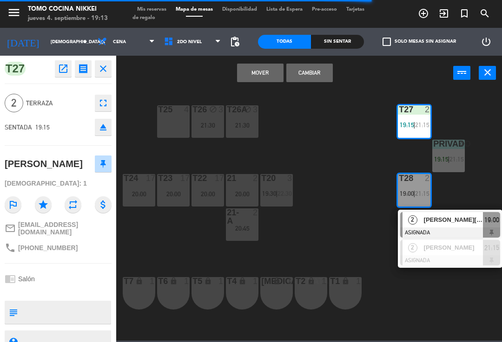
click at [315, 81] on button "Cambiar" at bounding box center [309, 73] width 46 height 19
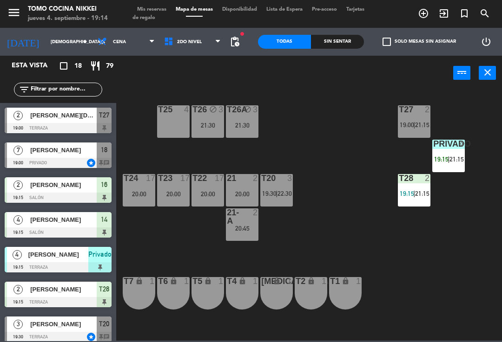
click at [162, 16] on span "Tarjetas de regalo" at bounding box center [248, 13] width 232 height 13
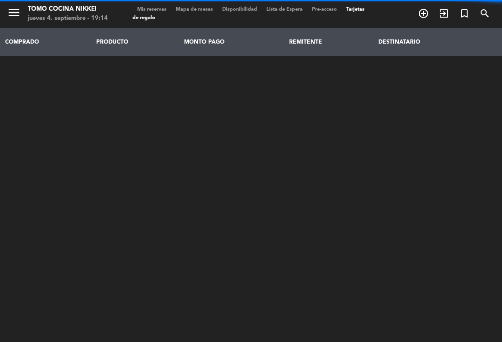
click at [157, 15] on span "Tarjetas de regalo" at bounding box center [248, 13] width 232 height 13
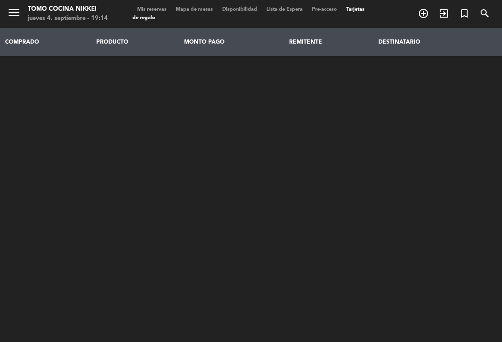
click at [167, 7] on span "Mis reservas" at bounding box center [151, 9] width 39 height 5
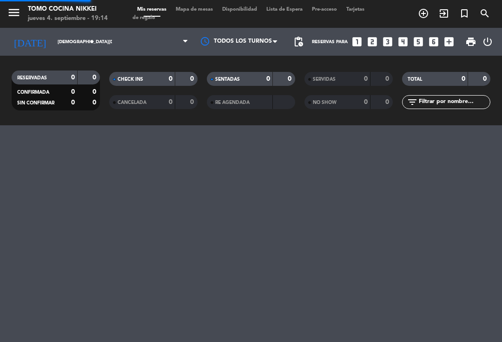
click at [157, 14] on span "Tarjetas de regalo" at bounding box center [248, 13] width 232 height 13
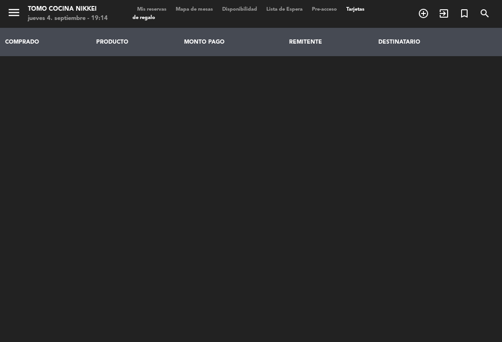
click at [163, 18] on span "Tarjetas de regalo" at bounding box center [248, 13] width 232 height 13
click at [164, 3] on div "menu Tomo Cocina Nikkei [DATE] 4. septiembre - 19:14 Mis reservas Mapa de mesas…" at bounding box center [251, 14] width 502 height 28
click at [160, 12] on span "Mis reservas" at bounding box center [151, 9] width 39 height 5
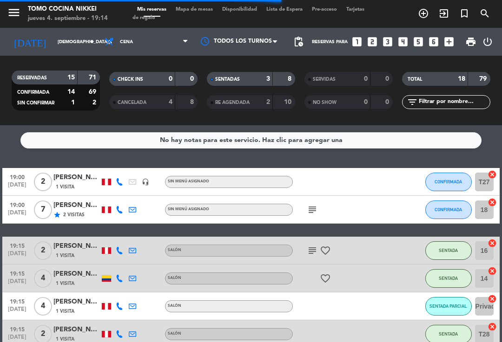
click at [264, 85] on div "SENTADAS 3 8" at bounding box center [251, 79] width 88 height 14
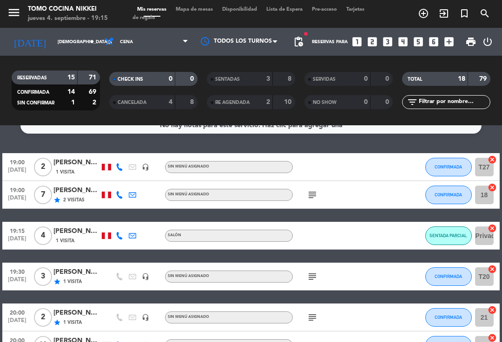
scroll to position [14, 0]
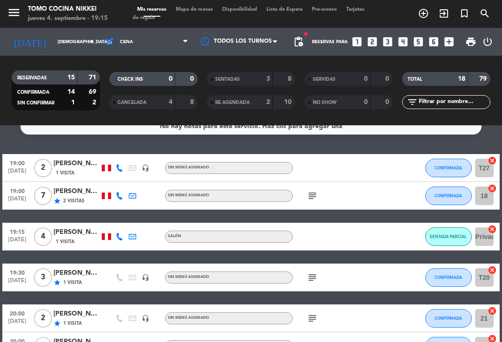
click at [81, 40] on input "[DEMOGRAPHIC_DATA][DATE]" at bounding box center [85, 42] width 64 height 14
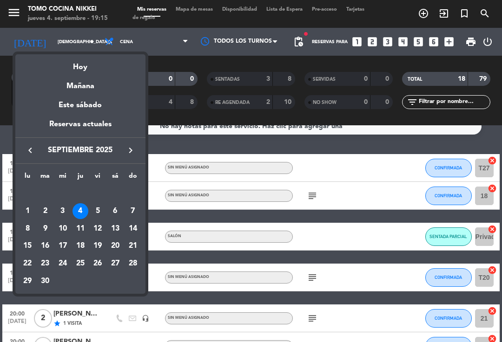
click at [98, 210] on div "5" at bounding box center [98, 211] width 16 height 16
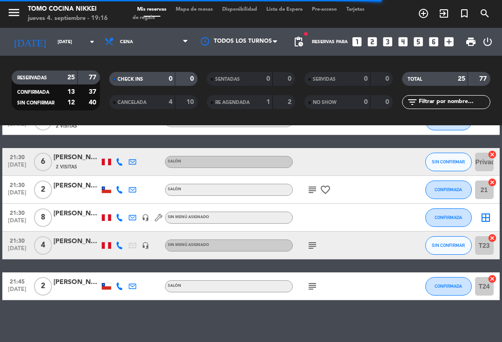
click at [144, 46] on span "Cena" at bounding box center [146, 42] width 93 height 20
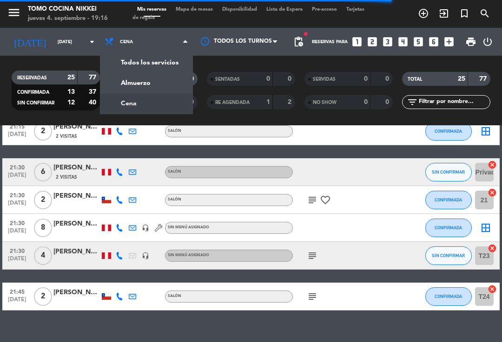
scroll to position [658, 0]
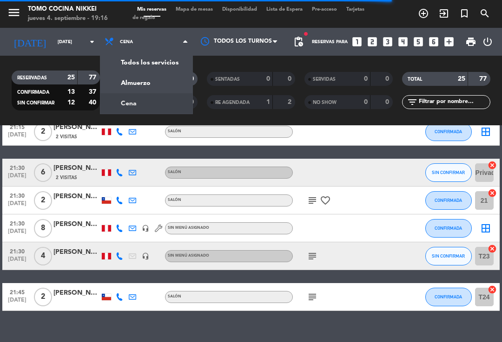
click at [157, 83] on div "menu Tomo Cocina Nikkei [DATE] 4. septiembre - 19:16 Mis reservas Mapa de mesas…" at bounding box center [251, 62] width 502 height 125
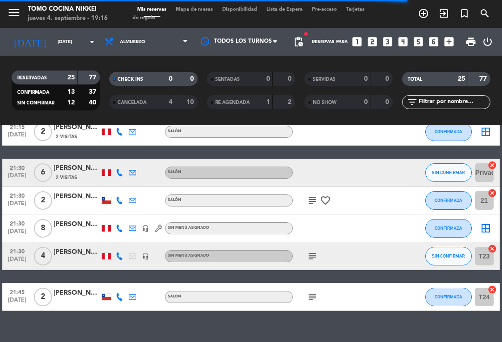
scroll to position [35, 0]
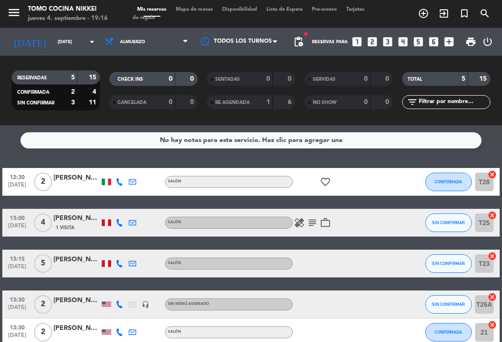
click at [180, 46] on span "Almuerzo" at bounding box center [146, 42] width 93 height 20
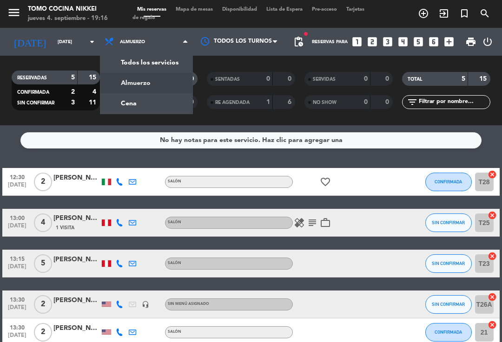
scroll to position [0, 0]
click at [165, 80] on div "menu Tomo Cocina Nikkei [DATE] 4. septiembre - 19:16 Mis reservas Mapa de mesas…" at bounding box center [251, 62] width 502 height 125
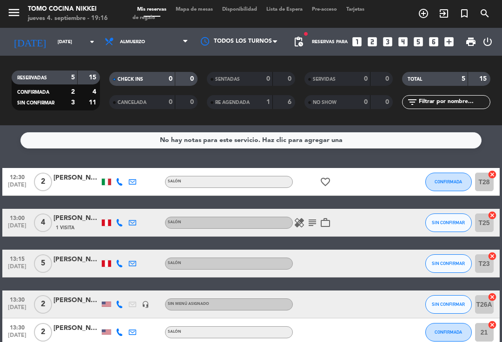
click at [81, 40] on input "[DATE]" at bounding box center [85, 42] width 64 height 14
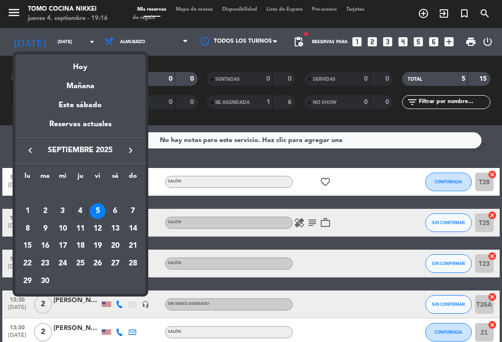
click at [108, 69] on div "Hoy" at bounding box center [80, 63] width 130 height 19
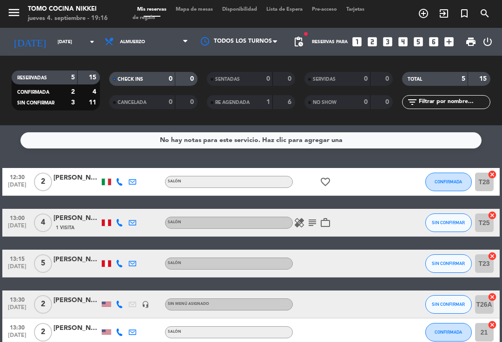
type input "[DEMOGRAPHIC_DATA][DATE]"
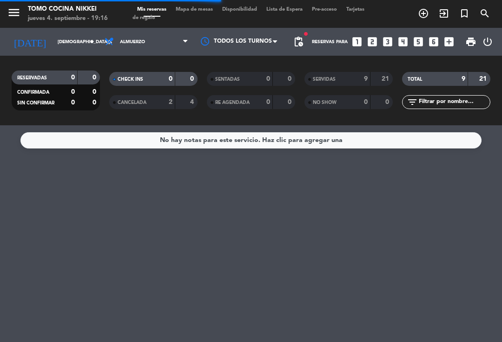
click at [206, 18] on div "Mis reservas Mapa de mesas Disponibilidad Lista de Espera Pre-acceso Tarjetas d…" at bounding box center [250, 14] width 237 height 17
click at [165, 46] on span "Almuerzo" at bounding box center [146, 42] width 93 height 20
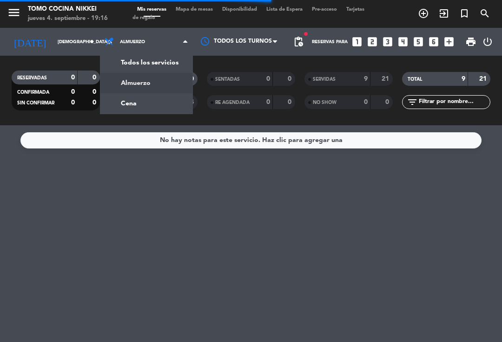
click at [150, 100] on div "menu Tomo Cocina Nikkei [DATE] 4. septiembre - 19:16 Mis reservas Mapa de mesas…" at bounding box center [251, 62] width 502 height 125
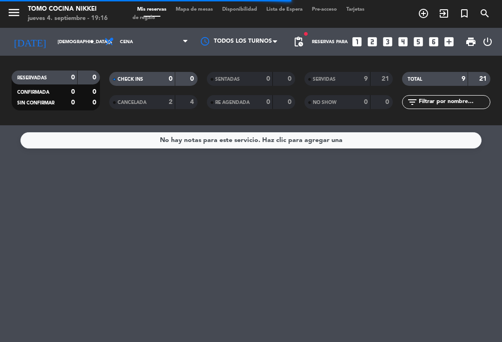
click at [186, 12] on span "Mapa de mesas" at bounding box center [194, 9] width 46 height 5
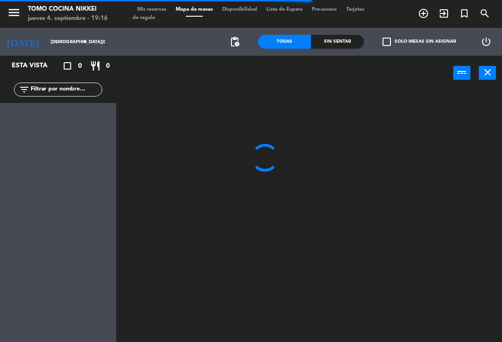
click at [198, 11] on span "Mapa de mesas" at bounding box center [194, 9] width 46 height 5
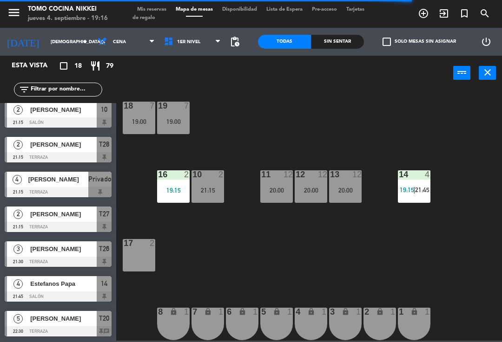
scroll to position [389, 0]
click at [381, 320] on div "2 lock 1" at bounding box center [379, 324] width 33 height 33
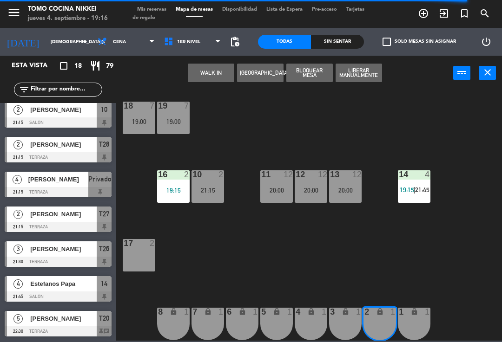
click at [409, 324] on div "1 lock 1" at bounding box center [414, 324] width 33 height 33
click at [429, 319] on div "1 lock 1" at bounding box center [414, 324] width 33 height 33
click at [210, 81] on button "WALK IN" at bounding box center [211, 73] width 46 height 19
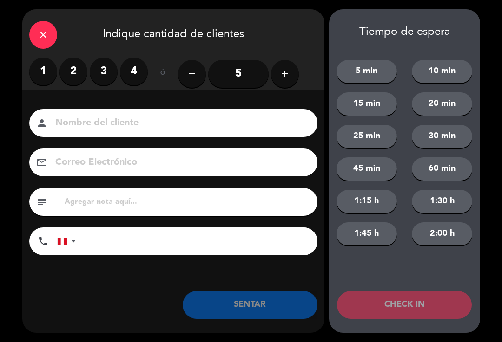
click at [72, 77] on label "2" at bounding box center [73, 72] width 28 height 28
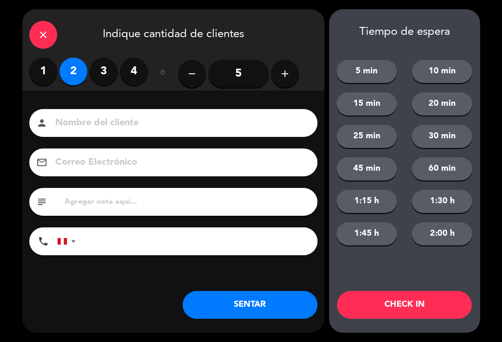
click at [86, 123] on input at bounding box center [179, 123] width 251 height 16
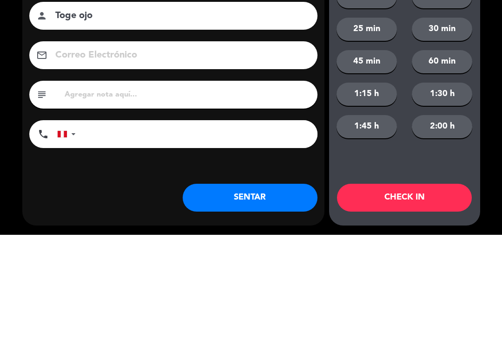
type input "Toge ojo"
click at [209, 228] on input "tel" at bounding box center [201, 242] width 232 height 28
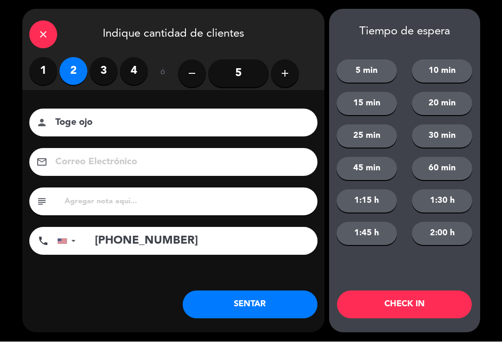
type input "[PHONE_NUMBER]"
click at [261, 307] on button "SENTAR" at bounding box center [250, 305] width 135 height 28
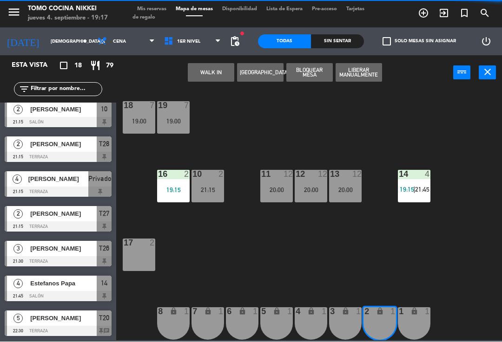
scroll to position [0, 0]
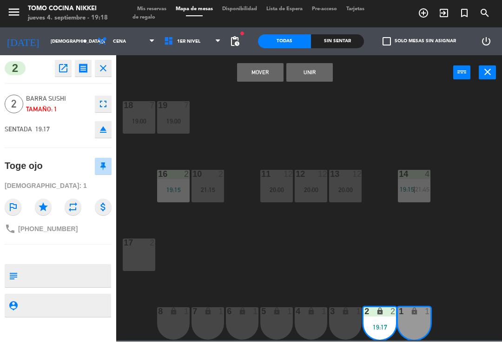
click at [314, 71] on button "Unir" at bounding box center [309, 73] width 46 height 19
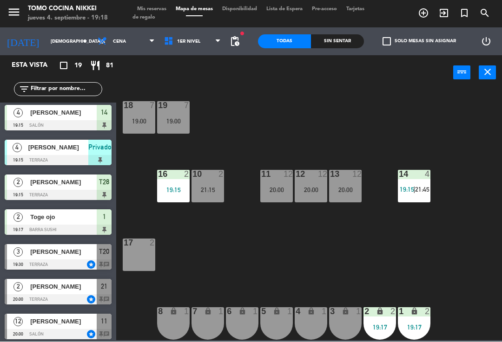
scroll to position [96, 0]
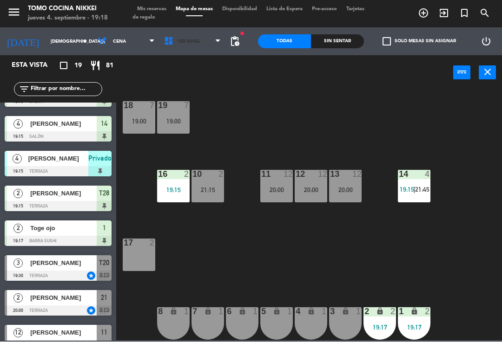
click at [192, 49] on span "1er Nivel" at bounding box center [192, 42] width 66 height 20
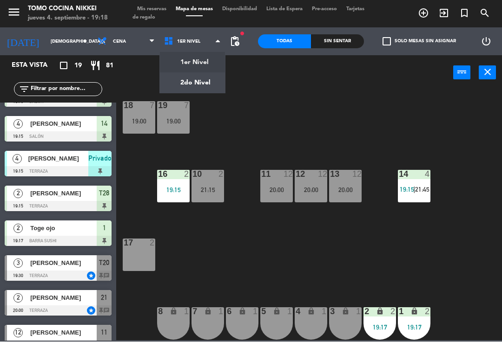
click at [194, 79] on ng-component "menu Tomo Cocina Nikkei [DATE] 4. septiembre - 19:18 Mis reservas Mapa de mesas…" at bounding box center [251, 170] width 502 height 341
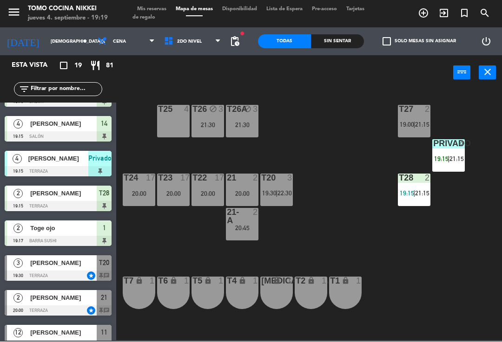
click at [460, 145] on div "4" at bounding box center [462, 144] width 6 height 8
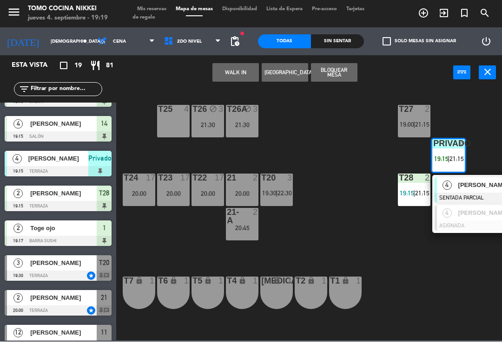
click at [458, 181] on span "[PERSON_NAME]" at bounding box center [487, 186] width 59 height 10
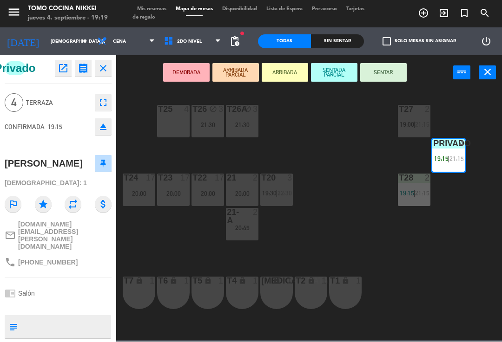
click at [389, 72] on button "SENTAR" at bounding box center [383, 73] width 46 height 19
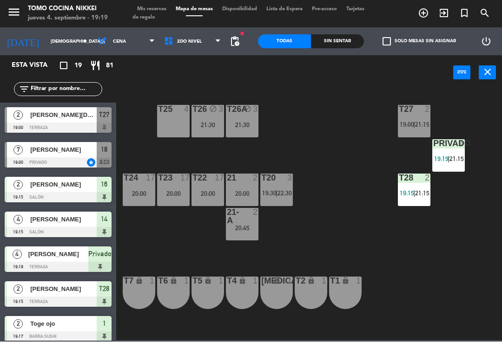
click at [345, 192] on div "T27 2 19:00 | 21:15 T25 4 T26A block 3 21:30 T26 block 3 21:30 Privado 4 19:19 …" at bounding box center [311, 215] width 380 height 252
click at [360, 35] on div "Sin sentar" at bounding box center [337, 42] width 53 height 14
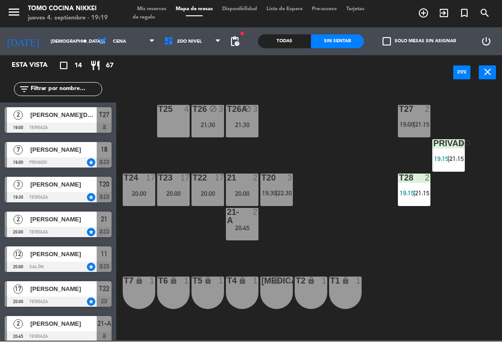
click at [353, 46] on div "Sin sentar" at bounding box center [337, 42] width 53 height 14
click at [146, 7] on span "Mis reservas" at bounding box center [151, 9] width 39 height 5
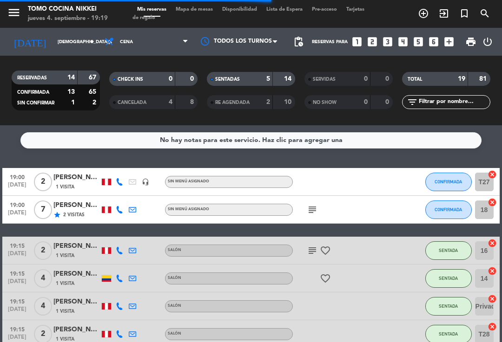
click at [456, 181] on span "CONFIRMADA" at bounding box center [447, 181] width 27 height 5
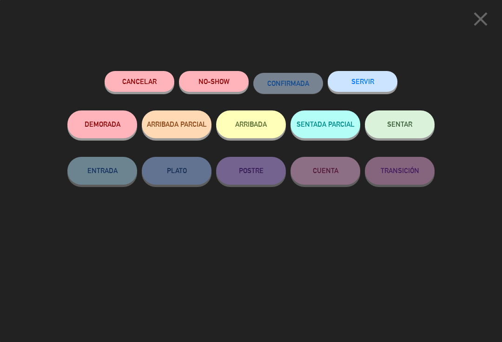
click at [483, 29] on icon "close" at bounding box center [480, 18] width 23 height 23
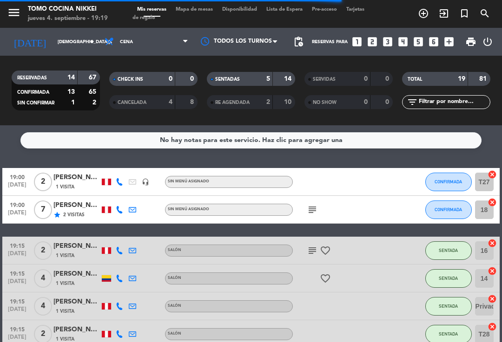
click at [445, 209] on span "CONFIRMADA" at bounding box center [447, 209] width 27 height 5
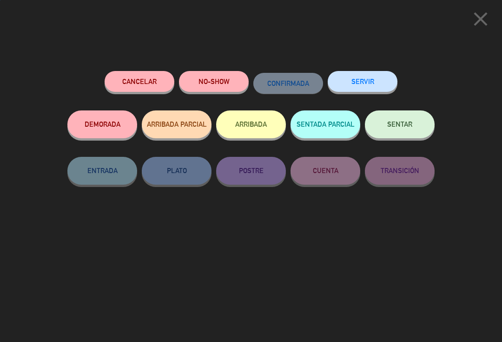
click at [325, 126] on button "SENTADA PARCIAL" at bounding box center [325, 125] width 70 height 28
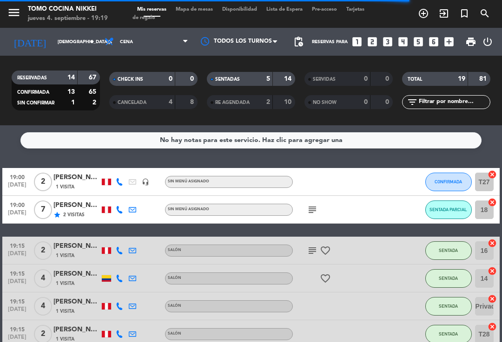
click at [455, 179] on span "CONFIRMADA" at bounding box center [447, 181] width 27 height 5
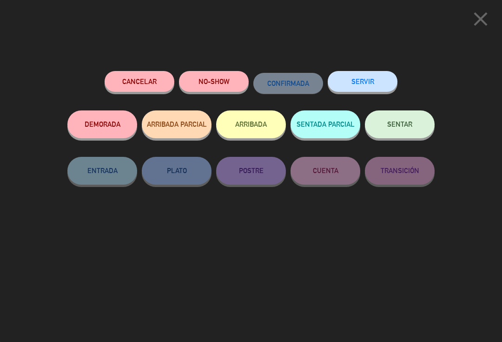
click at [329, 123] on button "SENTADA PARCIAL" at bounding box center [325, 125] width 70 height 28
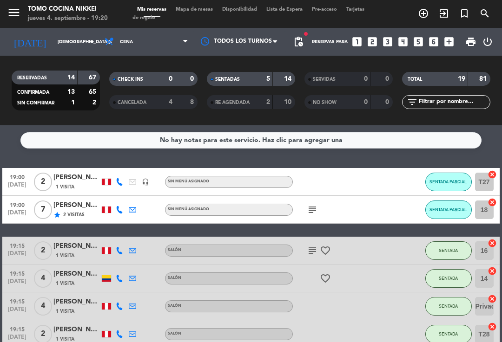
click at [444, 190] on button "SENTADA PARCIAL" at bounding box center [448, 182] width 46 height 19
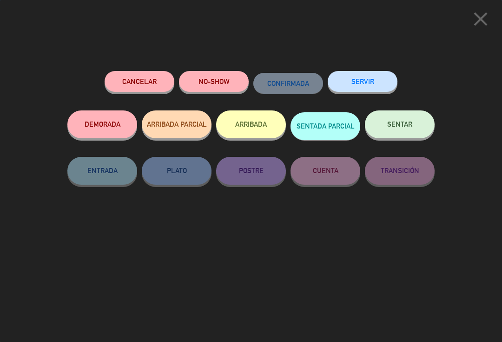
click at [237, 80] on button "NO-SHOW" at bounding box center [214, 81] width 70 height 21
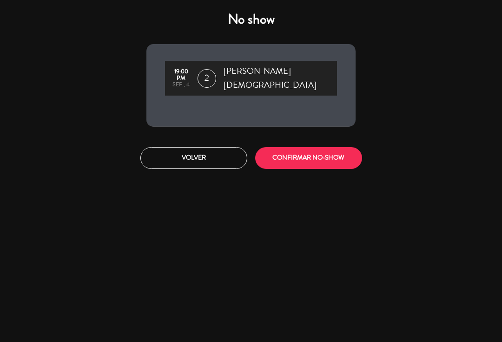
click at [307, 151] on button "CONFIRMAR NO-SHOW" at bounding box center [308, 158] width 107 height 22
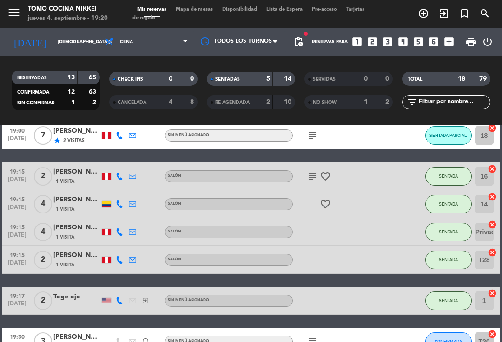
scroll to position [46, 0]
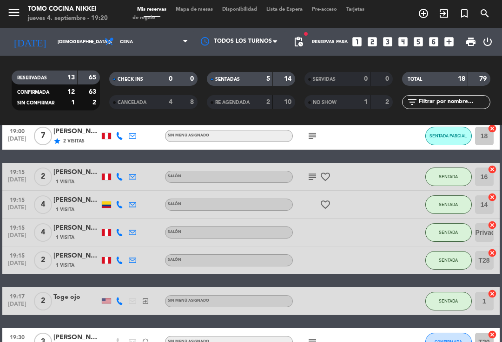
click at [317, 172] on icon "subject" at bounding box center [312, 176] width 11 height 11
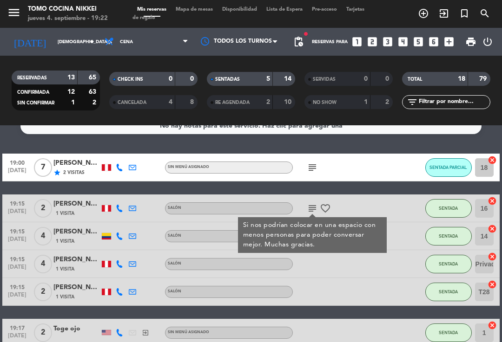
scroll to position [15, 0]
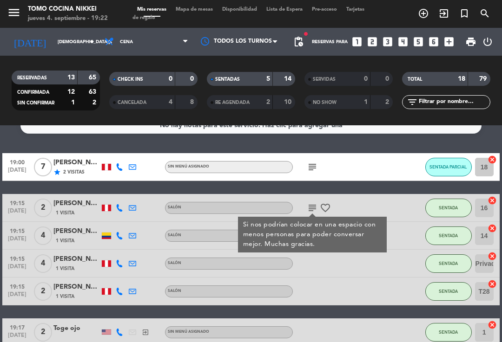
click at [80, 35] on input "[DEMOGRAPHIC_DATA][DATE]" at bounding box center [85, 42] width 64 height 14
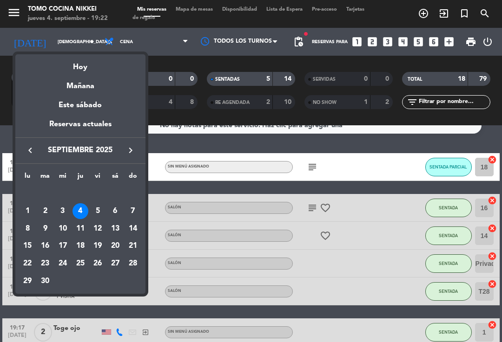
click at [114, 211] on div "6" at bounding box center [115, 211] width 16 height 16
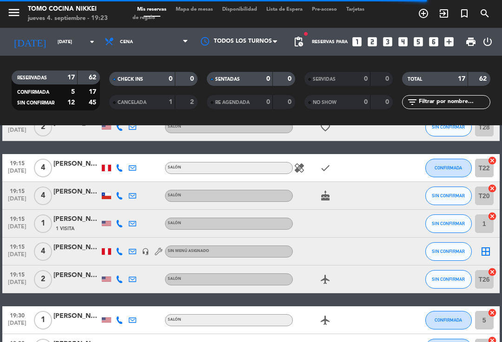
scroll to position [111, 0]
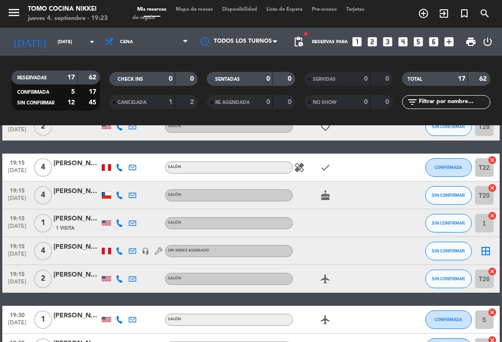
click at [465, 254] on button "SIN CONFIRMAR" at bounding box center [448, 251] width 46 height 19
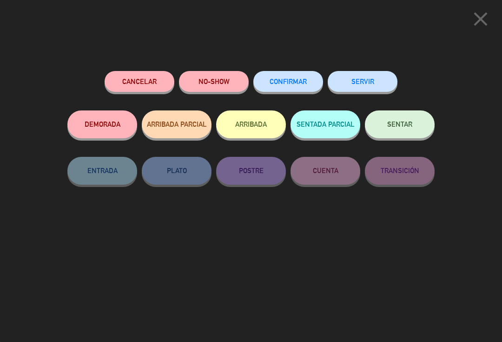
click at [134, 85] on button "Cancelar" at bounding box center [140, 81] width 70 height 21
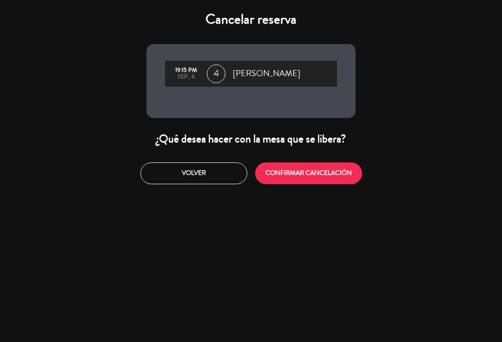
click at [295, 166] on button "CONFIRMAR CANCELACIÓN" at bounding box center [308, 174] width 107 height 22
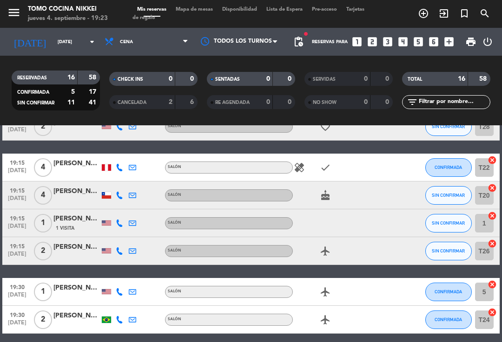
click at [74, 47] on input "[DATE]" at bounding box center [85, 42] width 64 height 14
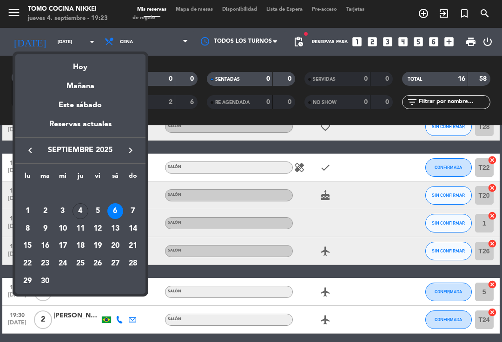
click at [103, 68] on div "Hoy" at bounding box center [80, 63] width 130 height 19
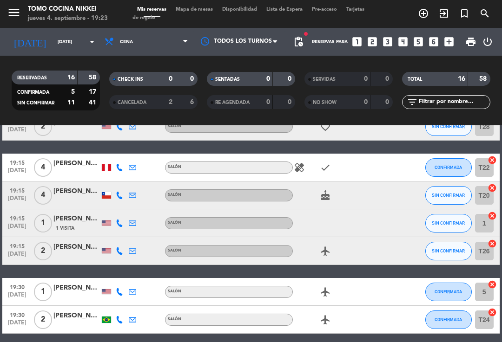
type input "[DEMOGRAPHIC_DATA][DATE]"
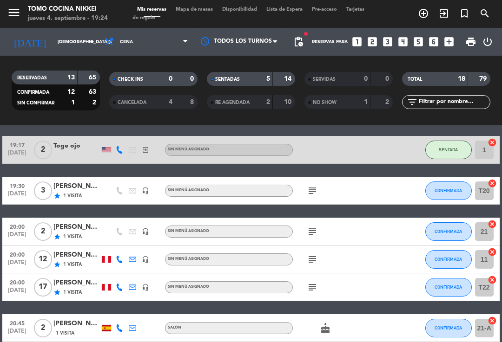
scroll to position [201, 0]
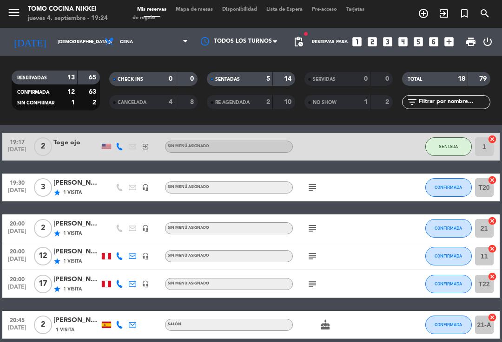
click at [311, 188] on icon "subject" at bounding box center [312, 187] width 11 height 11
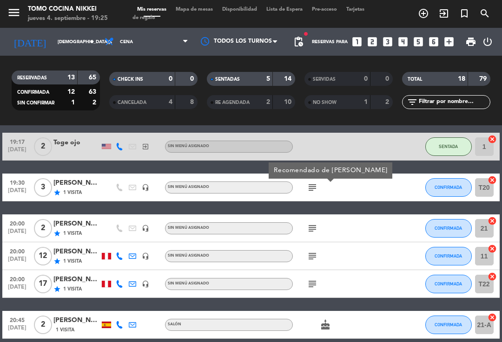
click at [447, 194] on button "CONFIRMADA" at bounding box center [448, 187] width 46 height 19
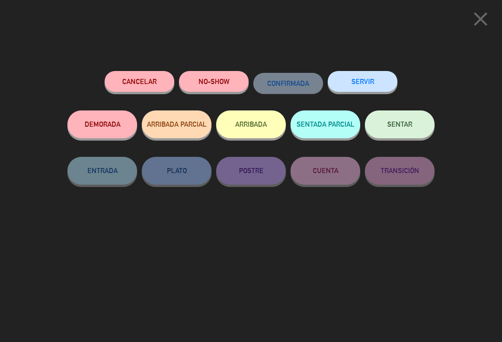
click at [473, 12] on icon "close" at bounding box center [480, 18] width 23 height 23
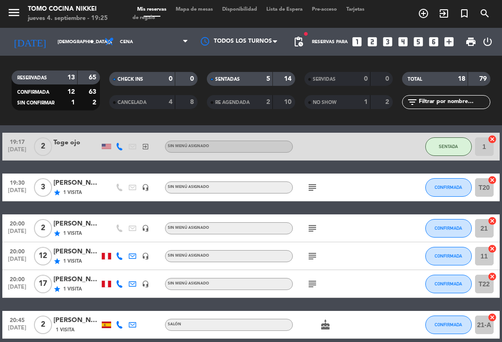
click at [445, 185] on span "CONFIRMADA" at bounding box center [447, 187] width 27 height 5
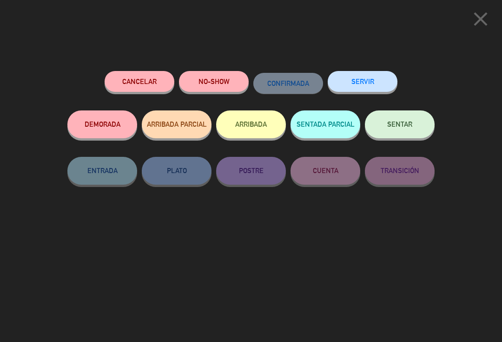
click at [481, 20] on icon "close" at bounding box center [480, 18] width 23 height 23
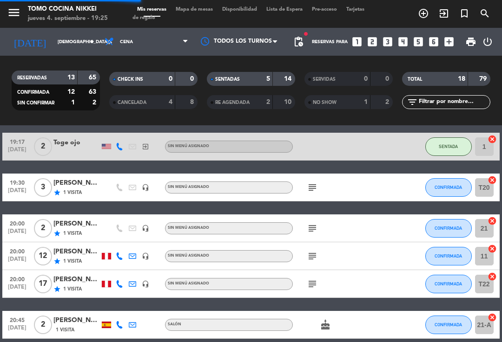
click at [455, 191] on button "CONFIRMADA" at bounding box center [448, 187] width 46 height 19
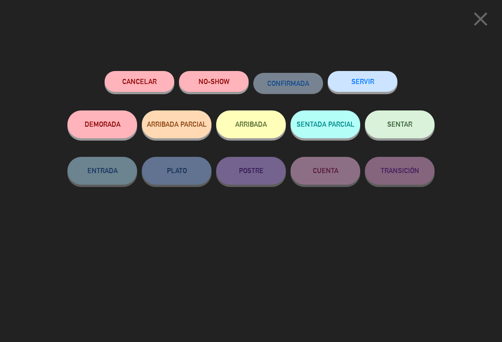
click at [478, 12] on icon "close" at bounding box center [480, 18] width 23 height 23
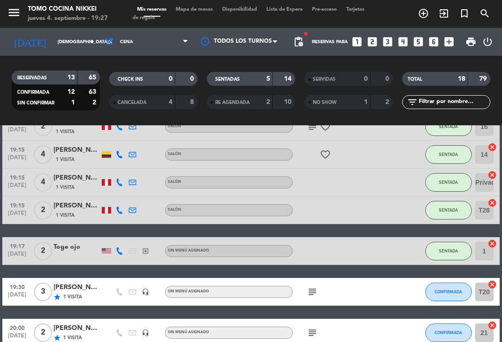
scroll to position [98, 0]
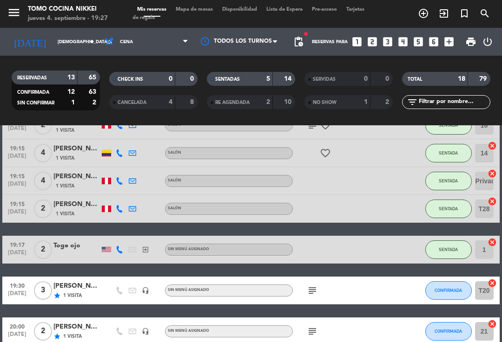
click at [452, 287] on button "CONFIRMADA" at bounding box center [448, 291] width 46 height 19
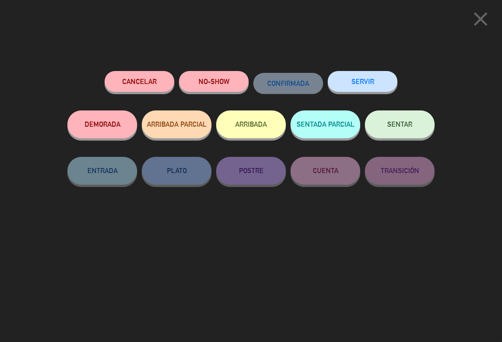
click at [409, 118] on button "SENTAR" at bounding box center [400, 125] width 70 height 28
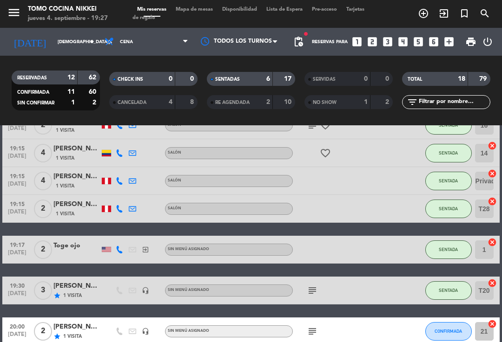
click at [85, 288] on div "[PERSON_NAME]" at bounding box center [76, 286] width 46 height 11
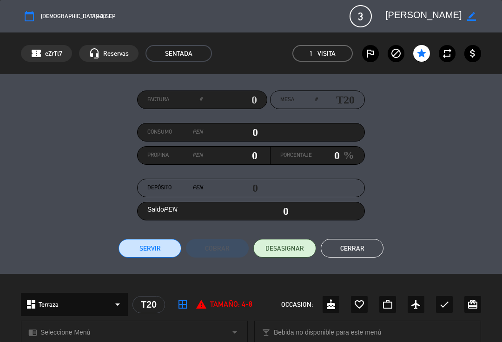
click at [292, 242] on button "DESASIGNAR" at bounding box center [284, 248] width 63 height 19
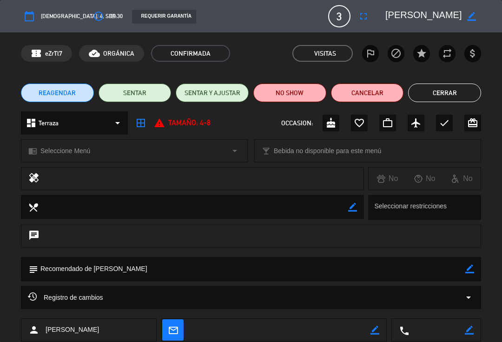
click at [371, 15] on button "fullscreen" at bounding box center [363, 16] width 17 height 17
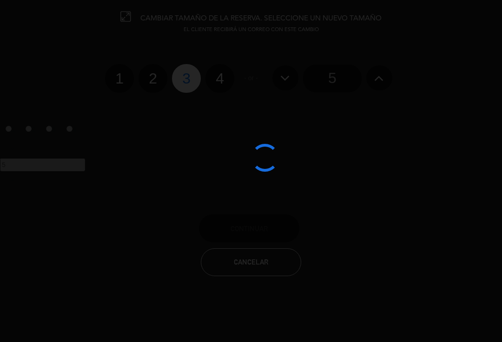
click at [361, 85] on div at bounding box center [251, 171] width 502 height 342
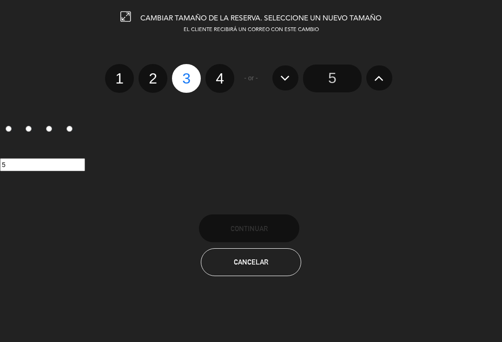
click at [336, 73] on input "5" at bounding box center [332, 79] width 59 height 28
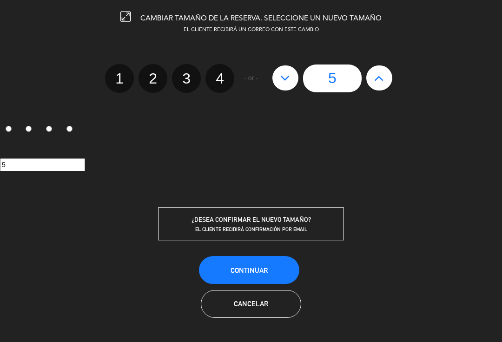
click at [386, 87] on button at bounding box center [379, 77] width 26 height 25
type input "6"
click at [269, 256] on button "Continuar" at bounding box center [249, 270] width 100 height 28
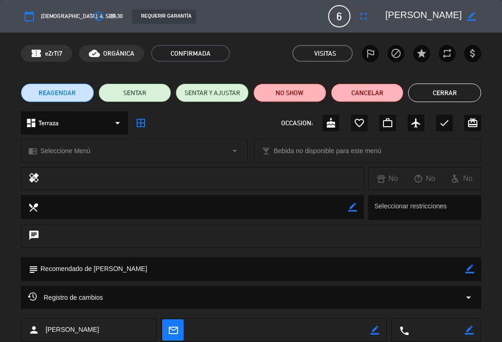
click at [451, 97] on button "Cerrar" at bounding box center [444, 93] width 73 height 19
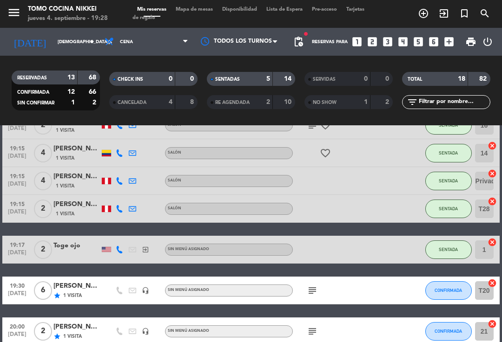
click at [443, 299] on button "CONFIRMADA" at bounding box center [448, 291] width 46 height 19
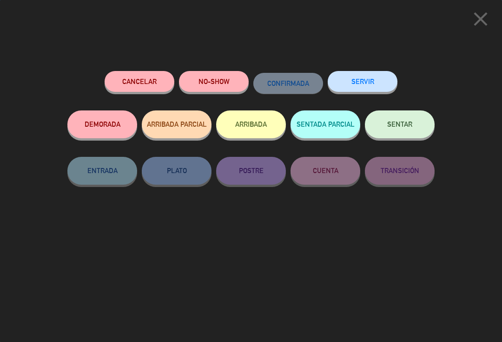
click at [402, 126] on span "SENTAR" at bounding box center [399, 124] width 25 height 8
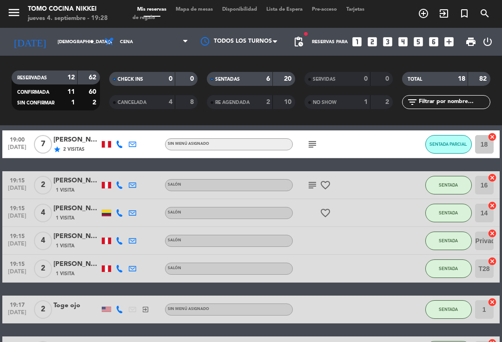
scroll to position [38, 0]
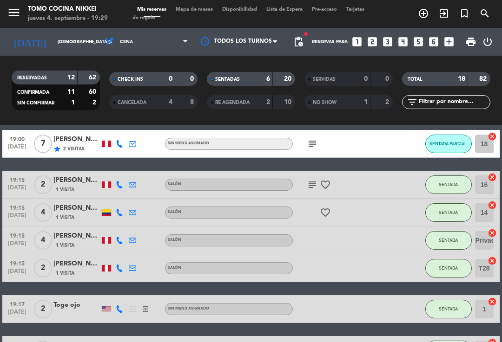
click at [250, 78] on div "SENTADAS" at bounding box center [230, 79] width 43 height 11
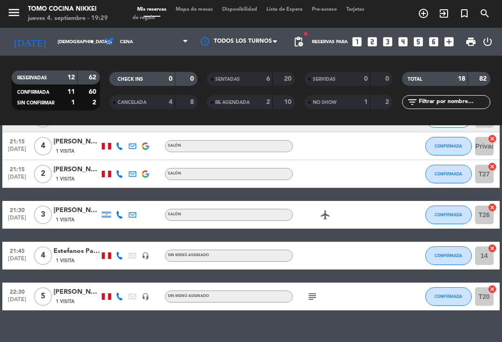
scroll to position [269, 0]
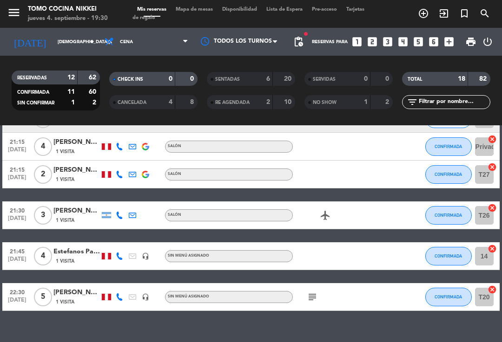
click at [43, 242] on div "4" at bounding box center [42, 255] width 21 height 27
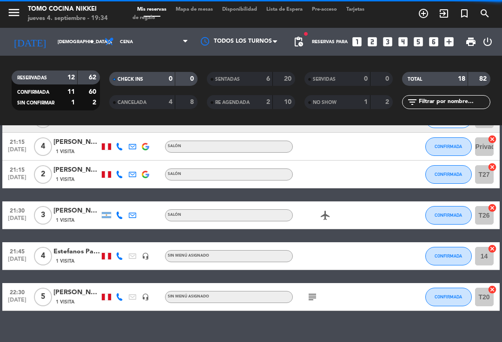
click at [64, 47] on input "[DEMOGRAPHIC_DATA][DATE]" at bounding box center [85, 42] width 64 height 14
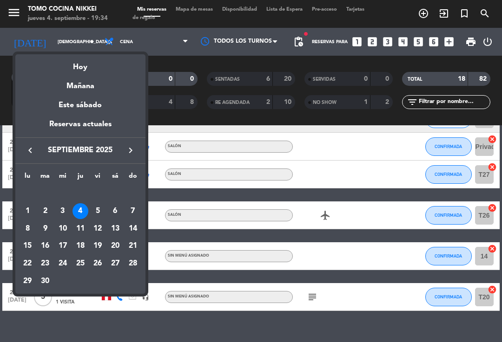
click at [92, 66] on div "Hoy" at bounding box center [80, 63] width 130 height 19
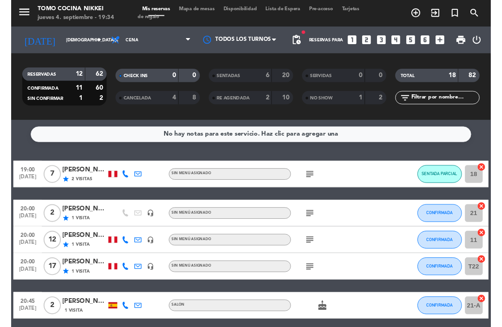
scroll to position [0, 0]
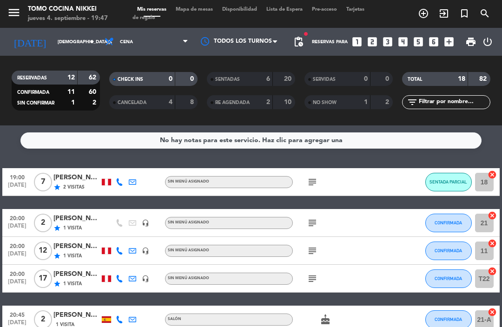
click at [210, 8] on span "Mapa de mesas" at bounding box center [194, 9] width 46 height 5
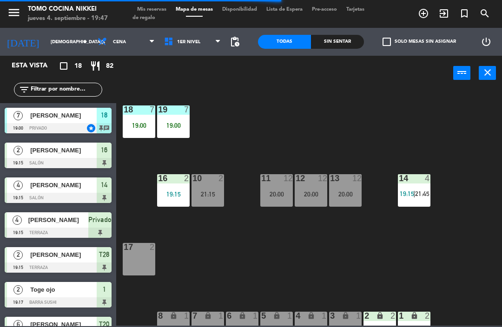
click at [216, 57] on div "power_input close" at bounding box center [284, 73] width 337 height 35
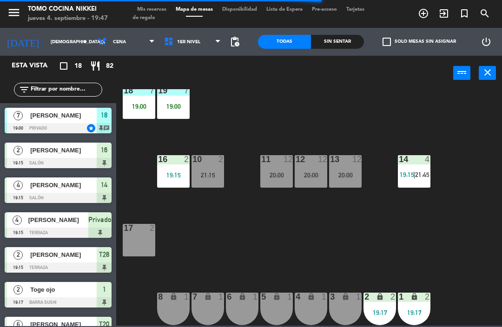
scroll to position [19, 0]
click at [203, 69] on div "power_input close" at bounding box center [284, 73] width 337 height 35
click at [209, 49] on span "1er Nivel" at bounding box center [192, 42] width 66 height 20
click at [215, 88] on ng-component "menu Tomo Cocina Nikkei [DATE] 4. septiembre - 19:47 Mis reservas Mapa de mesas…" at bounding box center [251, 163] width 502 height 326
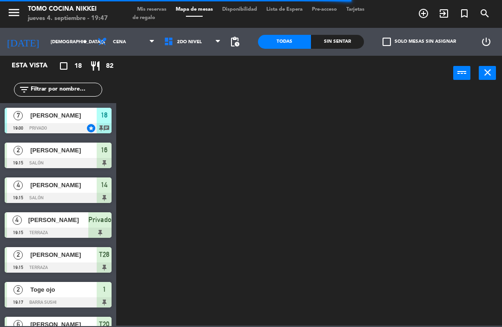
scroll to position [0, 0]
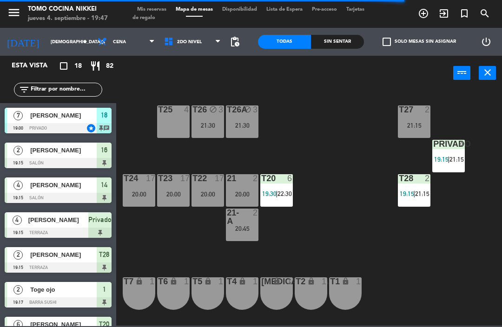
click at [369, 252] on div "T27 2 21:15 T25 4 T26A block 3 21:30 T26 block 3 21:30 Privado 4 19:15 | 21:15 …" at bounding box center [311, 207] width 380 height 236
click at [173, 128] on div "T25 4" at bounding box center [173, 121] width 33 height 33
click at [301, 168] on div "T27 2 21:15 T25 4 T26A block 3 21:30 T26 block 3 21:30 Privado 4 19:15 | 21:15 …" at bounding box center [311, 207] width 380 height 236
click at [193, 132] on div "T26 block 3 21:30" at bounding box center [207, 121] width 33 height 33
click at [372, 247] on div "T27 2 21:15 T25 4 T26A block 3 21:30 T26 block 3 21:30 Privado 4 19:15 | 21:15 …" at bounding box center [311, 207] width 380 height 236
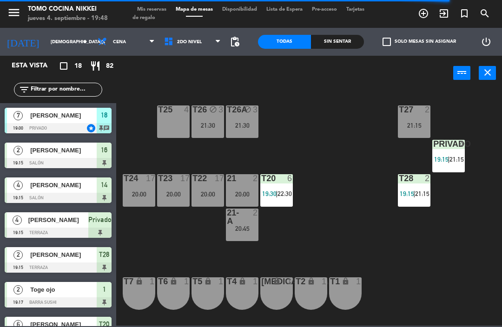
click at [176, 127] on div "T25 4" at bounding box center [173, 121] width 33 height 33
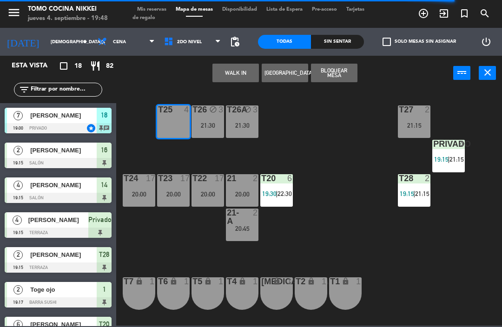
click at [243, 75] on button "WALK IN" at bounding box center [235, 73] width 46 height 19
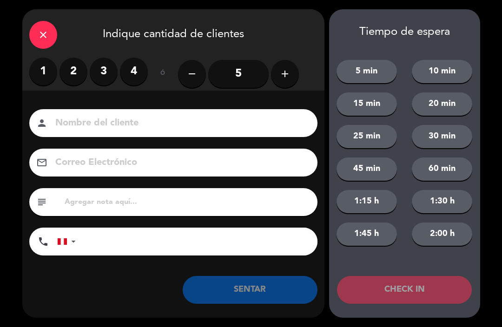
click at [91, 70] on label "3" at bounding box center [104, 72] width 28 height 28
click at [184, 131] on input at bounding box center [179, 123] width 251 height 16
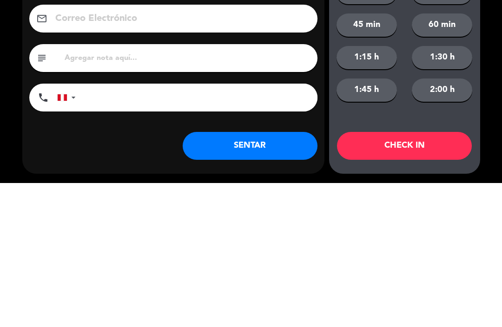
type input "[PERSON_NAME]"
click at [260, 228] on input "tel" at bounding box center [201, 242] width 232 height 28
type input "961570594"
click at [501, 92] on div "close Indique cantidad de clientes 1 2 3 4 ó remove 5 add Nombre del cliente pe…" at bounding box center [251, 163] width 502 height 327
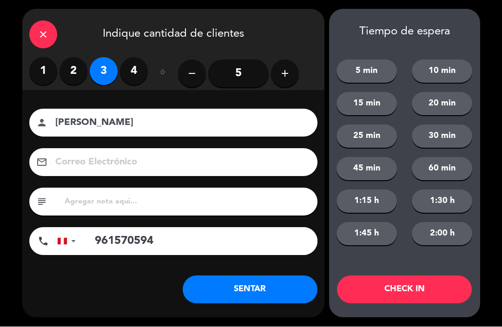
click at [419, 297] on button "CHECK IN" at bounding box center [404, 290] width 135 height 28
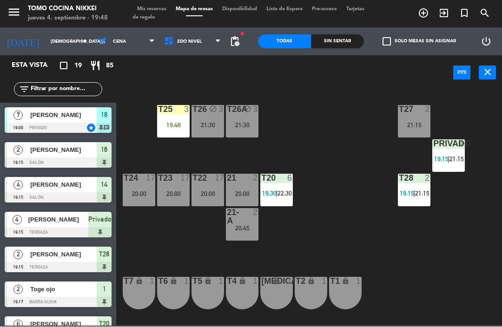
click at [451, 0] on div "menu Tomo Cocina Nikkei [DATE] 4. septiembre - 19:48 Mis reservas Mapa de mesas…" at bounding box center [251, 14] width 502 height 28
click at [346, 38] on div "Sin sentar" at bounding box center [337, 42] width 53 height 14
click at [355, 41] on div "Sin sentar" at bounding box center [337, 42] width 53 height 14
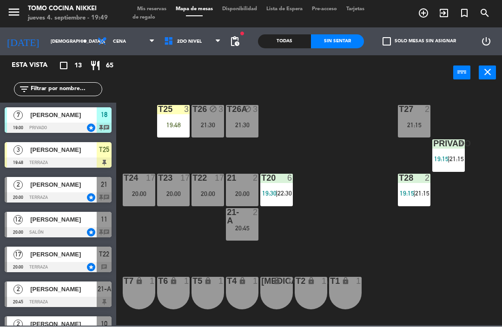
click at [79, 214] on div "[PERSON_NAME]" at bounding box center [62, 219] width 67 height 15
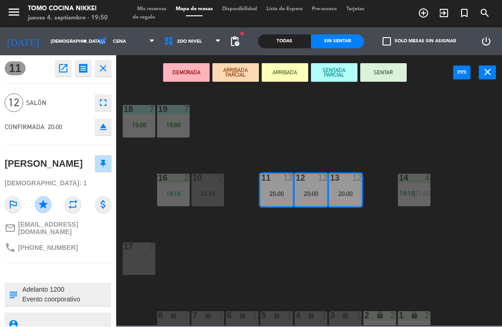
click at [326, 78] on button "SENTADA PARCIAL" at bounding box center [334, 73] width 46 height 19
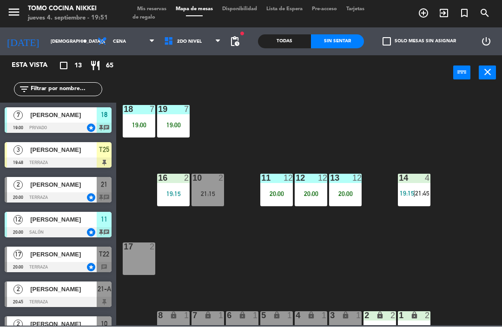
scroll to position [0, 0]
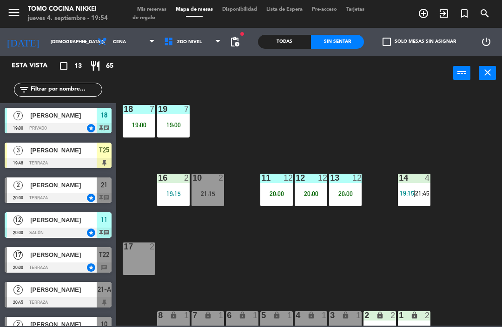
click at [356, 47] on div "Sin sentar" at bounding box center [337, 42] width 53 height 14
click at [367, 198] on div "18 7 19:00 19 7 19:00 16 2 19:15 10 2 21:15 11 12 20:00 12 12 20:00 13 12 20:00…" at bounding box center [311, 207] width 380 height 236
click at [343, 205] on div "13 12 20:00" at bounding box center [345, 190] width 33 height 33
click at [386, 181] on div "18 7 19:00 19 7 19:00 16 2 19:15 10 2 21:15 11 12 20:00 12 12 20:00 13 12 20:00…" at bounding box center [311, 207] width 380 height 236
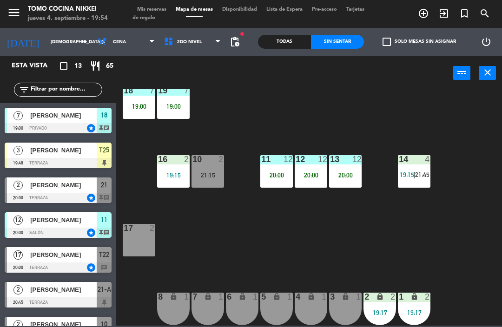
scroll to position [19, 0]
click at [302, 309] on div "4 lock 1" at bounding box center [311, 309] width 33 height 33
click at [141, 252] on div "17 2" at bounding box center [139, 240] width 33 height 33
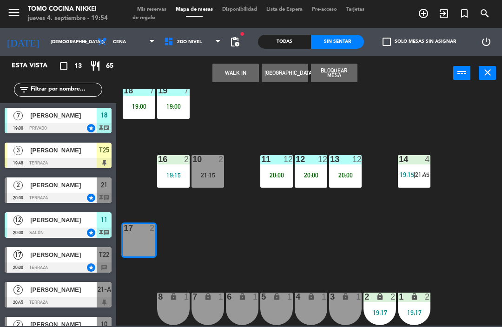
click at [227, 74] on button "WALK IN" at bounding box center [235, 73] width 46 height 19
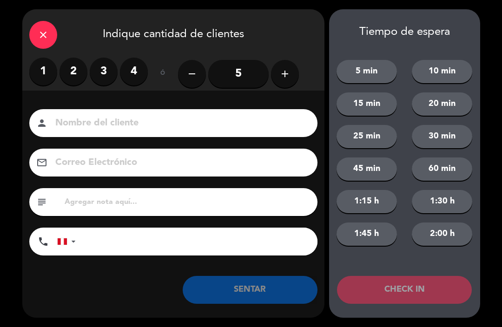
click at [76, 76] on label "2" at bounding box center [73, 72] width 28 height 28
click at [101, 121] on input at bounding box center [179, 123] width 251 height 16
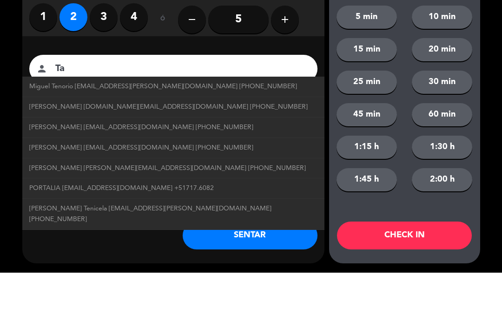
type input "T"
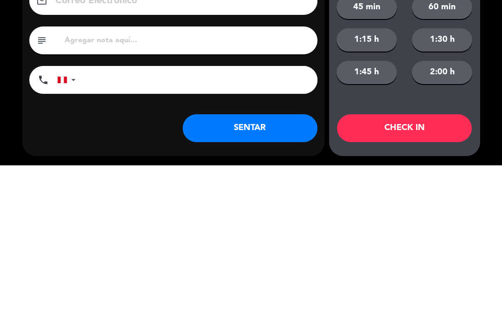
type input "[PERSON_NAME]"
click at [246, 228] on input "tel" at bounding box center [201, 242] width 232 height 28
type input "[PHONE_NUMBER]"
click at [288, 276] on button "SENTAR" at bounding box center [250, 290] width 135 height 28
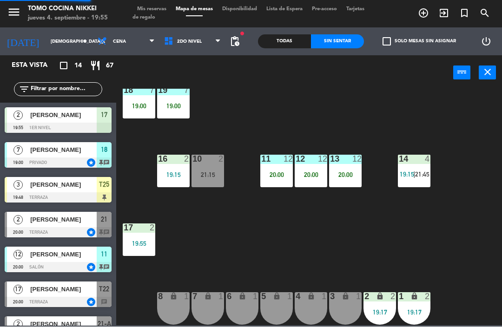
click at [240, 252] on div "18 7 19:00 19 7 19:00 16 2 19:15 10 2 21:15 11 12 20:00 12 12 20:00 13 12 20:00…" at bounding box center [311, 207] width 380 height 236
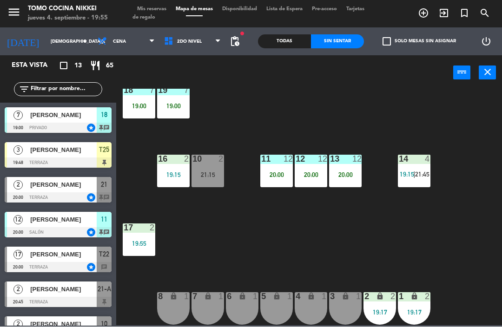
click at [336, 240] on div "18 7 19:00 19 7 19:00 16 2 19:15 10 2 21:15 11 12 20:00 12 12 20:00 13 12 20:00…" at bounding box center [311, 207] width 380 height 236
click at [317, 48] on div "Sin sentar" at bounding box center [337, 42] width 53 height 14
click at [284, 47] on div "Todas" at bounding box center [284, 42] width 53 height 14
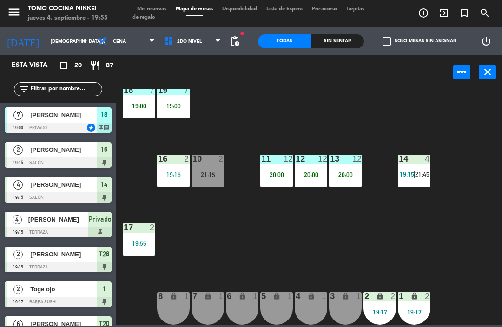
click at [334, 46] on div "Sin sentar" at bounding box center [337, 42] width 53 height 14
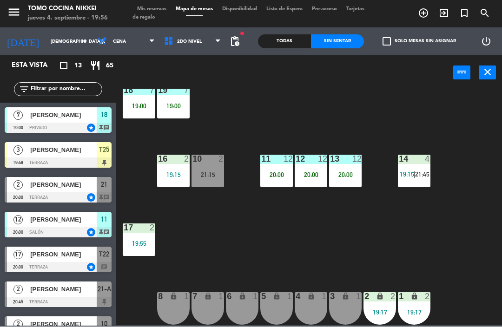
click at [359, 48] on div "Sin sentar" at bounding box center [337, 42] width 53 height 14
click at [406, 275] on div "18 7 19:00 19 7 19:00 16 2 19:15 10 2 21:15 11 12 20:00 12 12 20:00 13 12 20:00…" at bounding box center [311, 207] width 380 height 236
click at [348, 172] on div "20:00" at bounding box center [345, 175] width 33 height 7
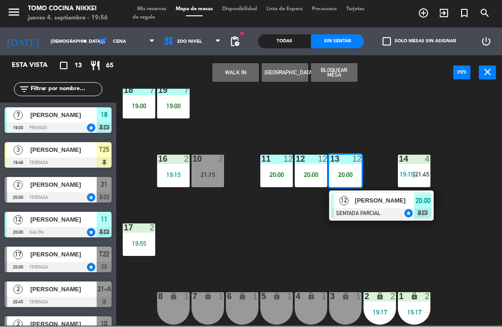
click at [375, 202] on span "[PERSON_NAME]" at bounding box center [384, 201] width 59 height 10
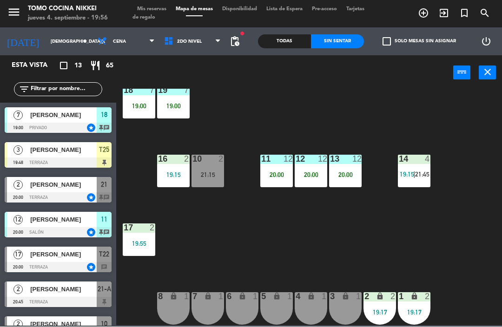
click at [354, 318] on div "3 lock 1" at bounding box center [345, 309] width 33 height 33
click at [412, 128] on div "18 7 19:00 19 7 19:00 16 2 19:15 10 2 21:15 11 12 20:00 12 12 20:00 13 12 20:00…" at bounding box center [311, 207] width 380 height 236
click at [41, 186] on span "[PERSON_NAME]" at bounding box center [63, 185] width 66 height 10
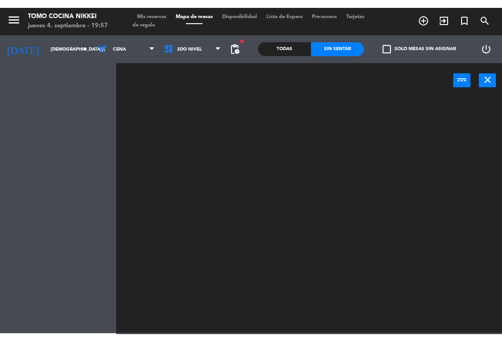
scroll to position [0, 0]
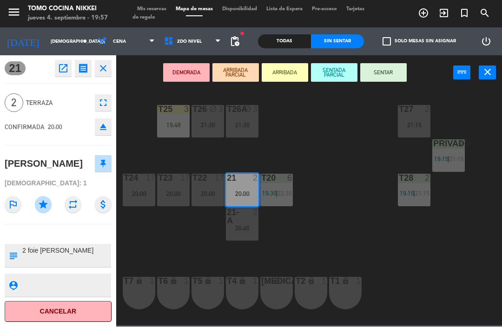
click at [391, 80] on button "SENTAR" at bounding box center [383, 73] width 46 height 19
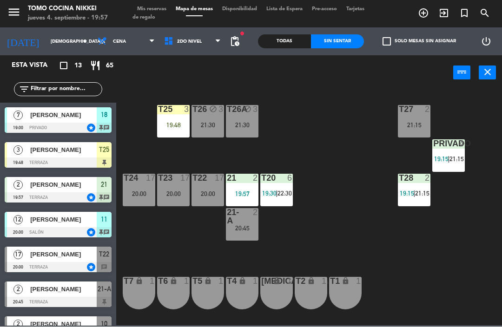
click at [399, 262] on div "T27 2 21:15 T25 3 19:48 T26A block 3 21:30 T26 block 3 21:30 Privado 4 19:15 | …" at bounding box center [311, 207] width 380 height 236
click at [434, 262] on div "T27 2 21:15 T25 3 19:48 T26A block 3 21:30 T26 block 3 21:30 Privado 4 19:15 | …" at bounding box center [311, 207] width 380 height 236
click at [241, 225] on div "20:45" at bounding box center [242, 228] width 33 height 7
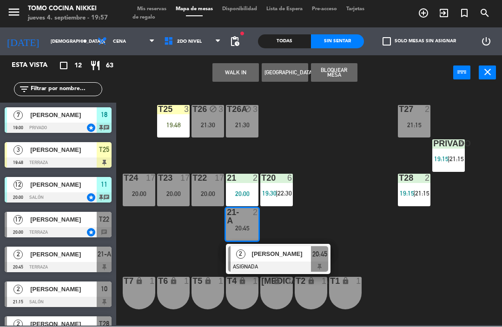
click at [424, 259] on div "T27 2 21:15 T25 3 19:48 T26A block 3 21:30 T26 block 3 21:30 Privado 4 19:15 | …" at bounding box center [311, 207] width 380 height 236
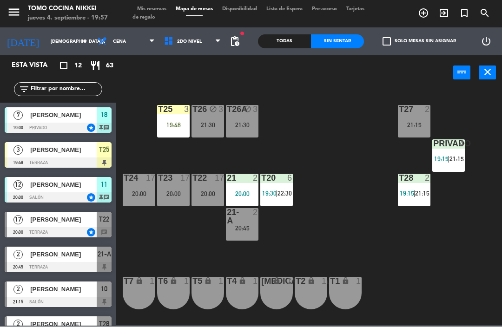
click at [242, 215] on div at bounding box center [242, 217] width 15 height 17
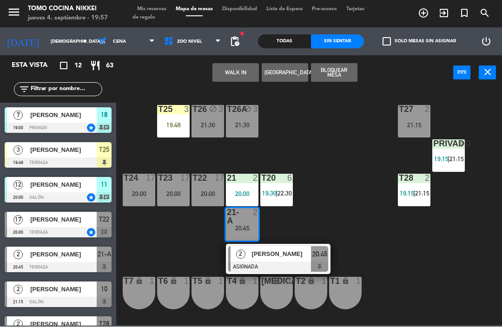
click at [247, 247] on div "2" at bounding box center [240, 254] width 20 height 15
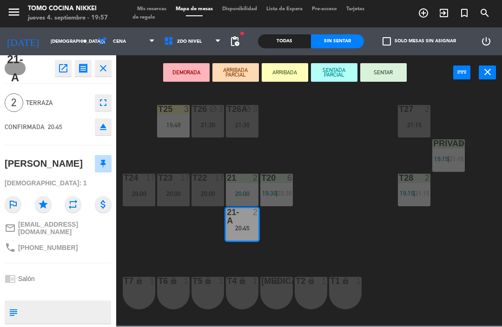
click at [392, 70] on button "SENTAR" at bounding box center [383, 73] width 46 height 19
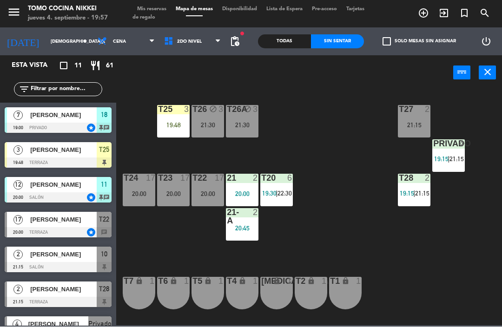
click at [437, 263] on div "T27 2 21:15 T25 3 19:48 T26A block 3 21:30 T26 block 3 21:30 Privado 4 19:15 | …" at bounding box center [311, 207] width 380 height 236
click at [29, 115] on div "[PERSON_NAME]" at bounding box center [62, 115] width 67 height 15
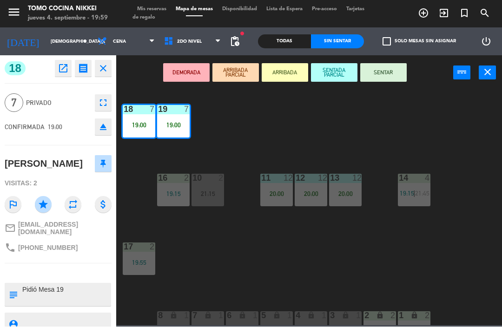
click at [374, 68] on button "SENTAR" at bounding box center [383, 73] width 46 height 19
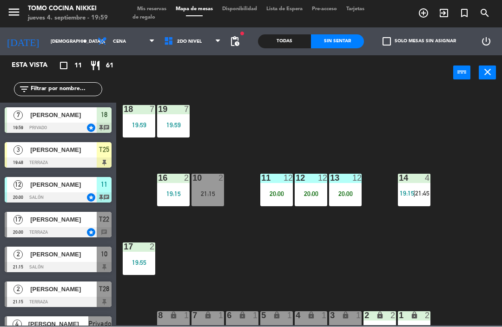
click at [208, 140] on div "18 7 19:59 19 7 19:59 16 2 19:15 10 2 21:15 11 12 20:00 12 12 20:00 13 12 20:00…" at bounding box center [311, 207] width 380 height 236
click at [203, 138] on div "18 7 19:59 19 7 19:59 16 2 19:15 10 2 21:15 11 12 20:00 12 12 20:00 13 12 20:00…" at bounding box center [311, 207] width 380 height 236
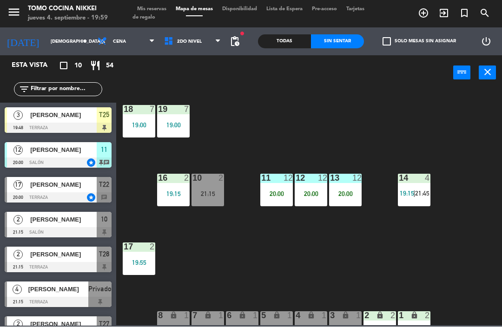
click at [221, 142] on div "18 7 19:00 19 7 19:00 16 2 19:15 10 2 21:15 11 12 20:00 12 12 20:00 13 12 20:00…" at bounding box center [311, 207] width 380 height 236
click at [281, 46] on div "Todas" at bounding box center [284, 42] width 53 height 14
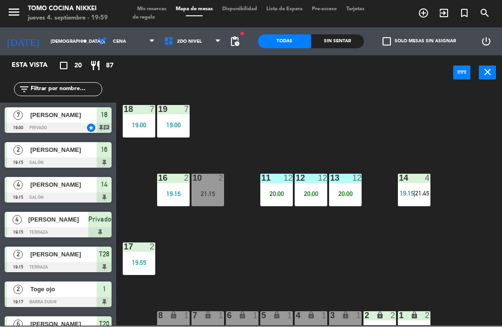
click at [289, 47] on div "Todas" at bounding box center [284, 42] width 53 height 14
click at [344, 48] on div "Sin sentar" at bounding box center [337, 42] width 53 height 14
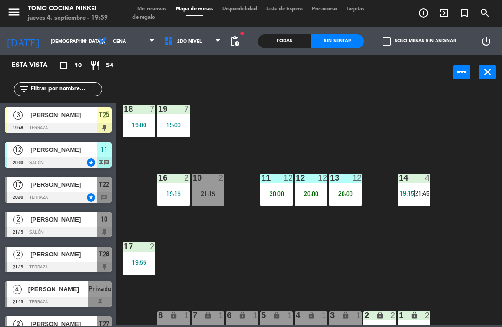
click at [33, 108] on div "[PERSON_NAME]" at bounding box center [62, 115] width 67 height 15
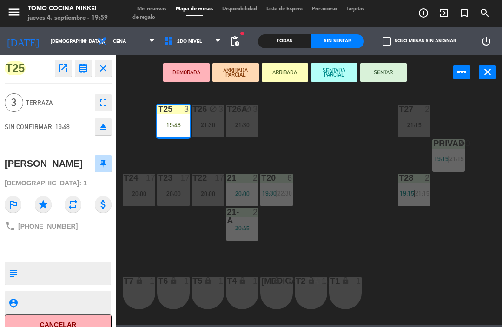
click at [290, 74] on button "ARRIBADA" at bounding box center [285, 73] width 46 height 19
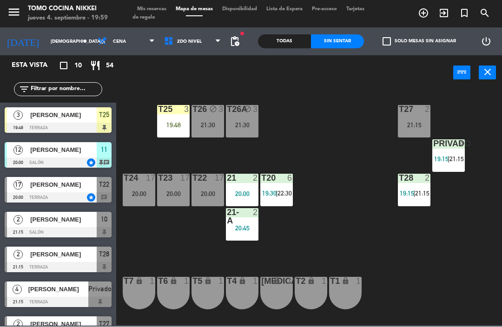
click at [179, 131] on div "T25 3 19:48" at bounding box center [173, 121] width 33 height 33
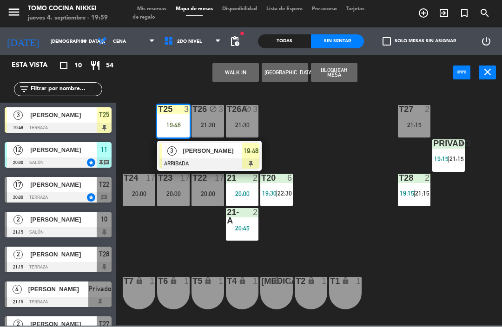
click at [249, 137] on div "T26A block 3 21:30" at bounding box center [242, 121] width 33 height 33
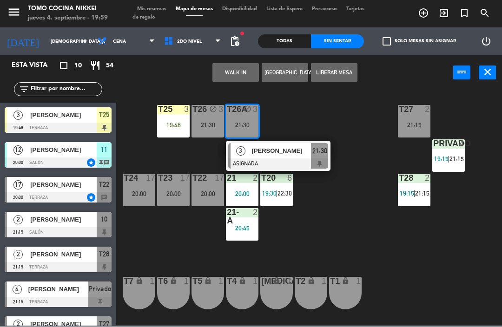
click at [358, 172] on div "T27 2 21:15 T25 3 19:48 T26A block 3 21:30 3 [PERSON_NAME] ASIGNADA 21:30 T26 b…" at bounding box center [311, 207] width 380 height 236
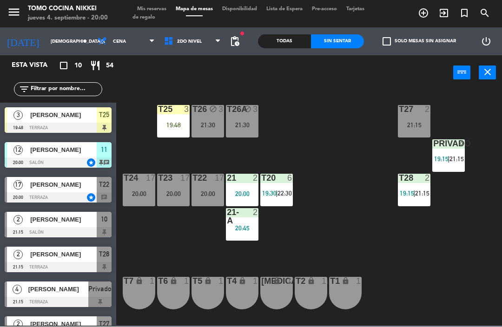
click at [37, 112] on span "[PERSON_NAME]" at bounding box center [63, 116] width 66 height 10
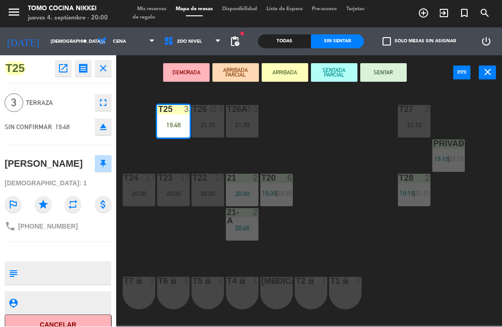
click at [340, 65] on button "SENTADA PARCIAL" at bounding box center [334, 73] width 46 height 19
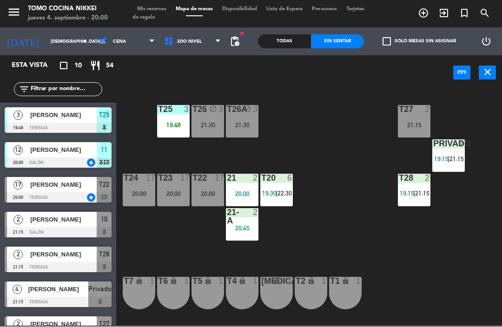
click at [348, 199] on div "T27 2 21:15 T25 3 19:48 T26A block 3 21:30 T26 block 3 21:30 Privado 4 19:15 | …" at bounding box center [311, 207] width 380 height 236
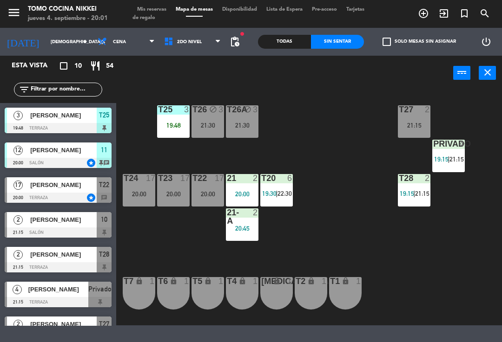
click at [413, 256] on div "T27 2 21:15 T25 3 19:48 T26A block 3 21:30 T26 block 3 21:30 Privado 4 19:15 | …" at bounding box center [311, 207] width 380 height 236
click at [170, 120] on div "T25 3 19:48" at bounding box center [173, 121] width 33 height 33
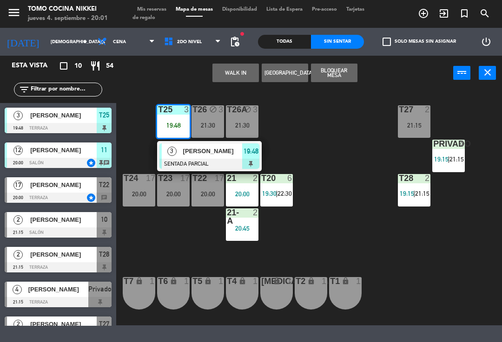
click at [215, 155] on span "[PERSON_NAME]" at bounding box center [212, 151] width 59 height 10
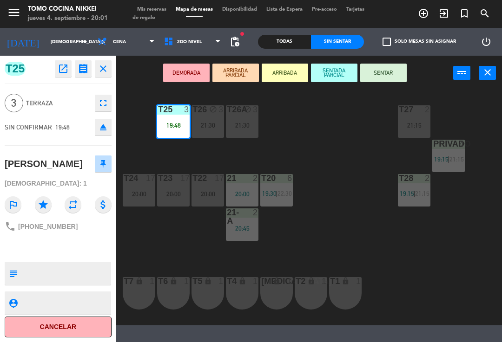
click at [380, 78] on button "SENTAR" at bounding box center [383, 73] width 46 height 19
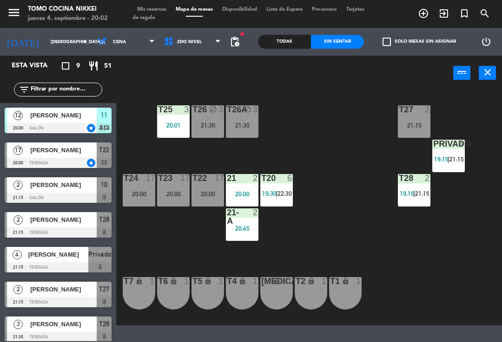
click at [184, 49] on span "2do Nivel" at bounding box center [192, 42] width 66 height 20
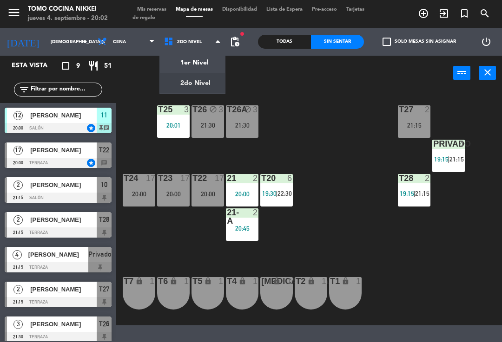
click at [178, 65] on ng-component "menu Tomo Cocina Nikkei [DATE] 4. septiembre - 20:02 Mis reservas Mapa de mesas…" at bounding box center [251, 163] width 502 height 326
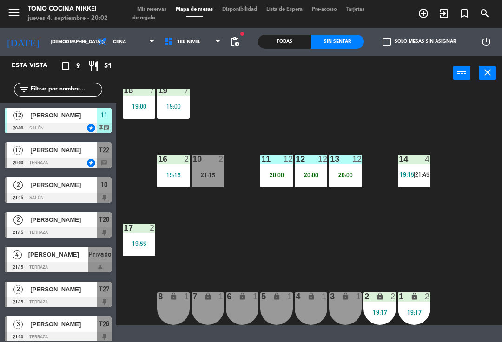
scroll to position [19, 0]
click at [308, 306] on div "4 lock 1" at bounding box center [311, 309] width 33 height 33
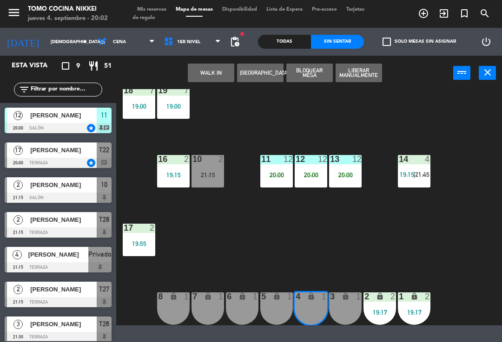
click at [203, 73] on button "WALK IN" at bounding box center [211, 73] width 46 height 19
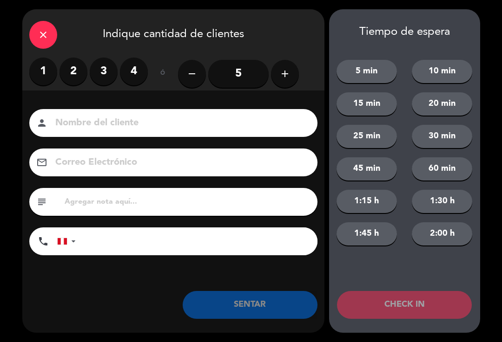
click at [67, 128] on input at bounding box center [179, 123] width 251 height 16
click at [52, 63] on label "1" at bounding box center [43, 72] width 28 height 28
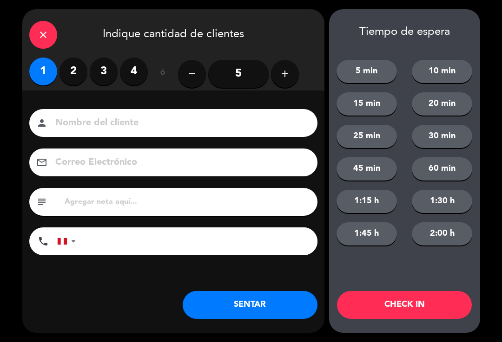
click at [81, 123] on input at bounding box center [179, 123] width 251 height 16
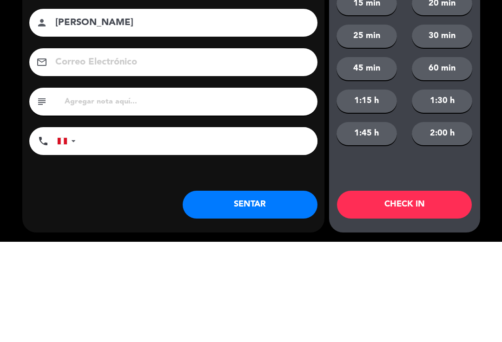
type input "[PERSON_NAME]"
click at [229, 228] on input "tel" at bounding box center [201, 242] width 232 height 28
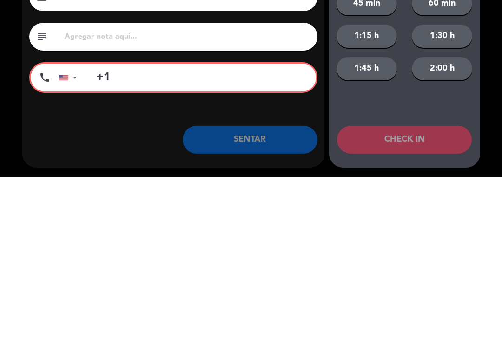
click at [488, 121] on div "close Indique cantidad de clientes 1 2 3 4 ó remove 5 add Nombre del cliente pe…" at bounding box center [251, 171] width 502 height 342
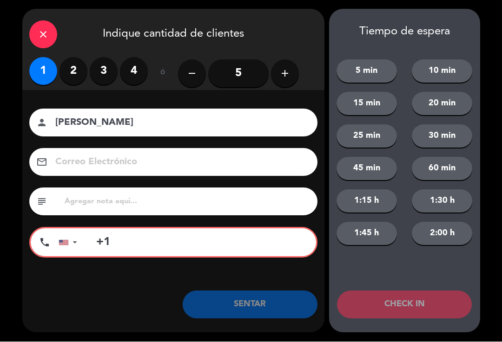
click at [162, 253] on input "+1" at bounding box center [200, 243] width 229 height 28
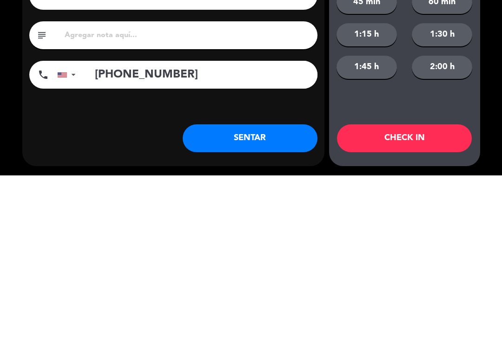
type input "[PHONE_NUMBER]"
click at [272, 291] on button "SENTAR" at bounding box center [250, 305] width 135 height 28
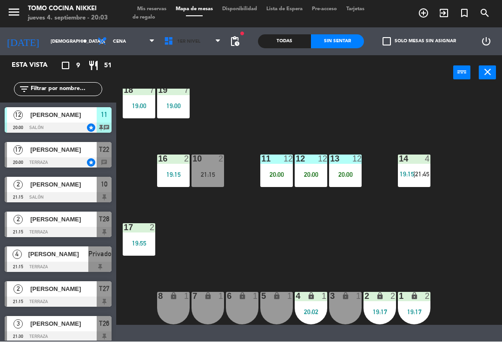
click at [191, 38] on span "1er Nivel" at bounding box center [192, 42] width 66 height 20
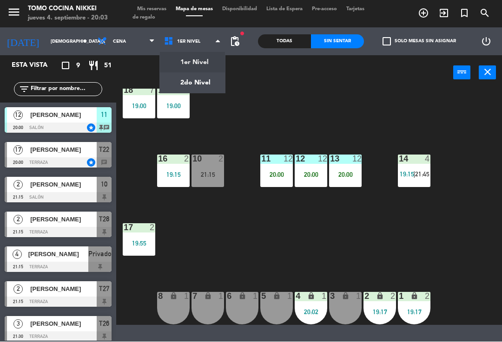
click at [192, 81] on ng-component "menu Tomo Cocina Nikkei [DATE] 4. septiembre - 20:03 Mis reservas Mapa de mesas…" at bounding box center [251, 163] width 502 height 326
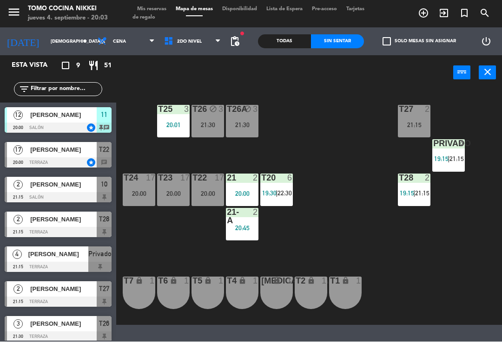
scroll to position [0, 0]
click at [61, 122] on div "[PERSON_NAME]" at bounding box center [62, 115] width 67 height 15
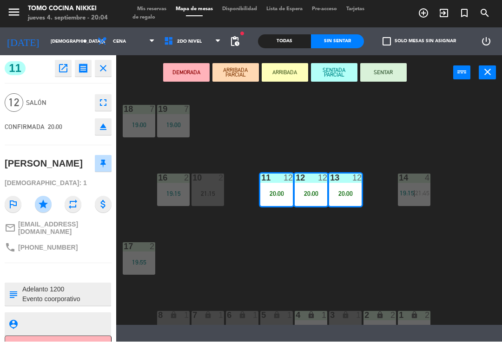
click at [392, 72] on button "SENTAR" at bounding box center [383, 73] width 46 height 19
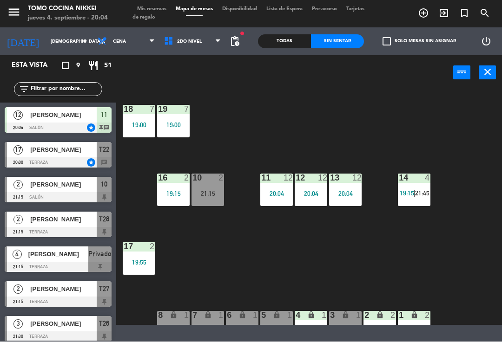
click at [393, 124] on div "18 7 19:00 19 7 19:00 16 2 19:15 10 2 21:15 11 12 20:04 12 12 20:04 13 12 20:04…" at bounding box center [311, 207] width 380 height 236
click at [380, 129] on div "18 7 19:00 19 7 19:00 16 2 19:15 10 2 21:15 11 12 20:04 12 12 20:04 13 12 20:04…" at bounding box center [311, 207] width 380 height 236
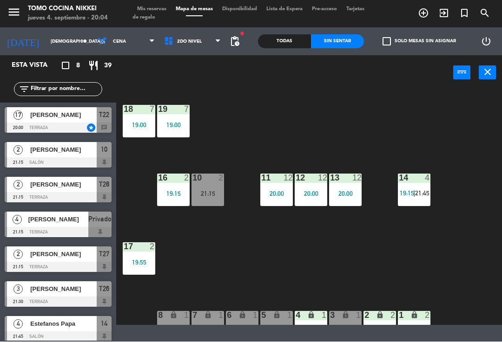
click at [335, 93] on div "18 7 19:00 19 7 19:00 16 2 19:15 10 2 21:15 11 12 20:00 12 12 20:00 13 12 20:00…" at bounding box center [311, 207] width 380 height 236
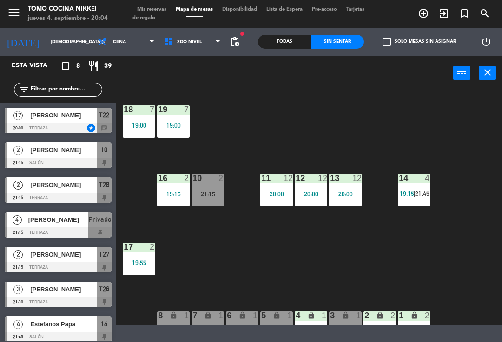
click at [375, 112] on div "18 7 19:00 19 7 19:00 16 2 19:15 10 2 21:15 11 12 20:00 12 12 20:00 13 12 20:00…" at bounding box center [311, 207] width 380 height 236
click at [328, 91] on div "18 7 19:00 19 7 19:00 16 2 19:15 10 2 21:15 11 12 20:00 12 12 20:00 13 12 20:00…" at bounding box center [311, 207] width 380 height 236
click at [354, 96] on div "18 7 19:00 19 7 19:00 16 2 19:15 10 2 21:15 11 12 20:00 12 12 20:00 13 12 20:00…" at bounding box center [311, 207] width 380 height 236
click at [454, 141] on div "18 7 19:00 19 7 19:00 16 2 19:15 10 2 21:15 11 12 20:00 12 12 20:00 13 12 20:00…" at bounding box center [311, 207] width 380 height 236
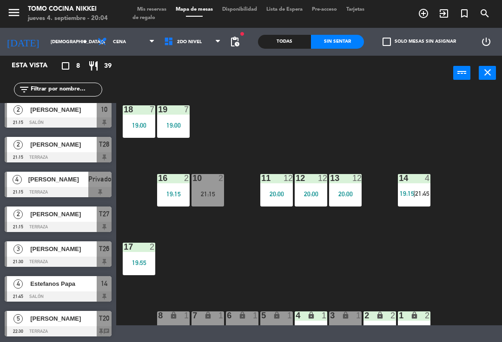
scroll to position [40, 0]
click at [46, 37] on input "[DEMOGRAPHIC_DATA][DATE]" at bounding box center [78, 42] width 64 height 14
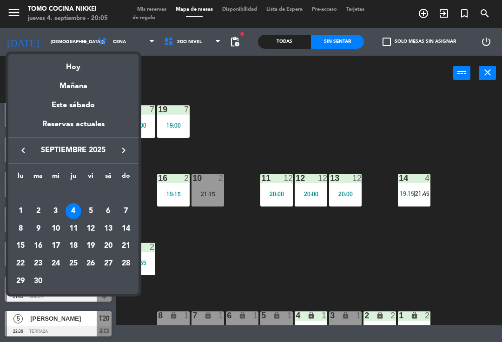
click at [54, 242] on div "17" at bounding box center [56, 246] width 16 height 16
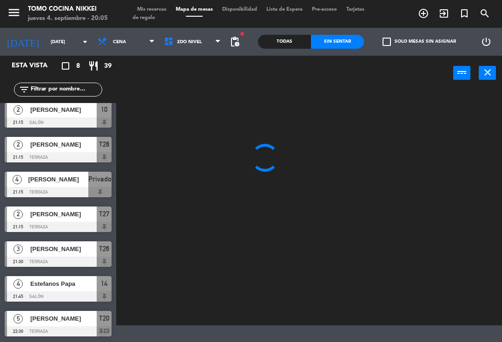
scroll to position [0, 0]
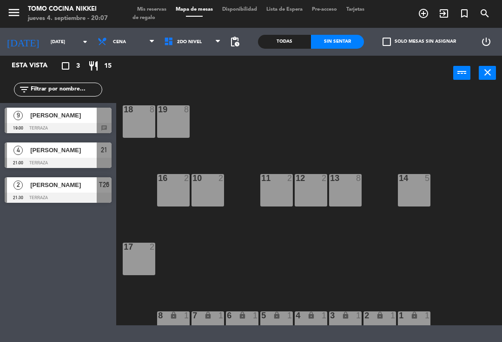
click at [46, 39] on input "[DATE]" at bounding box center [78, 42] width 64 height 14
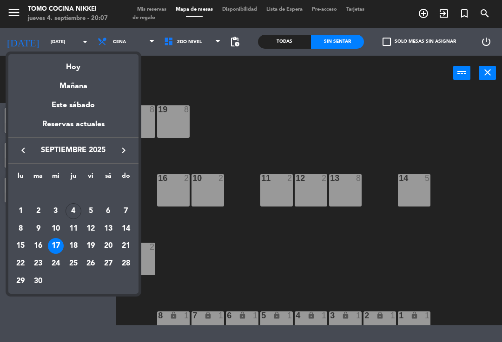
click at [78, 70] on div "Hoy" at bounding box center [73, 63] width 130 height 19
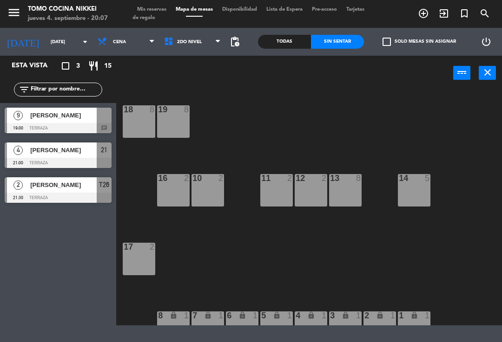
type input "[DEMOGRAPHIC_DATA][DATE]"
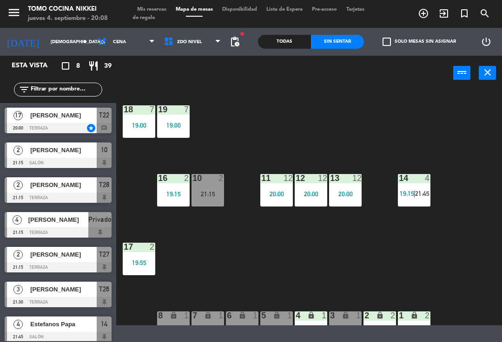
scroll to position [3, 0]
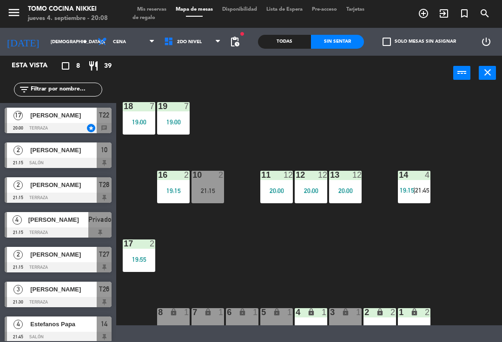
click at [228, 150] on div "18 7 19:00 19 7 19:00 16 2 19:15 10 2 21:15 11 12 20:00 12 12 20:00 13 12 20:00…" at bounding box center [311, 207] width 380 height 236
click at [223, 218] on div "18 7 19:00 19 7 19:00 16 2 19:15 10 2 21:15 11 12 20:00 12 12 20:00 13 12 20:00…" at bounding box center [311, 207] width 380 height 236
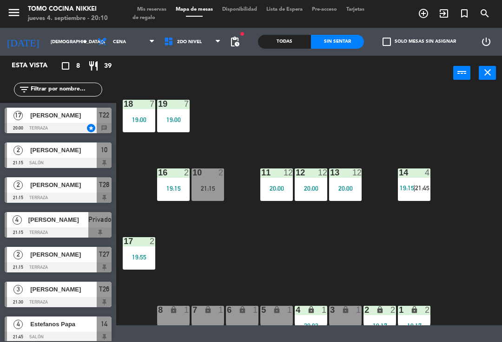
scroll to position [5, 0]
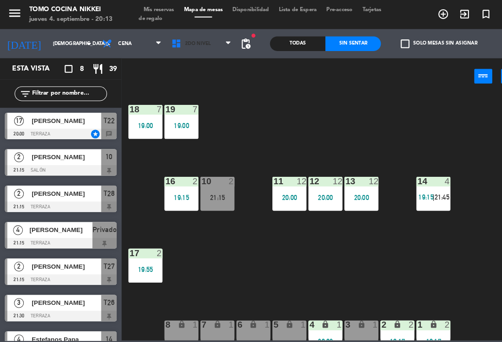
click at [194, 51] on span "2do Nivel" at bounding box center [192, 42] width 66 height 20
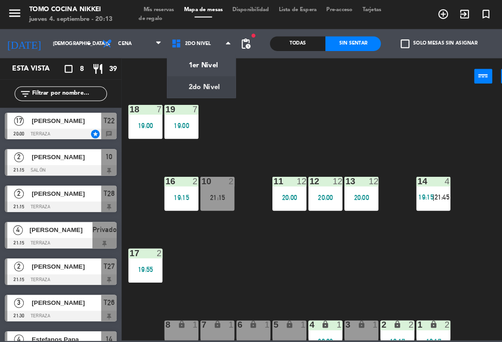
click at [199, 84] on ng-component "menu Tomo Cocina Nikkei [DATE] 4. septiembre - 20:13 Mis reservas Mapa de mesas…" at bounding box center [251, 163] width 502 height 326
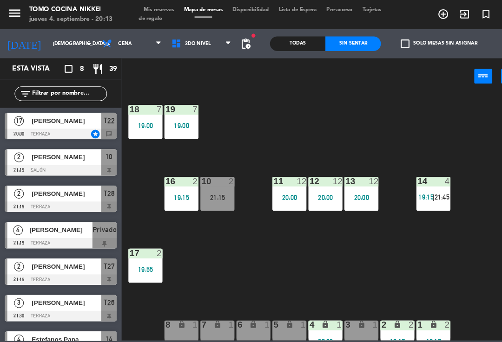
click at [193, 51] on span "2do Nivel" at bounding box center [192, 42] width 66 height 20
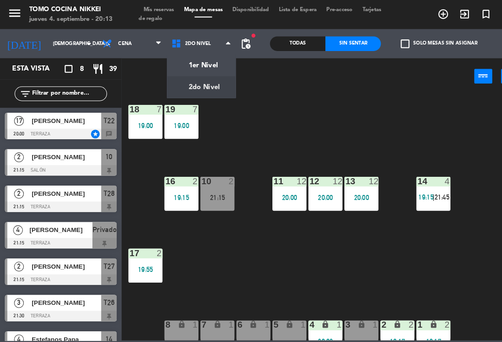
click at [197, 59] on ng-component "menu Tomo Cocina Nikkei [DATE] 4. septiembre - 20:13 Mis reservas Mapa de mesas…" at bounding box center [251, 163] width 502 height 326
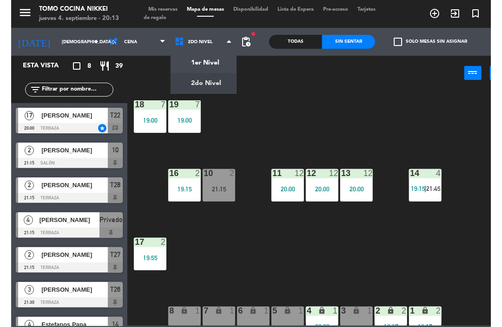
scroll to position [0, 0]
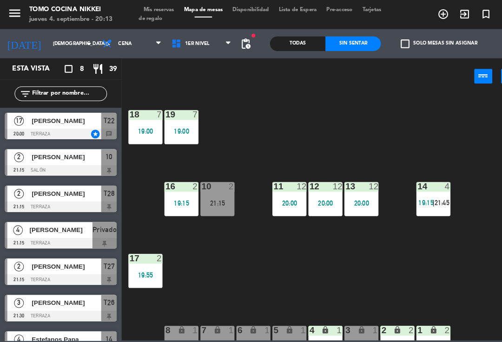
click at [205, 45] on span "1er Nivel" at bounding box center [192, 42] width 66 height 20
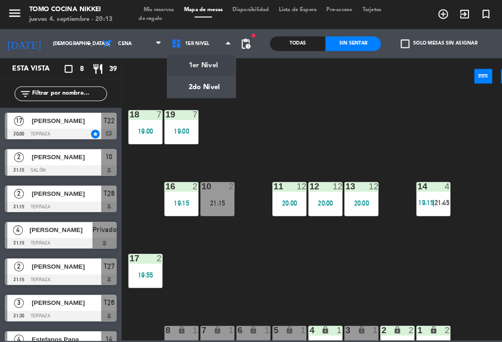
click at [198, 78] on ng-component "menu Tomo Cocina Nikkei [DATE] 4. septiembre - 20:13 Mis reservas Mapa de mesas…" at bounding box center [251, 163] width 502 height 326
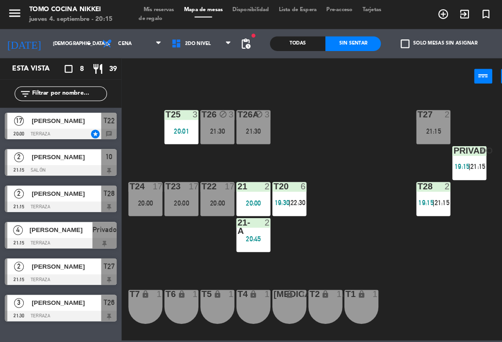
click at [359, 202] on div "T27 2 21:15 T25 3 20:01 T26A block 3 21:30 T26 block 3 21:30 Privado 4 19:15 | …" at bounding box center [311, 207] width 380 height 236
click at [89, 122] on div "[PERSON_NAME]" at bounding box center [62, 115] width 67 height 15
click at [158, 3] on div "menu Tomo Cocina Nikkei [DATE] 4. septiembre - 20:19 Mis reservas Mapa de mesas…" at bounding box center [251, 14] width 502 height 28
click at [217, 51] on span "1er Nivel" at bounding box center [192, 42] width 66 height 20
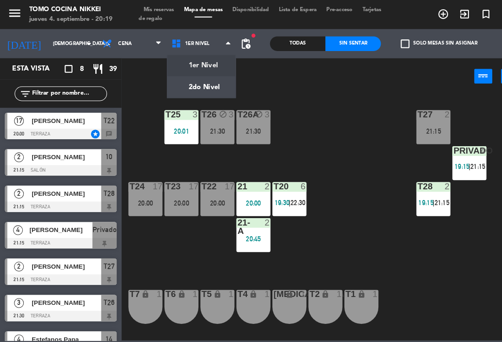
click at [211, 70] on ng-component "menu Tomo Cocina Nikkei [DATE] 4. septiembre - 20:19 Mis reservas Mapa de mesas…" at bounding box center [251, 163] width 502 height 326
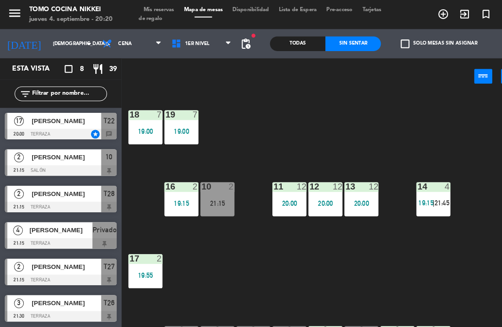
click at [187, 46] on span "1er Nivel" at bounding box center [192, 42] width 66 height 20
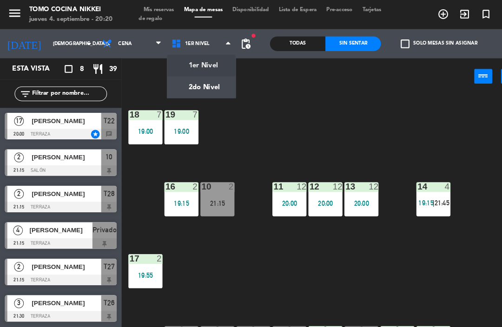
click at [206, 86] on ng-component "menu Tomo Cocina Nikkei [DATE] 4. septiembre - 20:20 Mis reservas Mapa de mesas…" at bounding box center [251, 163] width 502 height 326
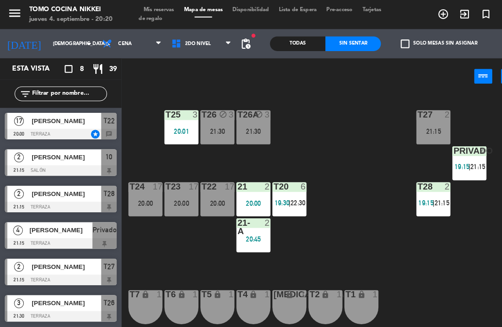
click at [447, 177] on div "T27 2 21:15 T25 3 20:01 T26A block 3 21:30 T26 block 3 21:30 Privado 4 19:15 | …" at bounding box center [311, 207] width 380 height 236
click at [465, 151] on div "Privado 4 19:15 | 21:15" at bounding box center [448, 156] width 33 height 33
click at [341, 243] on div "T27 2 21:15 T25 3 20:01 T26A block 3 21:30 T26 block 3 21:30 Privado 4 19:15 T2…" at bounding box center [311, 207] width 380 height 236
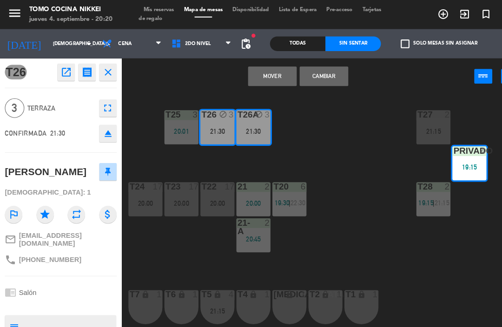
click at [267, 79] on button "Mover" at bounding box center [260, 73] width 46 height 19
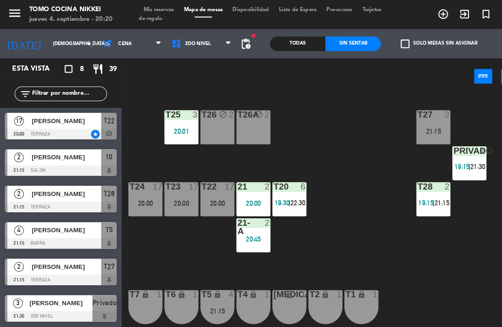
click at [422, 262] on div "T27 2 21:15 T25 3 20:01 T26A block 2 T26 block 2 Privado 4 19:15 | 21:30 T24 17…" at bounding box center [311, 207] width 380 height 236
click at [334, 107] on div "T27 2 21:15 T25 3 20:01 T26A block 2 T26 block 2 Privado 4 19:15 | 21:30 T24 17…" at bounding box center [311, 207] width 380 height 236
click at [206, 124] on div "21:15" at bounding box center [207, 125] width 33 height 7
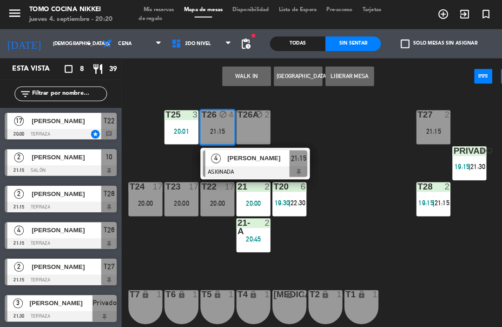
click at [240, 158] on div "[PERSON_NAME]" at bounding box center [246, 151] width 60 height 15
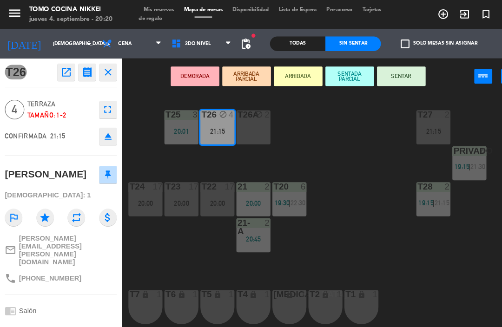
click at [250, 128] on div "T26A block 2" at bounding box center [242, 121] width 33 height 33
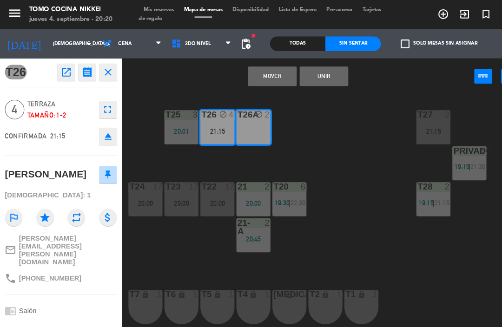
click at [317, 78] on button "Unir" at bounding box center [309, 73] width 46 height 19
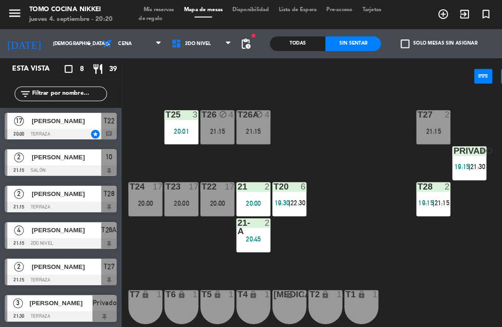
click at [322, 150] on div "T27 2 21:15 T25 3 20:01 T26A block 4 21:15 T26 block 4 21:15 Privado 4 19:15 | …" at bounding box center [311, 207] width 380 height 236
click at [255, 124] on div "21:15" at bounding box center [242, 125] width 33 height 7
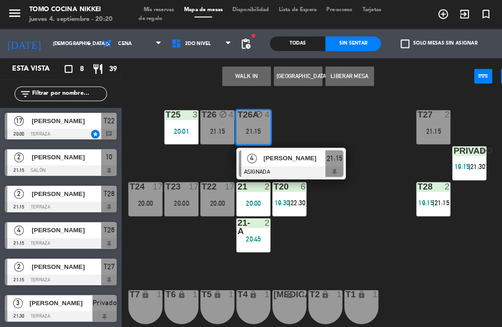
click at [276, 155] on span "[PERSON_NAME]" at bounding box center [281, 151] width 59 height 10
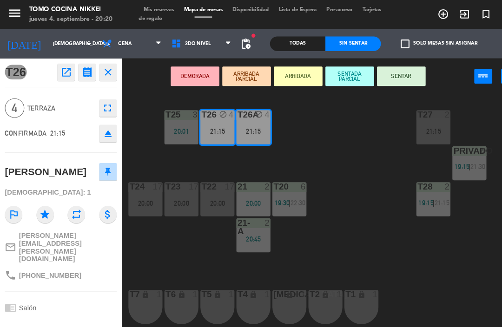
click at [382, 64] on button "SENTAR" at bounding box center [383, 73] width 46 height 19
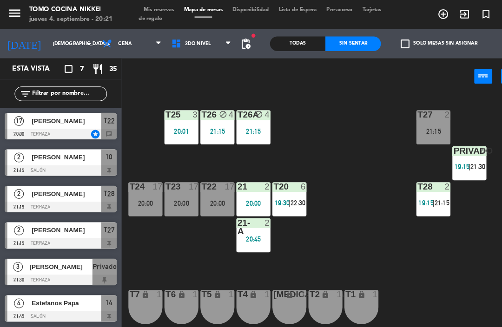
click at [178, 52] on span "2do Nivel" at bounding box center [192, 42] width 66 height 20
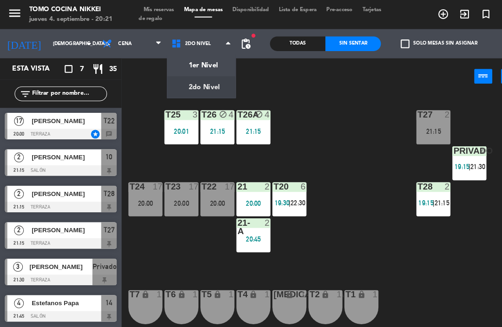
click at [170, 59] on ng-component "menu Tomo Cocina Nikkei [DATE] 4. septiembre - 20:21 Mis reservas Mapa de mesas…" at bounding box center [251, 163] width 502 height 326
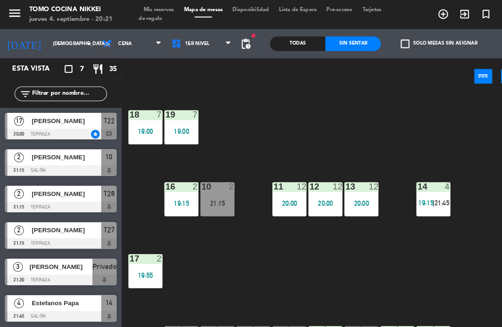
click at [166, 204] on div "16 2 19:15" at bounding box center [173, 190] width 33 height 33
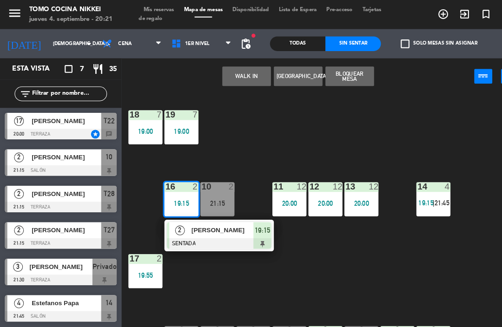
click at [234, 216] on span "[PERSON_NAME]" at bounding box center [212, 220] width 59 height 10
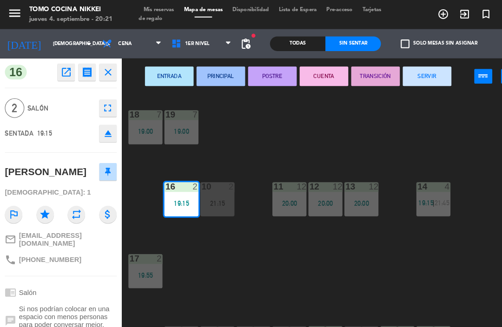
click at [398, 72] on button "SERVIR" at bounding box center [408, 73] width 46 height 19
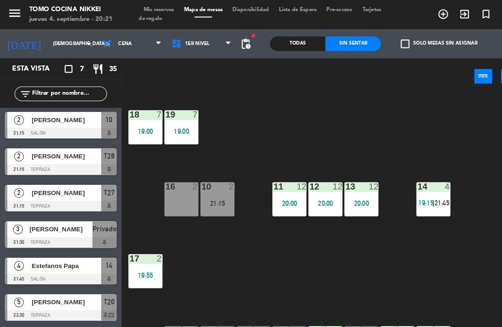
scroll to position [36, 0]
click at [190, 38] on span "1er Nivel" at bounding box center [192, 42] width 66 height 20
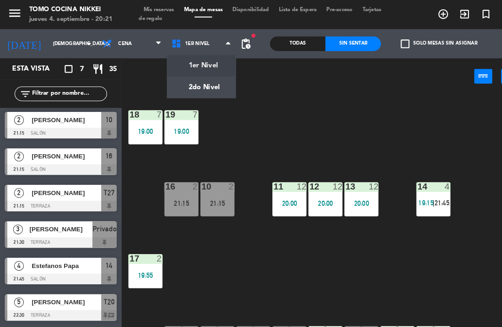
click at [178, 88] on ng-component "menu Tomo Cocina Nikkei [DATE] 4. septiembre - 20:21 Mis reservas Mapa de mesas…" at bounding box center [251, 163] width 502 height 326
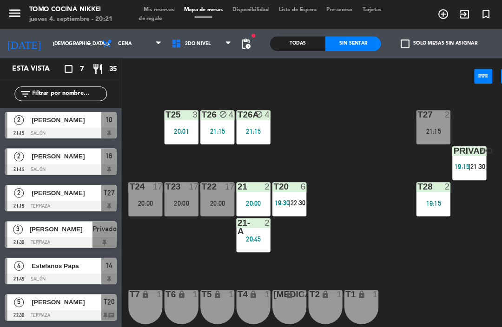
click at [412, 260] on div "T27 2 21:15 T25 3 20:01 T26A block 4 21:15 T26 block 4 21:15 Privado 4 19:15 | …" at bounding box center [311, 207] width 380 height 236
click at [453, 171] on div "Privado 4 19:15 | 21:30" at bounding box center [448, 156] width 33 height 33
click at [421, 275] on div "T27 2 21:15 T25 3 20:01 T26A block 4 21:15 T26 block 4 21:15 Privado 4 19:15 | …" at bounding box center [311, 207] width 380 height 236
click at [283, 193] on span "22:30" at bounding box center [284, 193] width 14 height 7
click at [405, 247] on div "T27 2 21:15 T25 3 20:01 T26A block 4 21:15 T26 block 4 21:15 Privado 4 19:15 | …" at bounding box center [311, 207] width 380 height 236
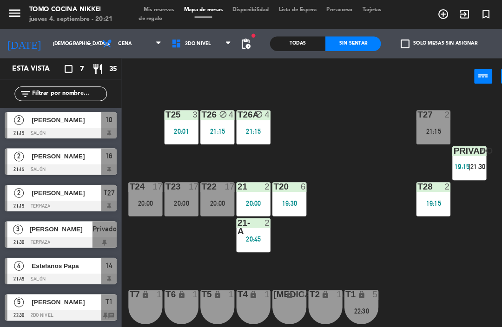
click at [452, 155] on div "Privado 4 19:15 | 21:30" at bounding box center [448, 156] width 33 height 33
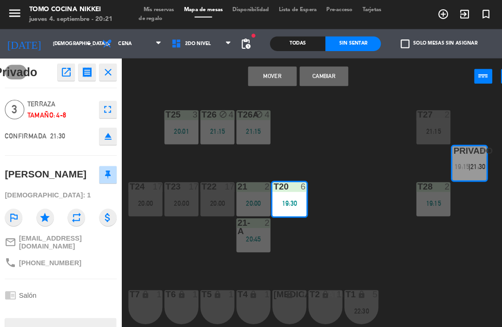
click at [255, 79] on button "Mover" at bounding box center [260, 73] width 46 height 19
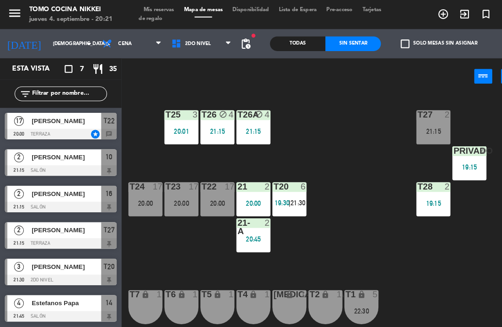
click at [371, 226] on div "T27 2 21:15 T25 3 20:01 T26A block 4 21:15 T26 block 4 21:15 Privado 4 19:15 T2…" at bounding box center [311, 207] width 380 height 236
click at [413, 246] on div "T27 2 21:15 T25 3 20:01 T26A block 4 21:15 T26 block 4 21:15 Privado 4 19:15 T2…" at bounding box center [311, 207] width 380 height 236
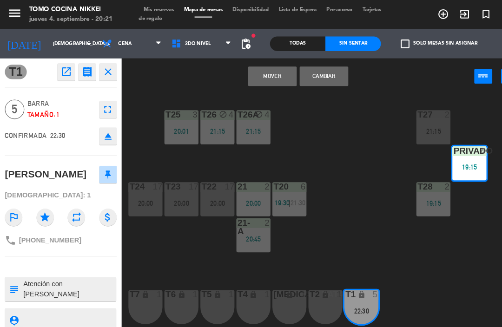
click at [248, 67] on button "Mover" at bounding box center [260, 73] width 46 height 19
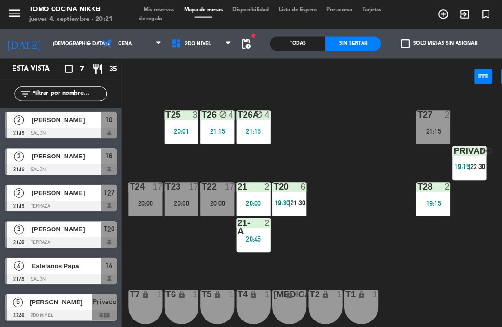
click at [420, 265] on div "T27 2 21:15 T25 3 20:01 T26A block 4 21:15 T26 block 4 21:15 Privado 4 19:15 | …" at bounding box center [311, 207] width 380 height 236
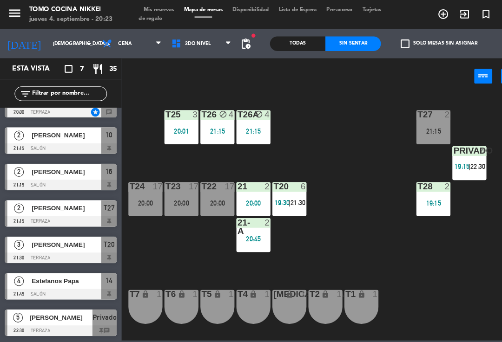
scroll to position [21, 0]
click at [234, 44] on span "pending_actions" at bounding box center [234, 41] width 11 height 11
